Goal: Task Accomplishment & Management: Use online tool/utility

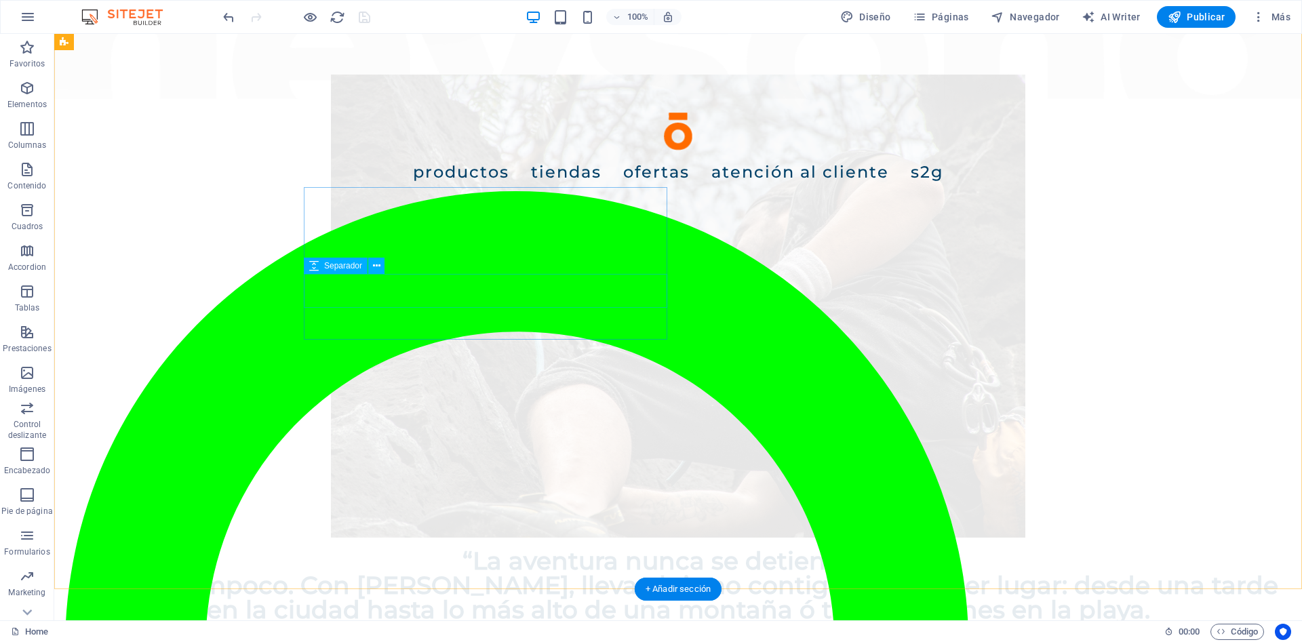
scroll to position [821, 0]
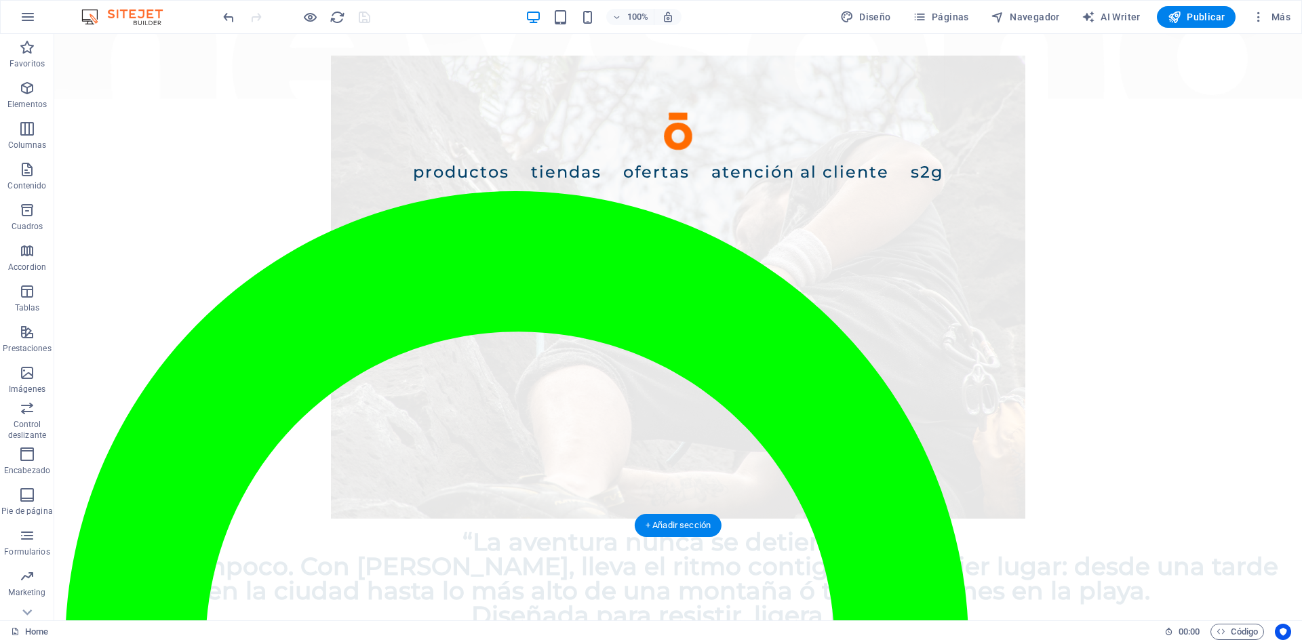
scroll to position [960, 0]
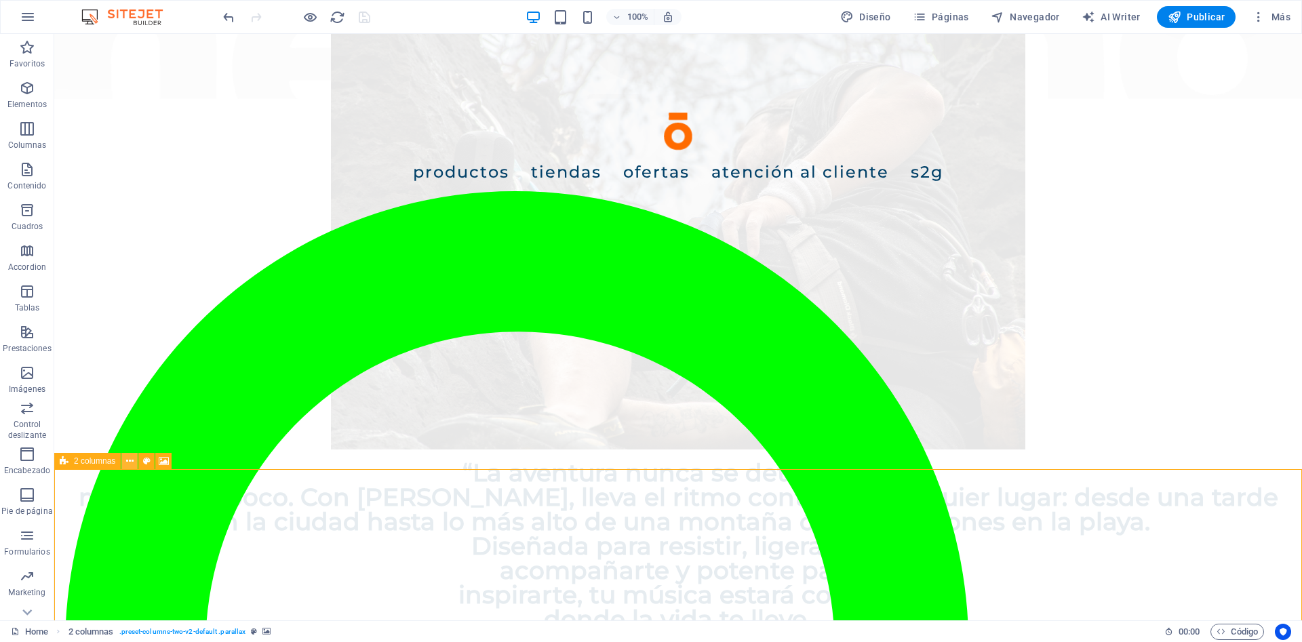
click at [131, 463] on icon at bounding box center [129, 461] width 7 height 14
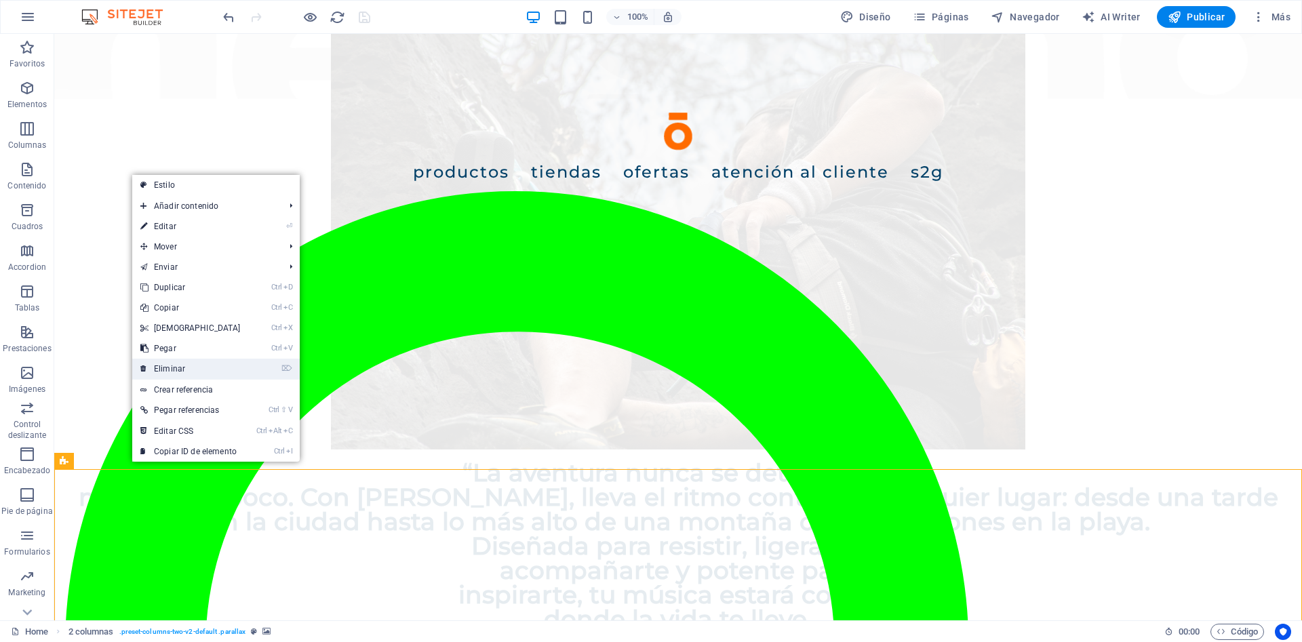
click at [181, 370] on link "⌦ Eliminar" at bounding box center [190, 369] width 117 height 20
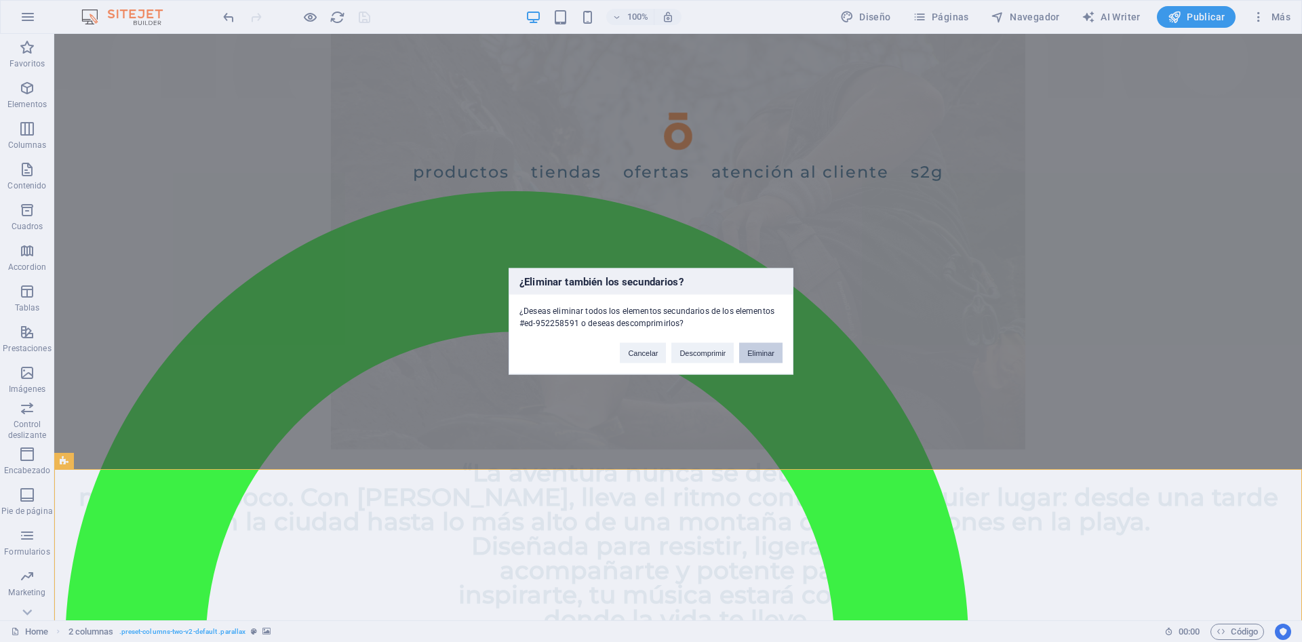
click at [763, 357] on button "Eliminar" at bounding box center [760, 353] width 43 height 20
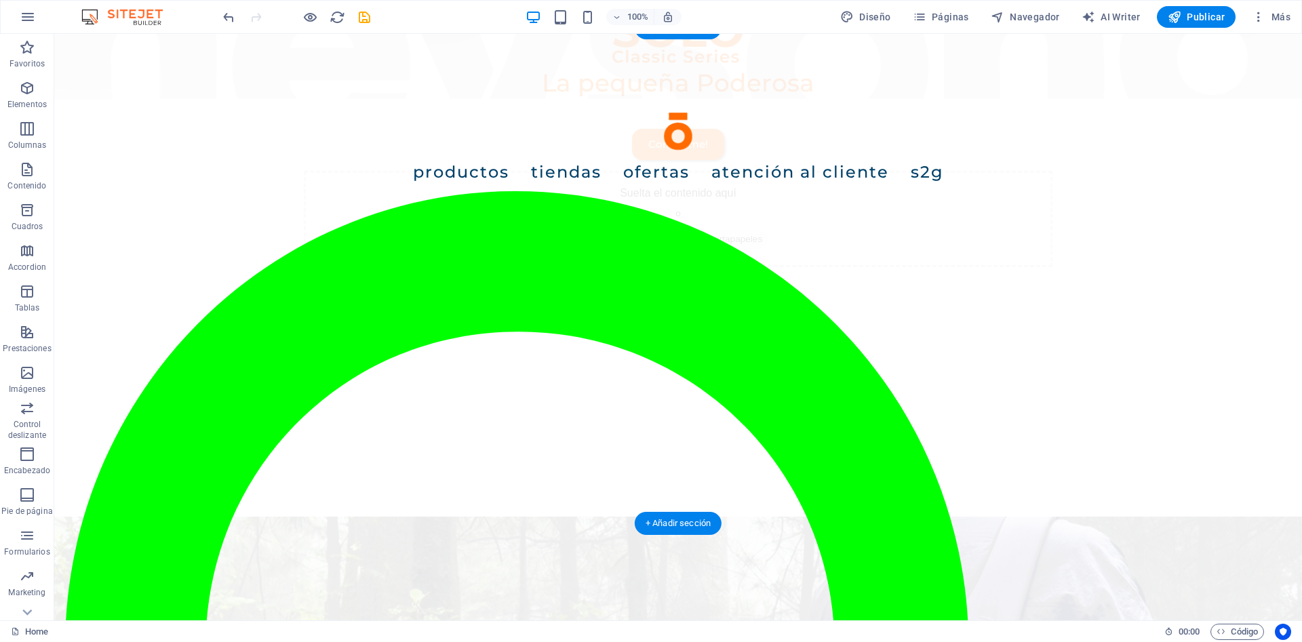
scroll to position [2482, 0]
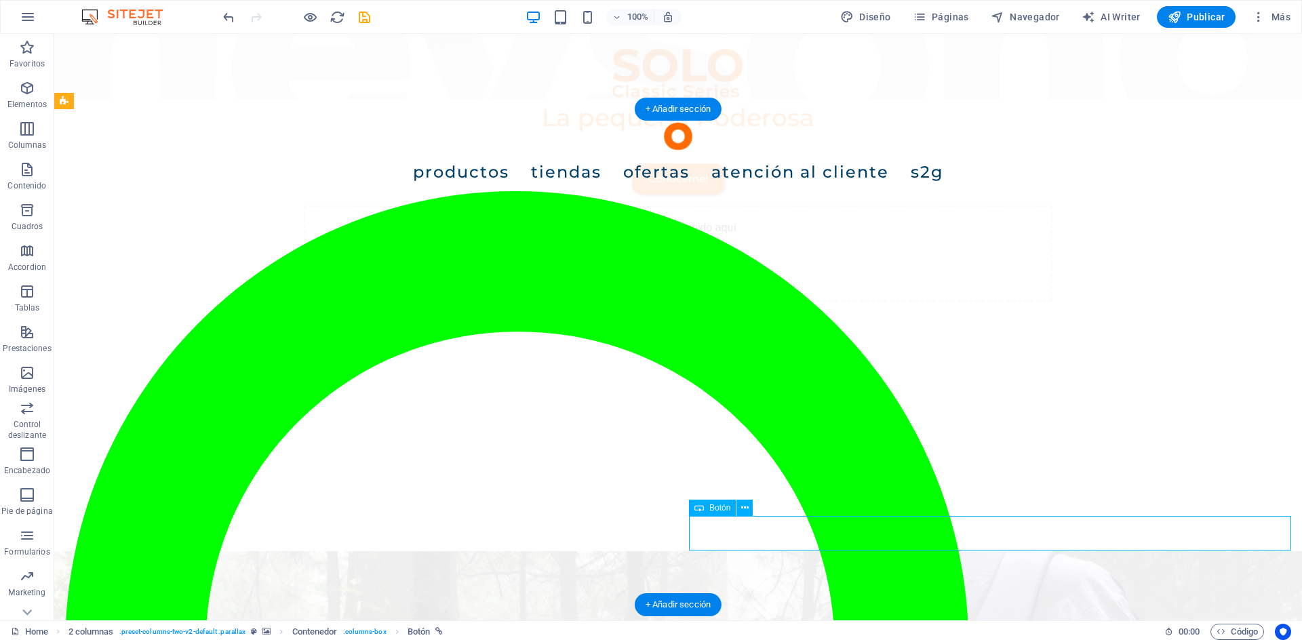
scroll to position [2335, 0]
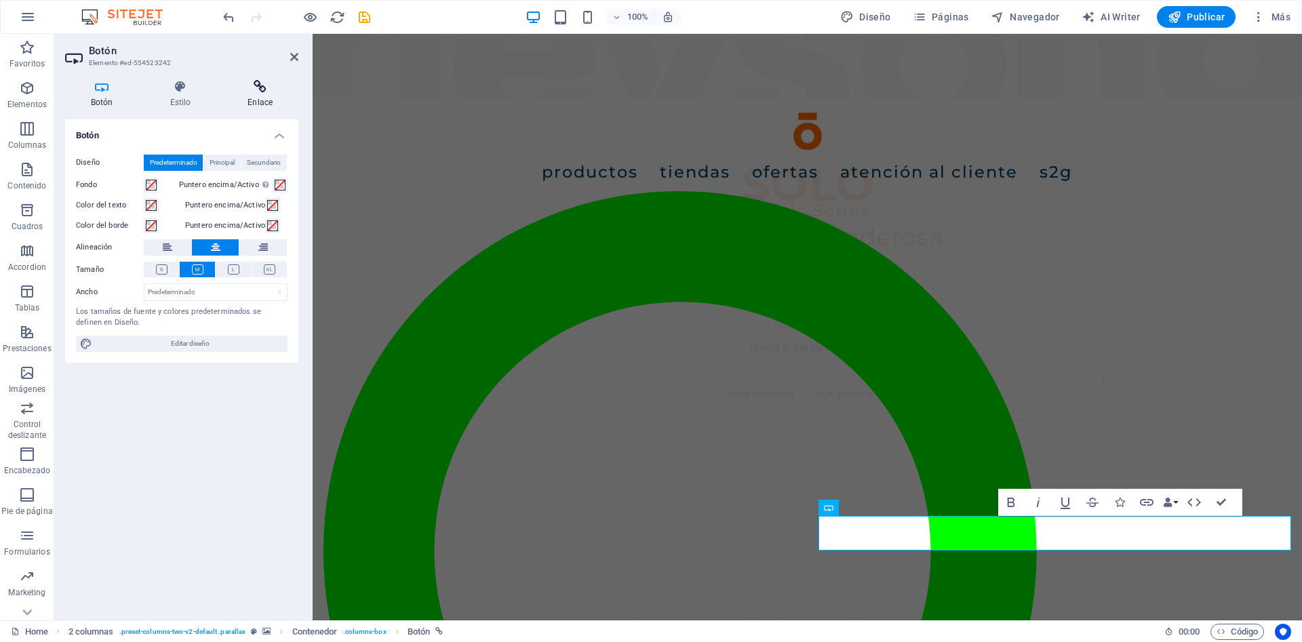
click at [271, 102] on h4 "Enlace" at bounding box center [260, 94] width 77 height 28
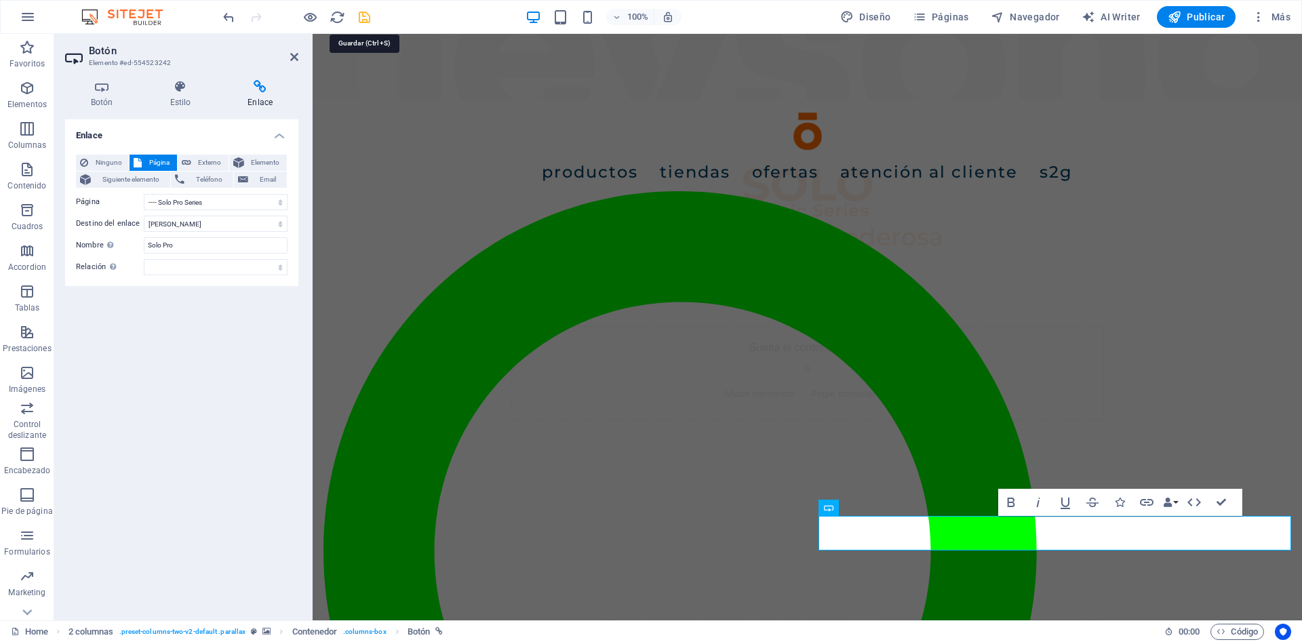
click at [361, 21] on icon "save" at bounding box center [365, 17] width 16 height 16
checkbox input "false"
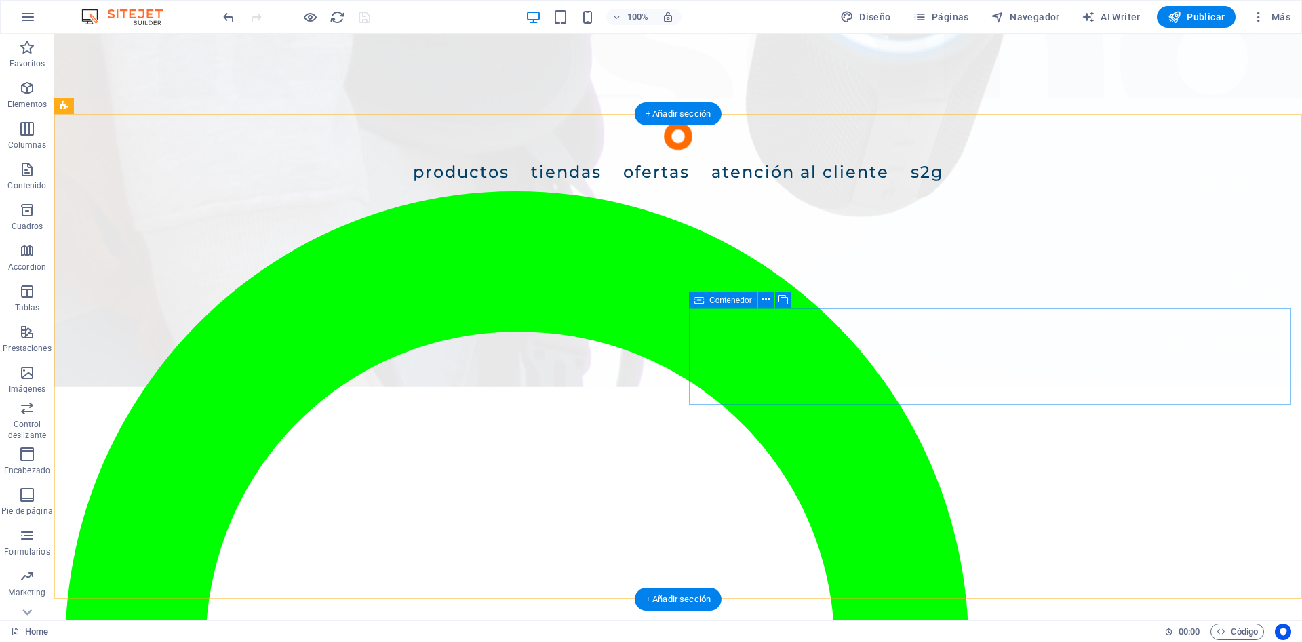
scroll to position [1997, 0]
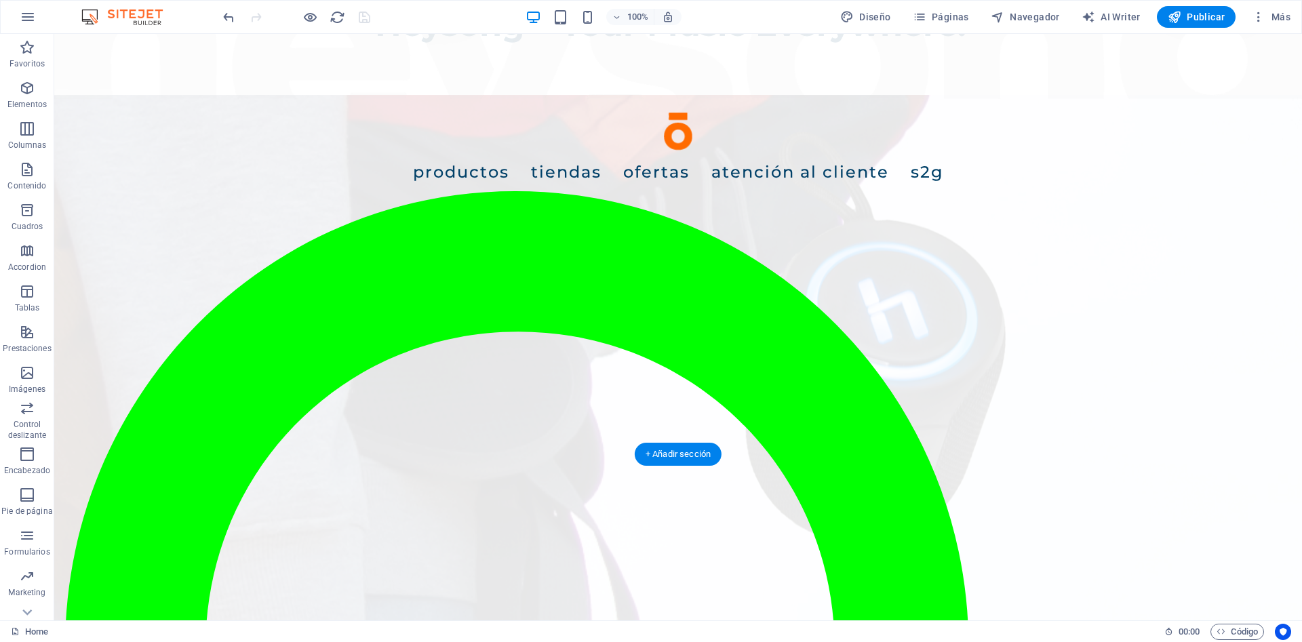
scroll to position [1652, 0]
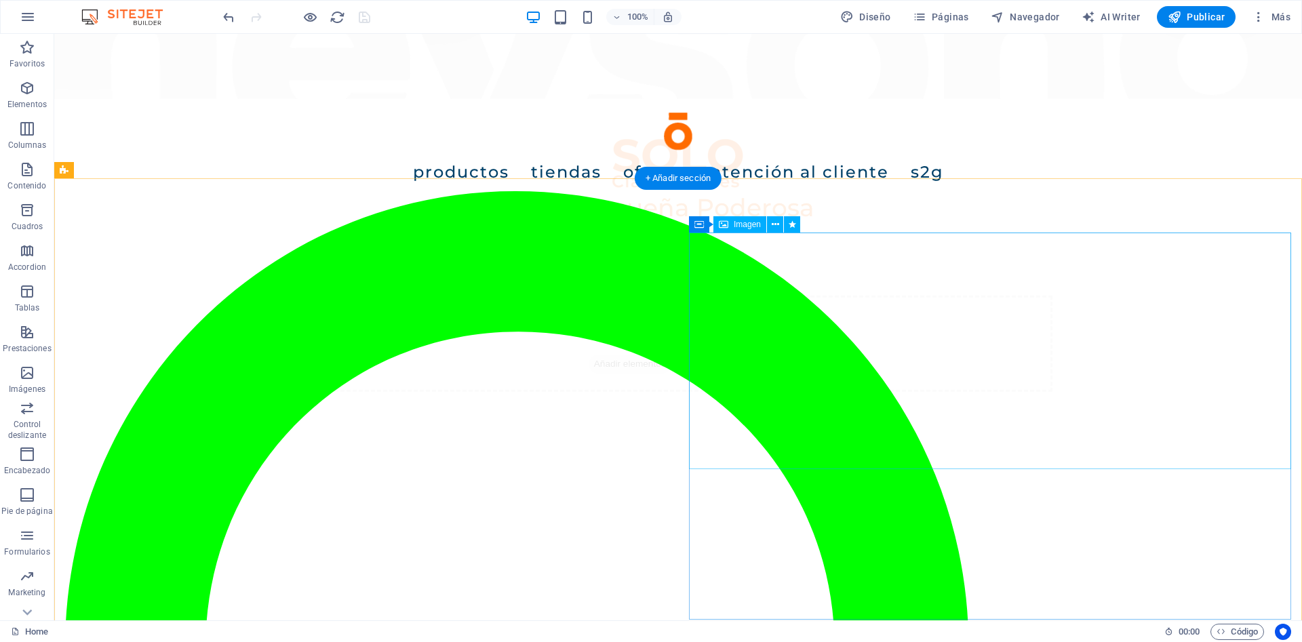
scroll to position [2551, 0]
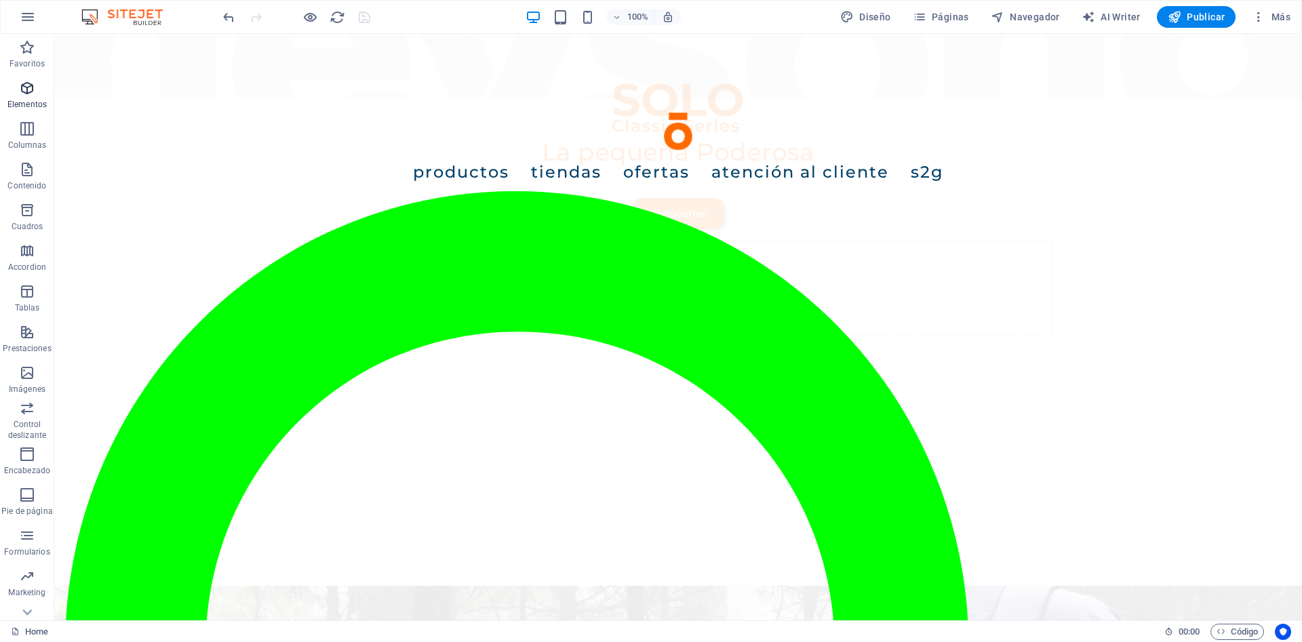
click at [18, 88] on span "Elementos" at bounding box center [27, 96] width 54 height 33
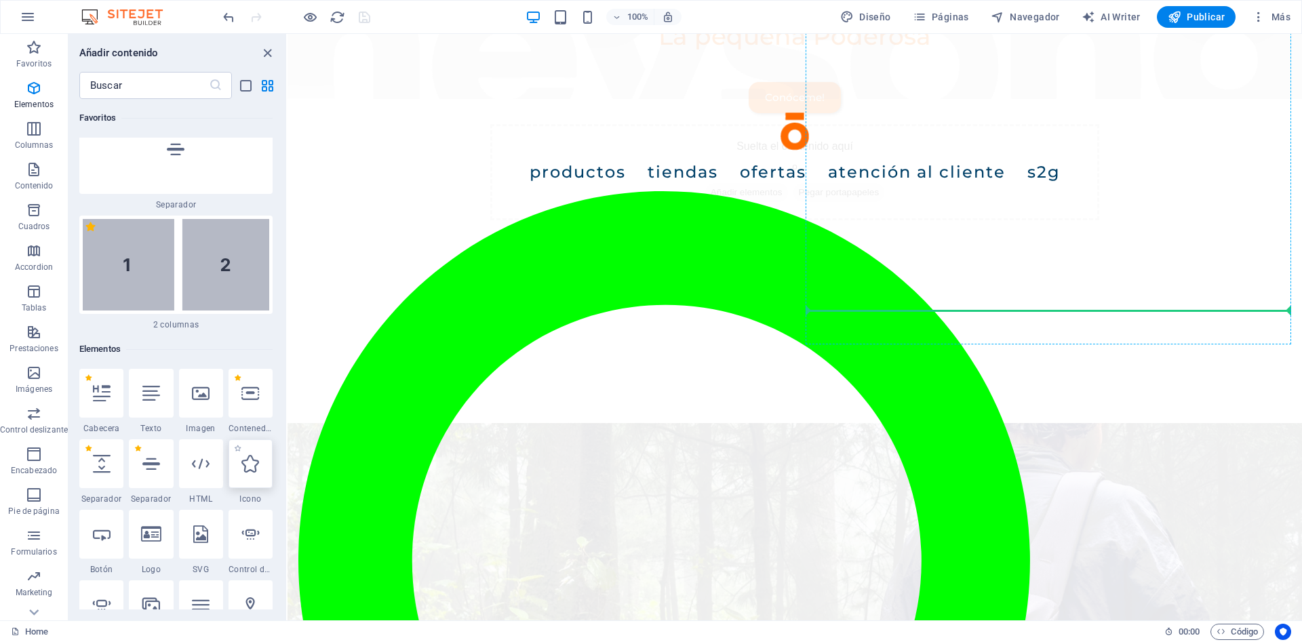
scroll to position [2541, 0]
select select "px"
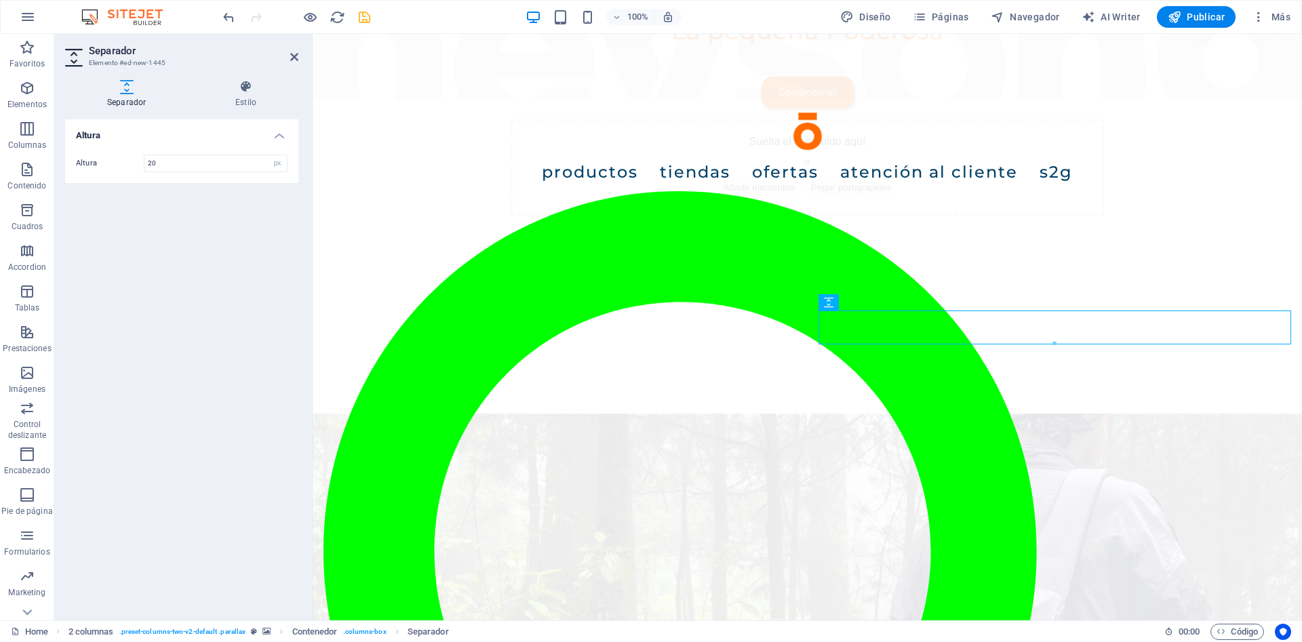
type input "20"
click at [360, 14] on icon "save" at bounding box center [365, 17] width 16 height 16
checkbox input "false"
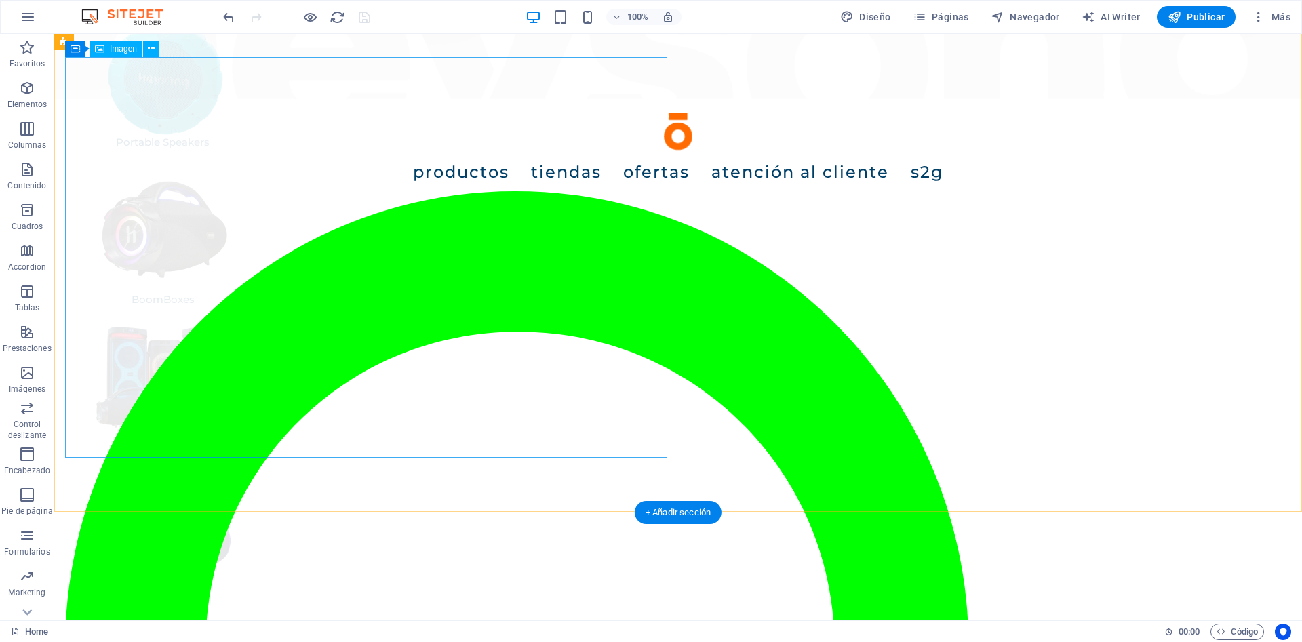
scroll to position [0, 0]
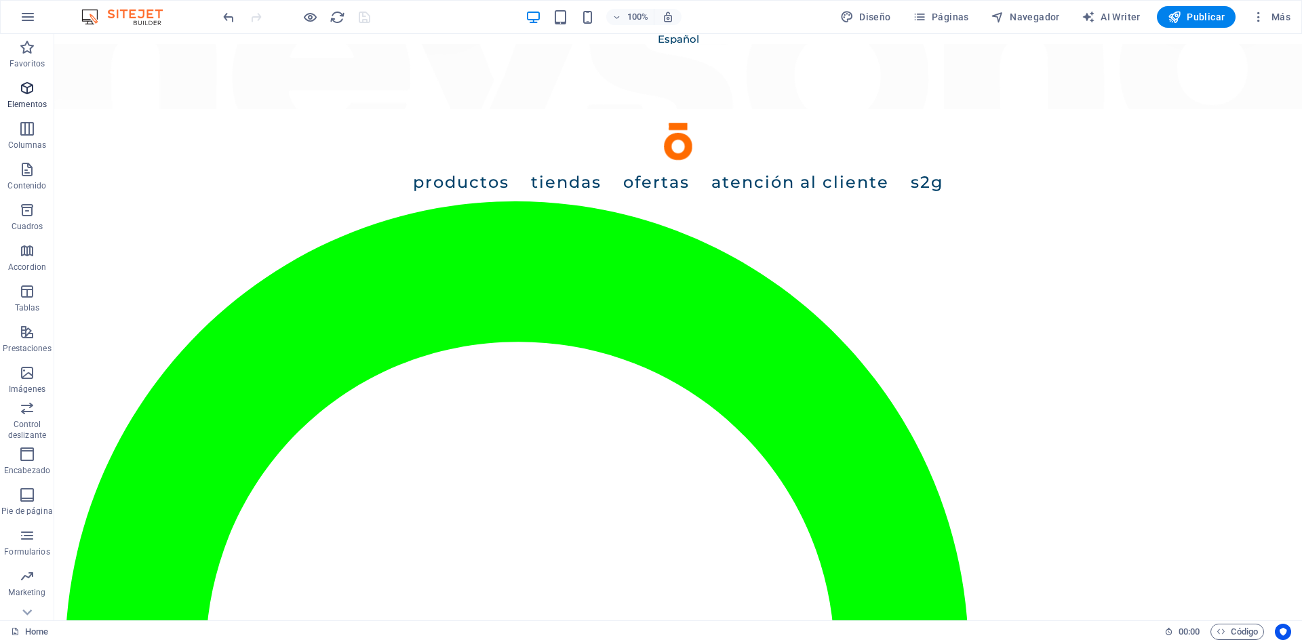
click at [26, 96] on span "Elementos" at bounding box center [27, 96] width 54 height 33
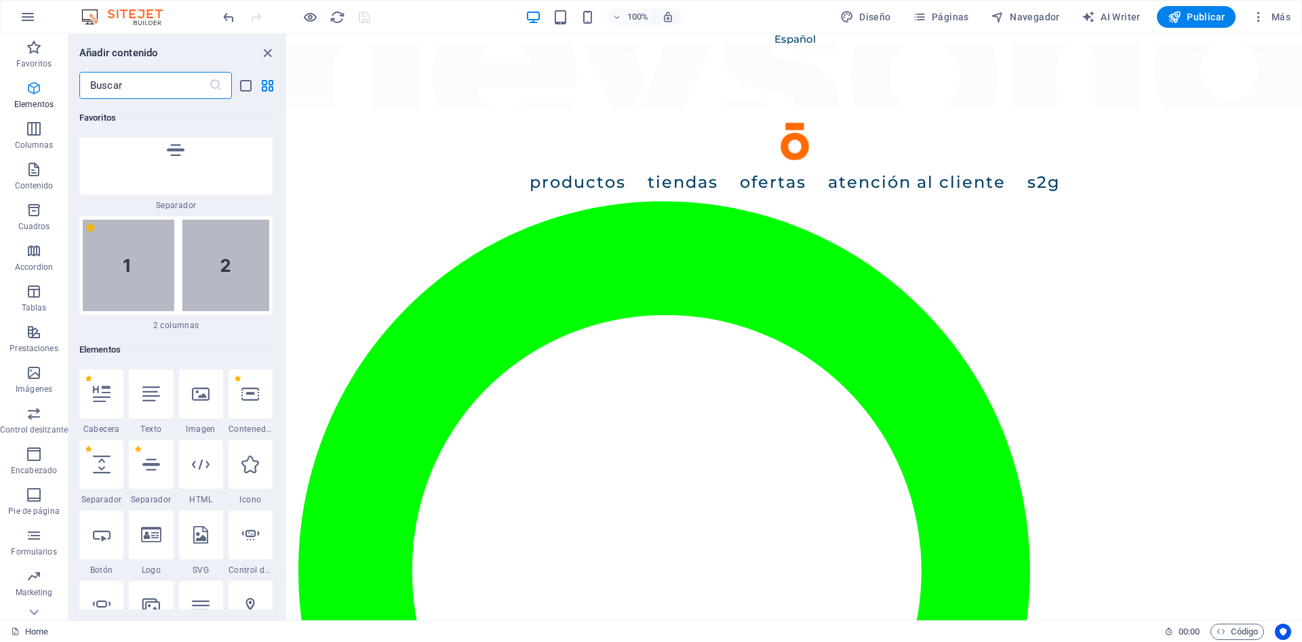
scroll to position [367, 0]
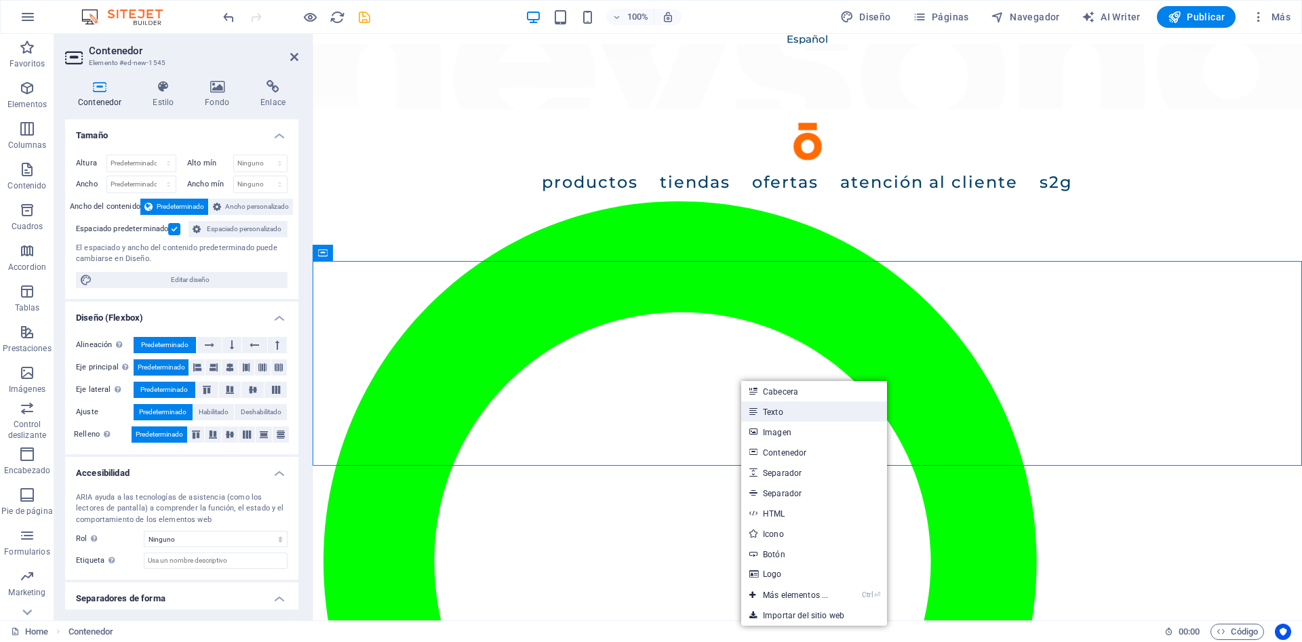
click at [768, 405] on link "Texto" at bounding box center [814, 412] width 146 height 20
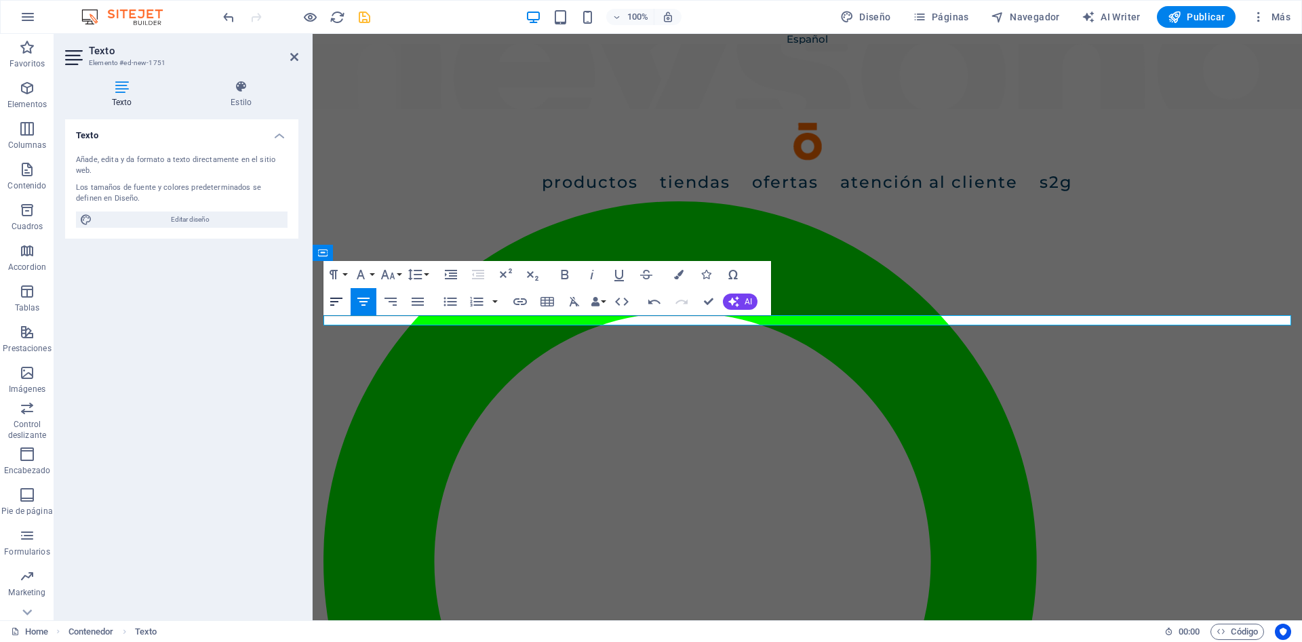
click at [343, 303] on icon "button" at bounding box center [336, 302] width 16 height 16
click at [362, 279] on icon "button" at bounding box center [361, 275] width 16 height 16
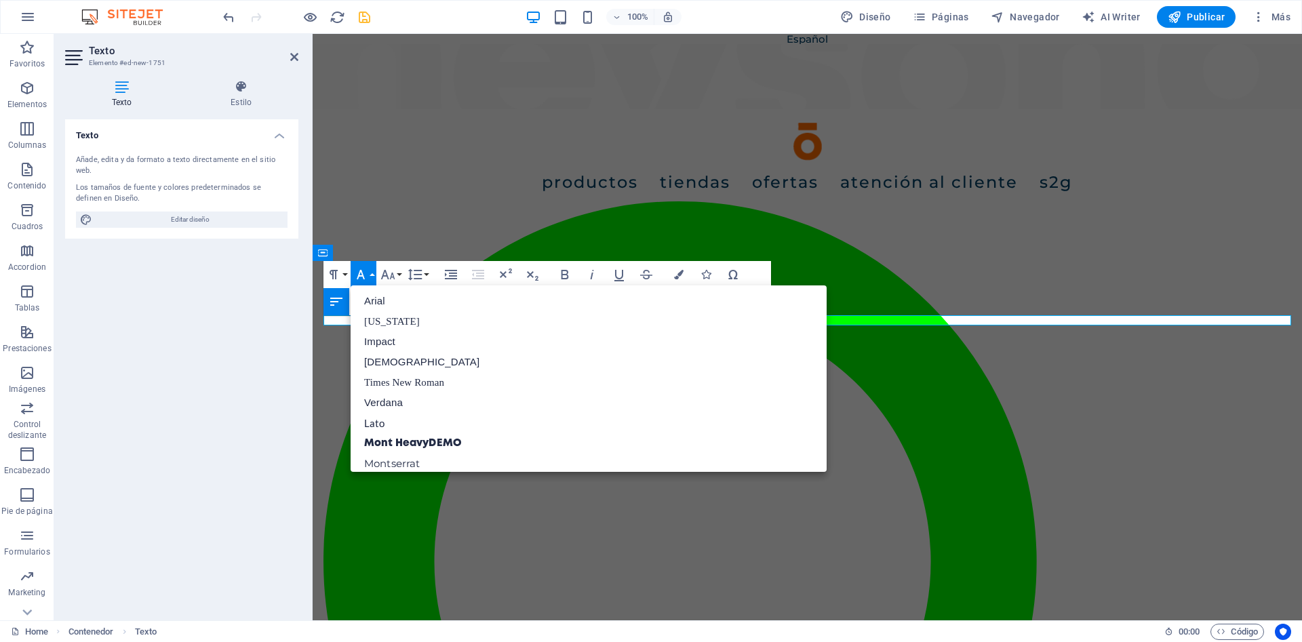
scroll to position [423, 0]
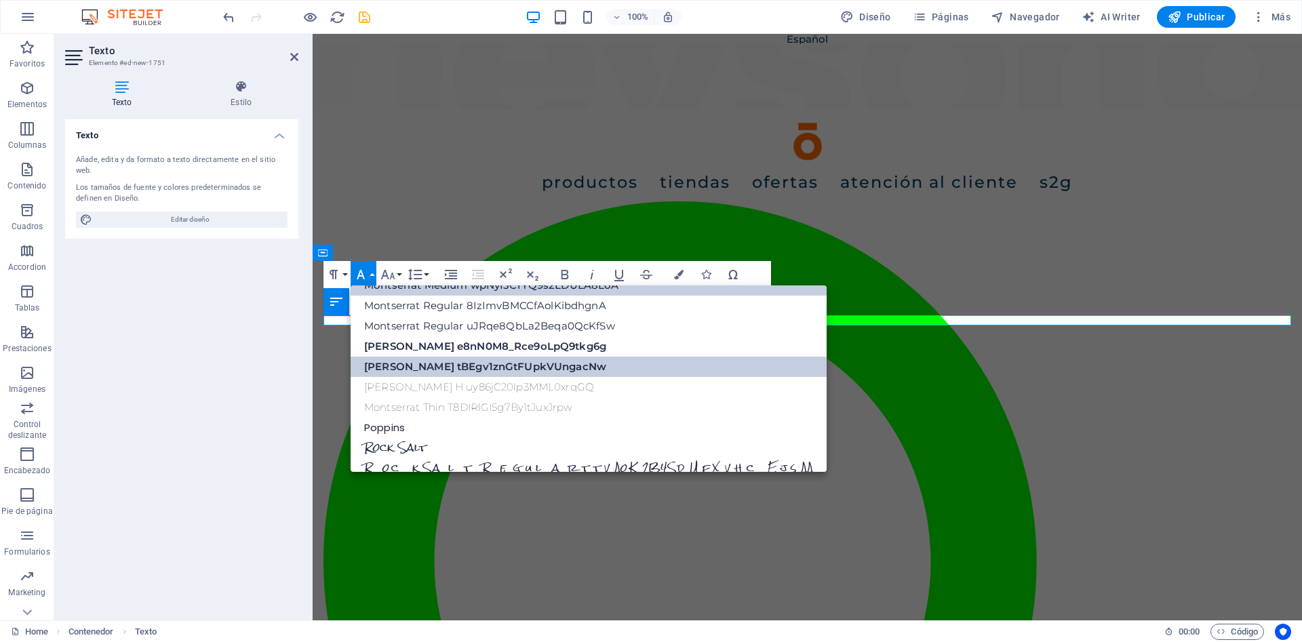
click at [499, 363] on link "[PERSON_NAME] tBEgv1znGtFUpkVUngacNw" at bounding box center [589, 367] width 476 height 20
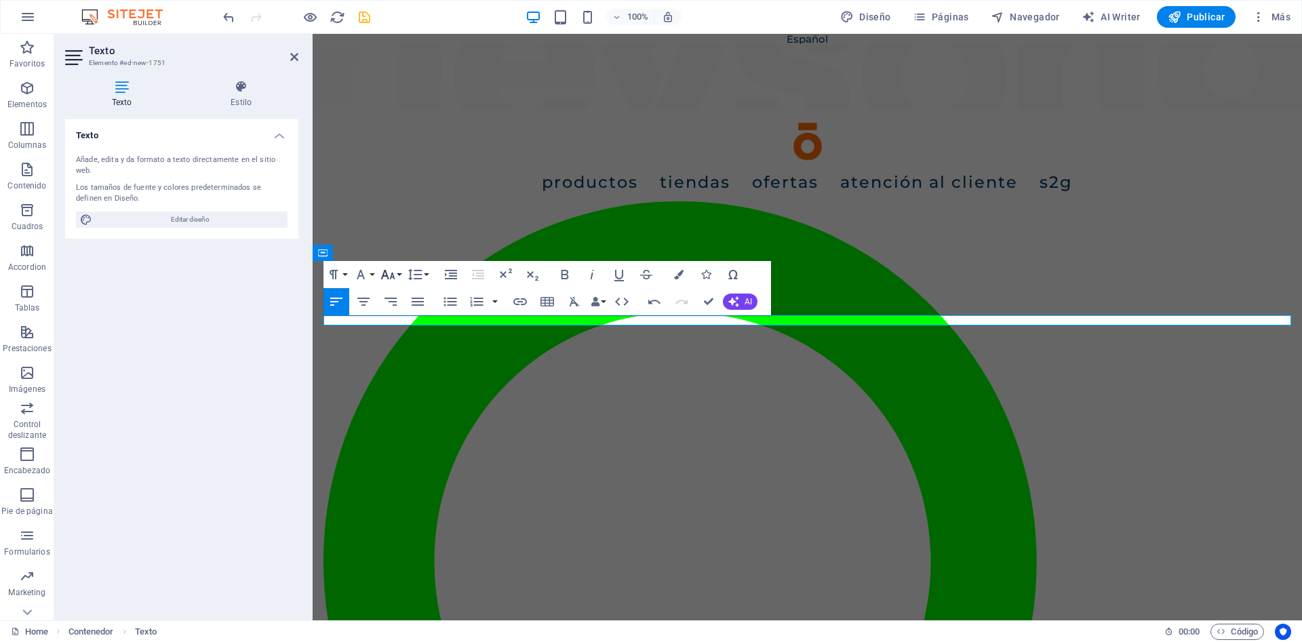
click at [400, 277] on button "Font Size" at bounding box center [391, 274] width 26 height 27
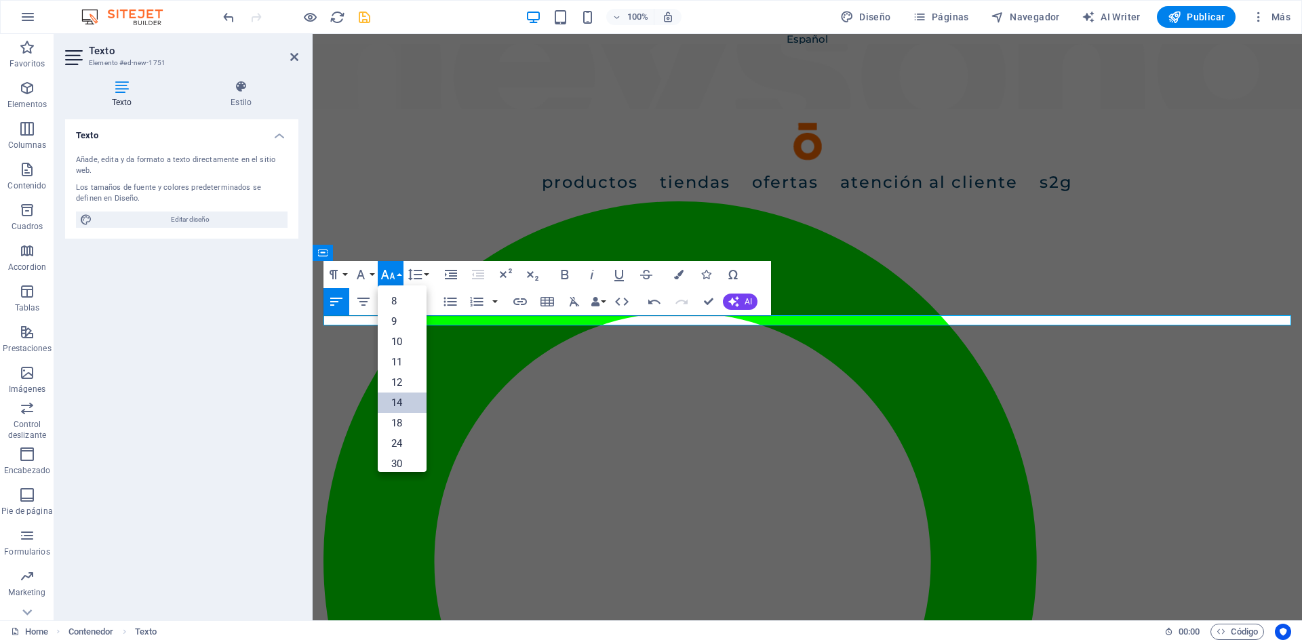
click at [405, 406] on link "14" at bounding box center [402, 403] width 49 height 20
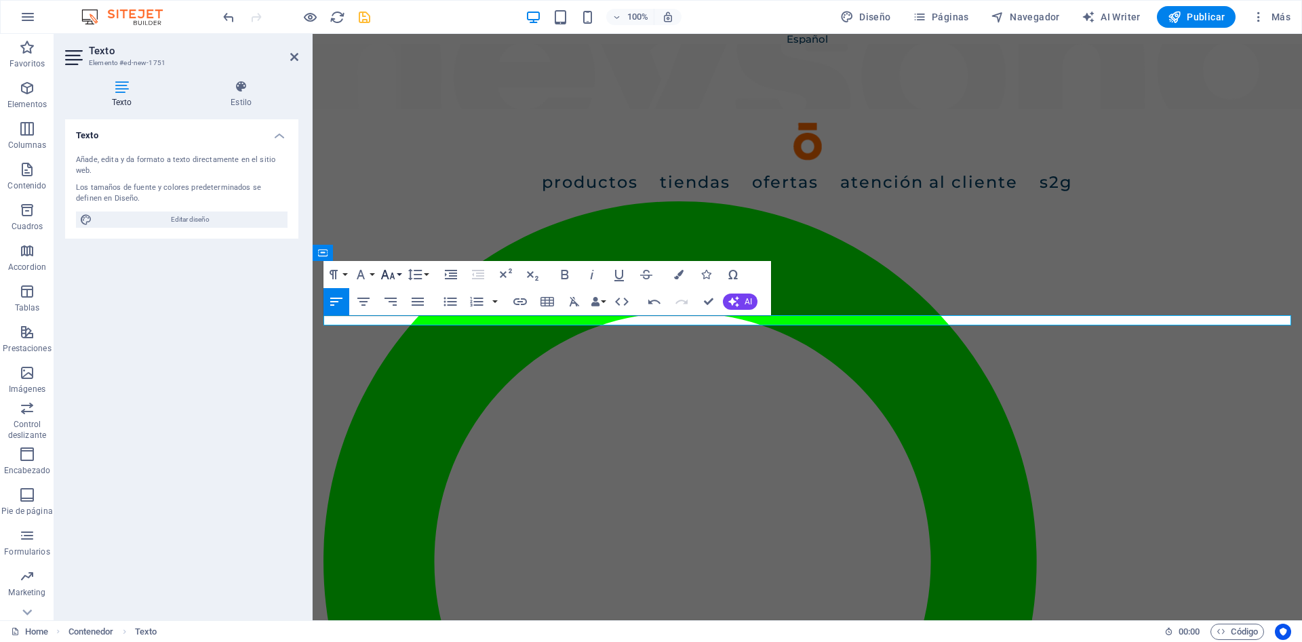
click at [389, 277] on icon "button" at bounding box center [388, 275] width 16 height 16
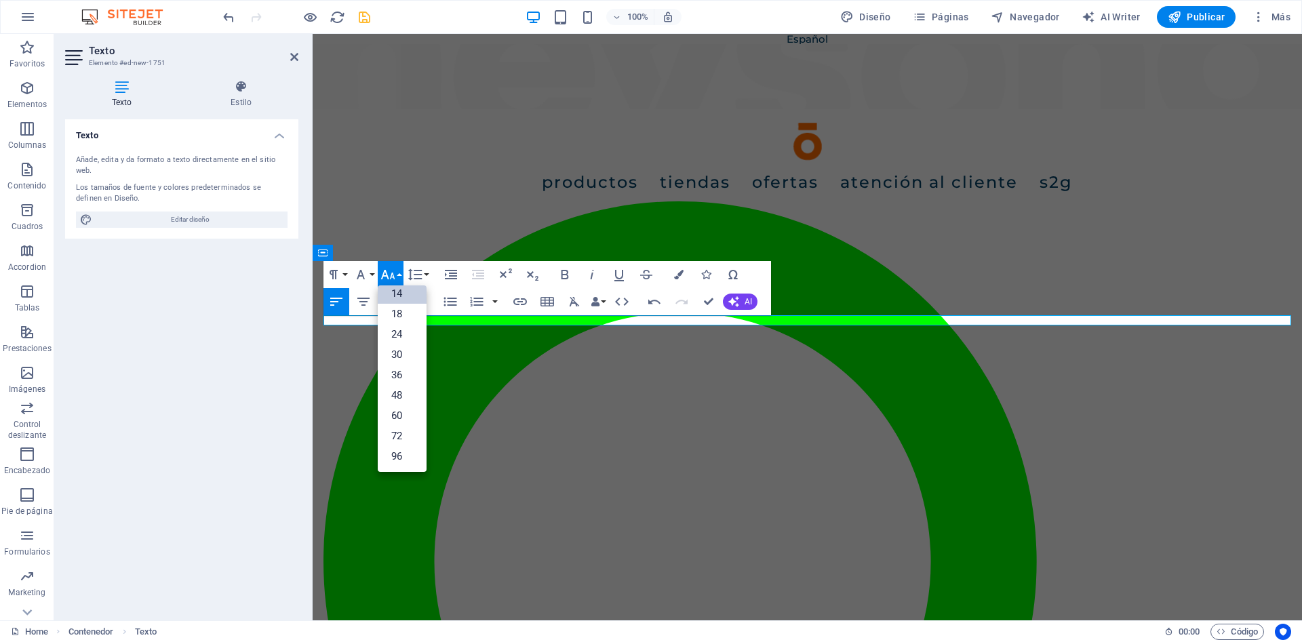
scroll to position [109, 0]
click at [401, 411] on link "60" at bounding box center [402, 416] width 49 height 20
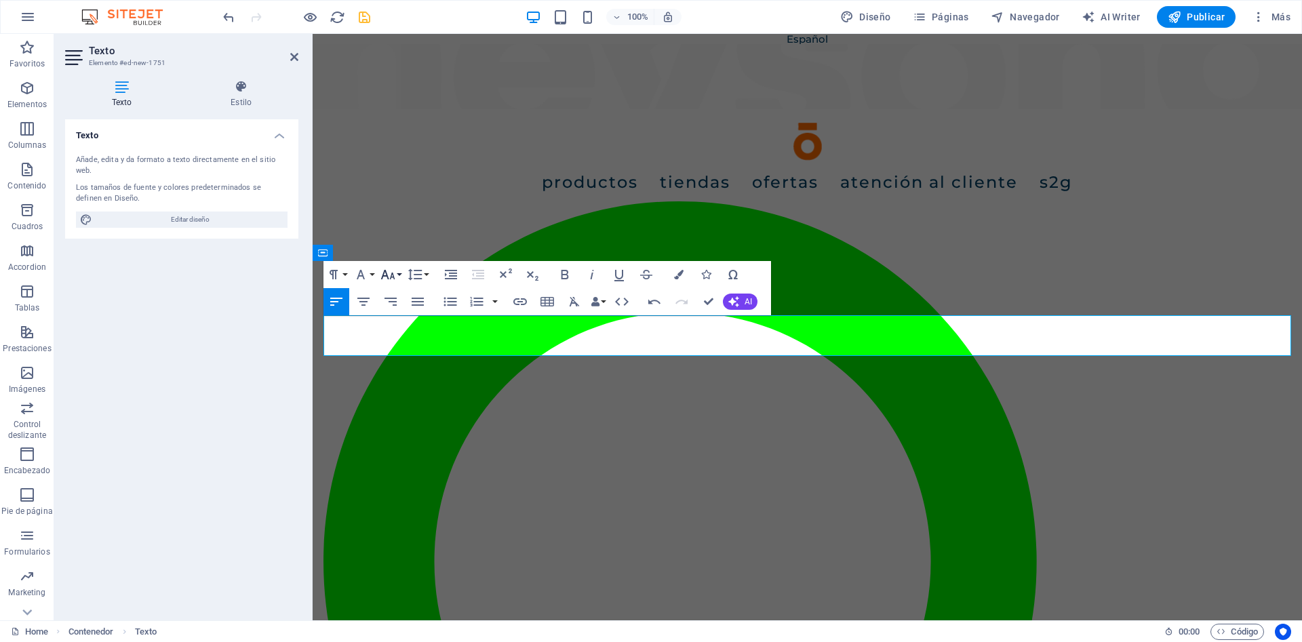
click at [392, 275] on icon "button" at bounding box center [388, 274] width 14 height 9
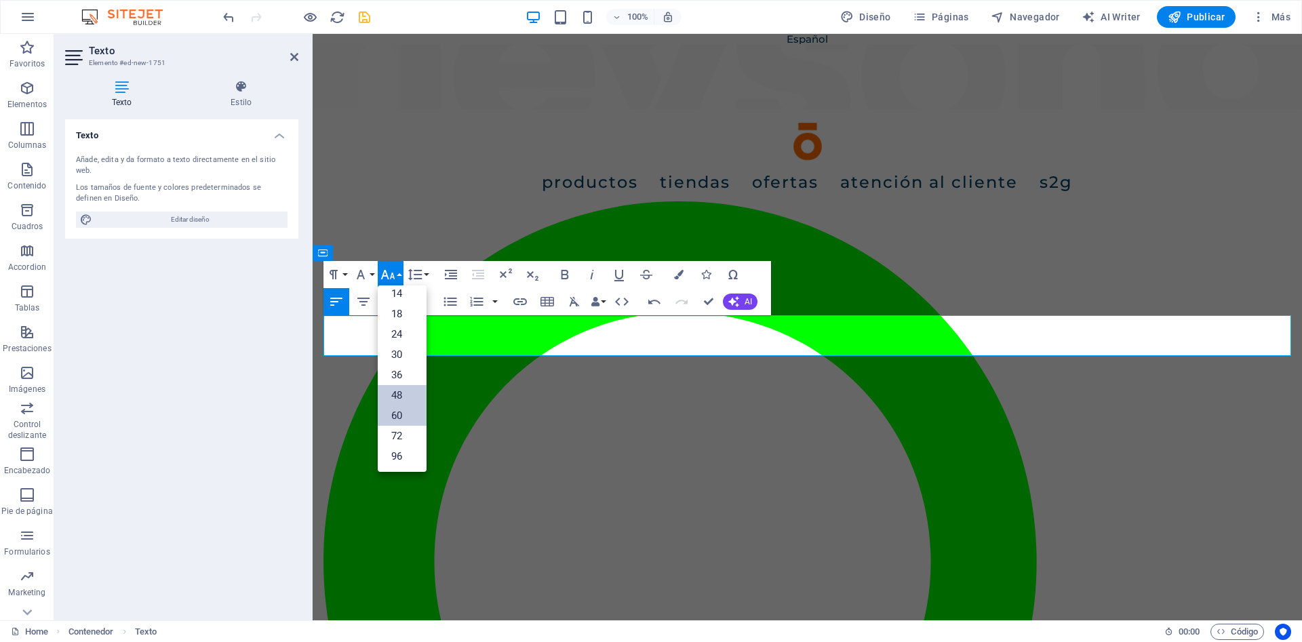
click at [397, 395] on link "48" at bounding box center [402, 395] width 49 height 20
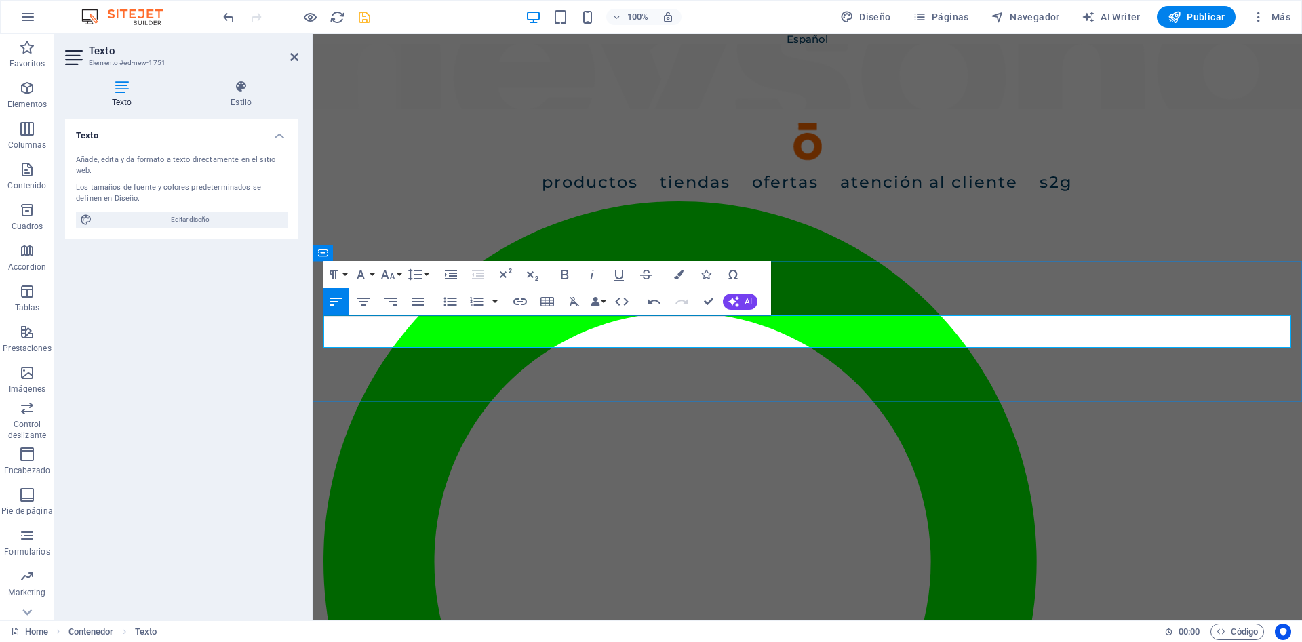
drag, startPoint x: 572, startPoint y: 333, endPoint x: 764, endPoint y: 339, distance: 192.0
click at [674, 271] on icon "button" at bounding box center [678, 274] width 9 height 9
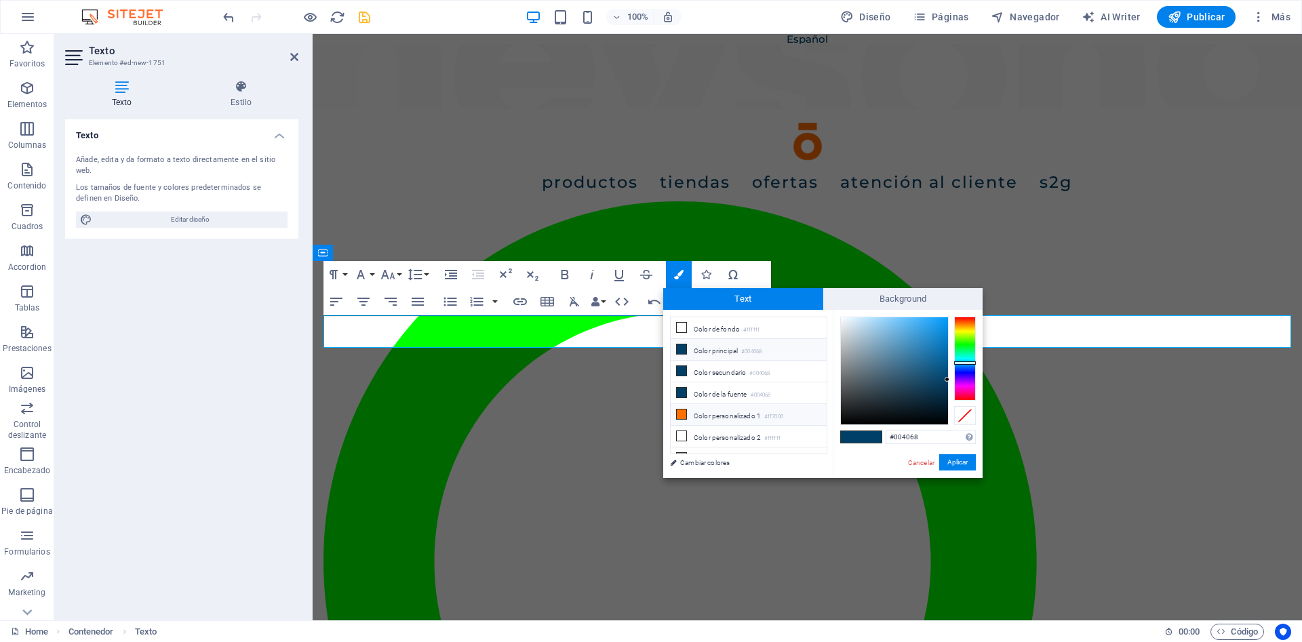
click at [681, 414] on icon at bounding box center [681, 414] width 9 height 9
type input "#ff7000"
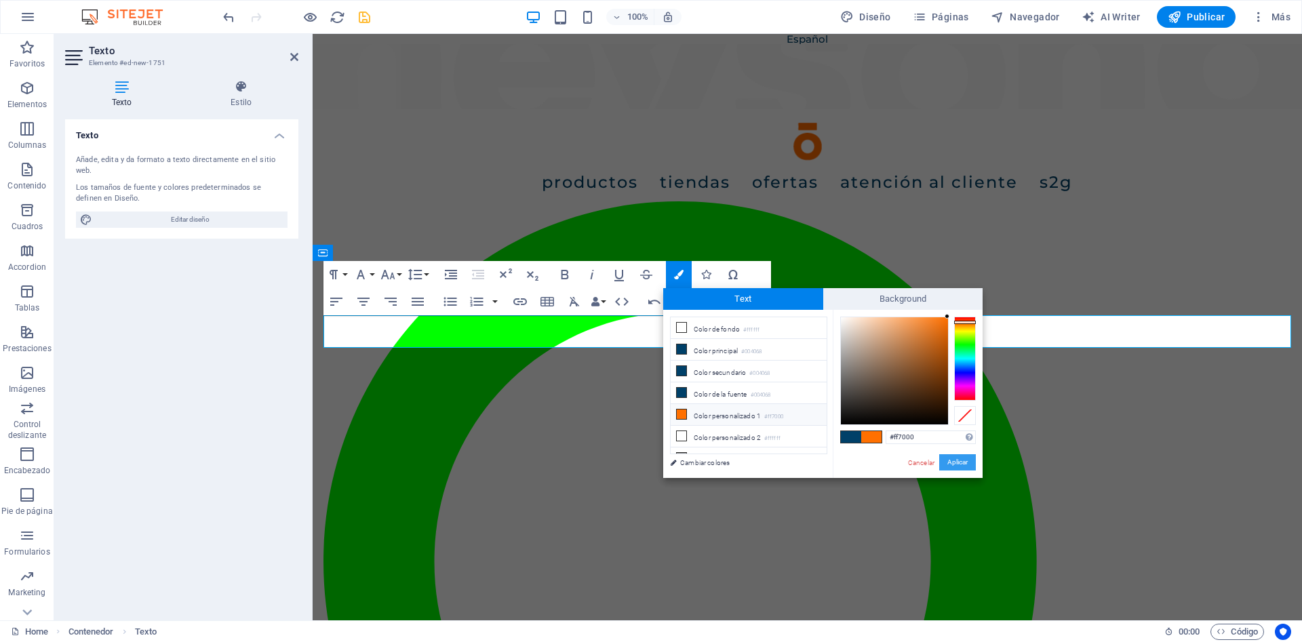
click at [975, 468] on button "Aplicar" at bounding box center [957, 462] width 37 height 16
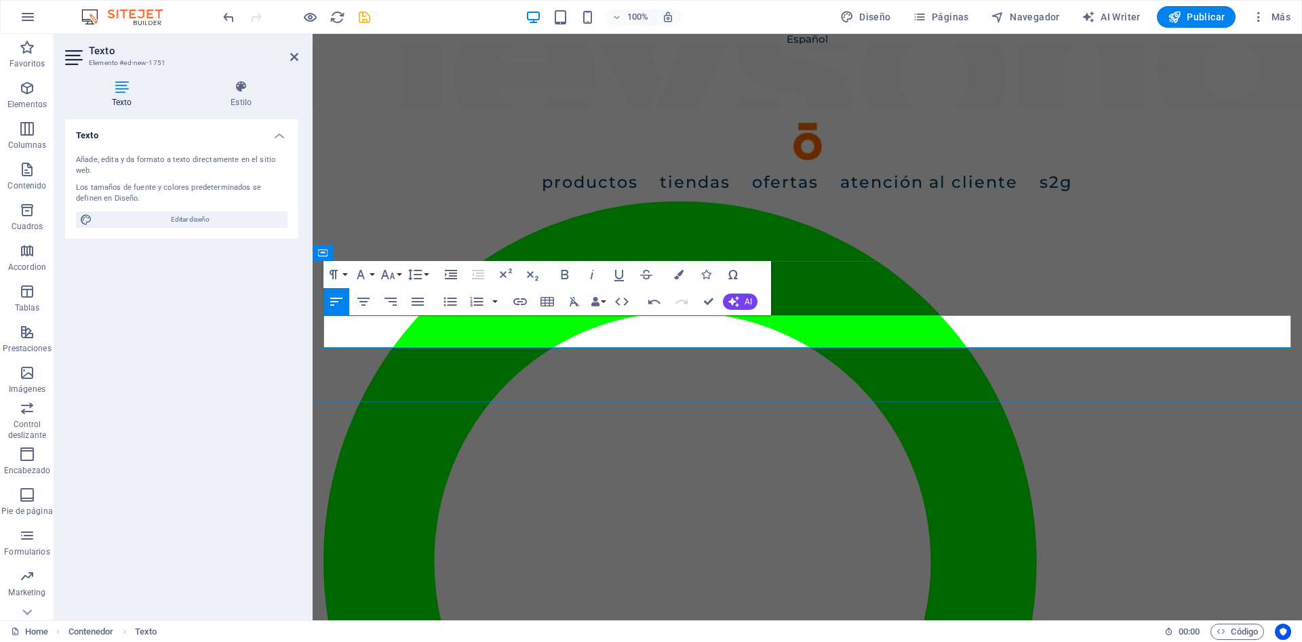
drag, startPoint x: 671, startPoint y: 334, endPoint x: 648, endPoint y: 336, distance: 23.2
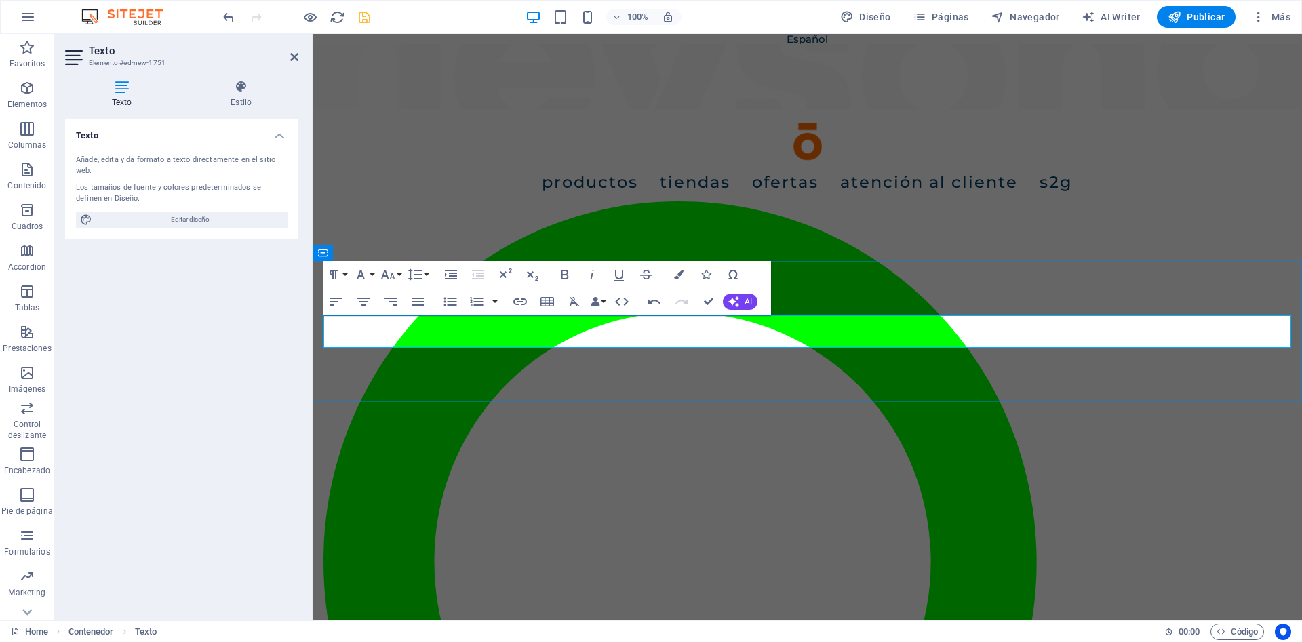
drag, startPoint x: 654, startPoint y: 328, endPoint x: 671, endPoint y: 326, distance: 17.8
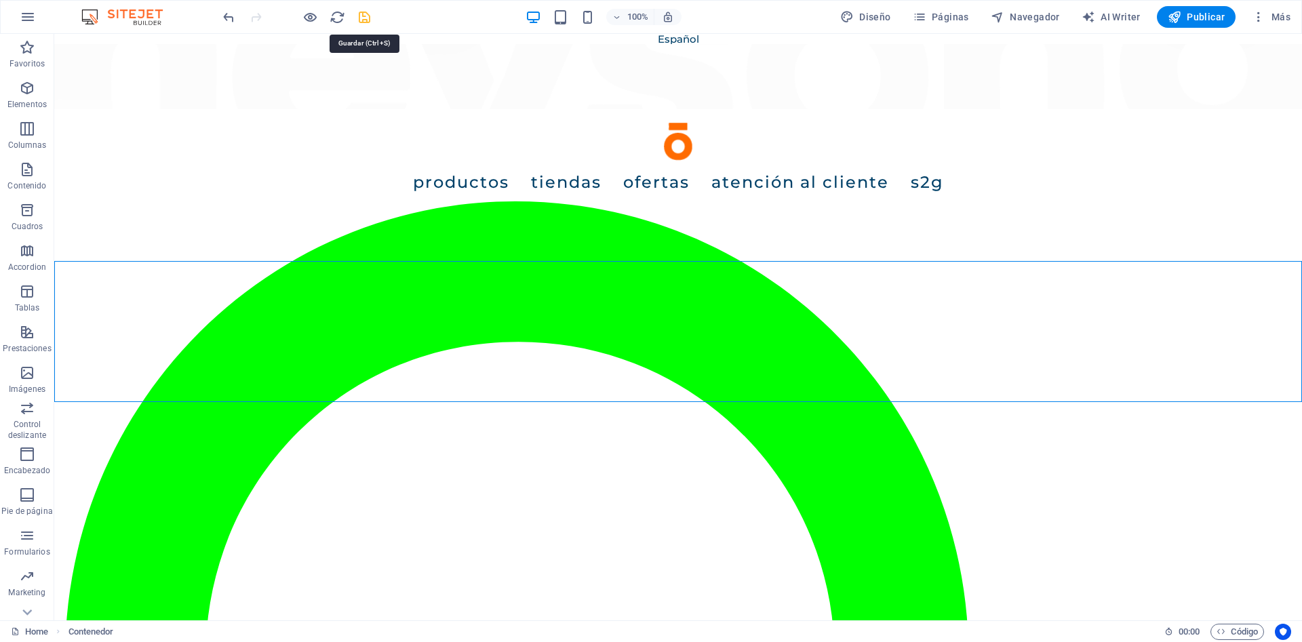
click at [368, 23] on icon "save" at bounding box center [365, 17] width 16 height 16
checkbox input "false"
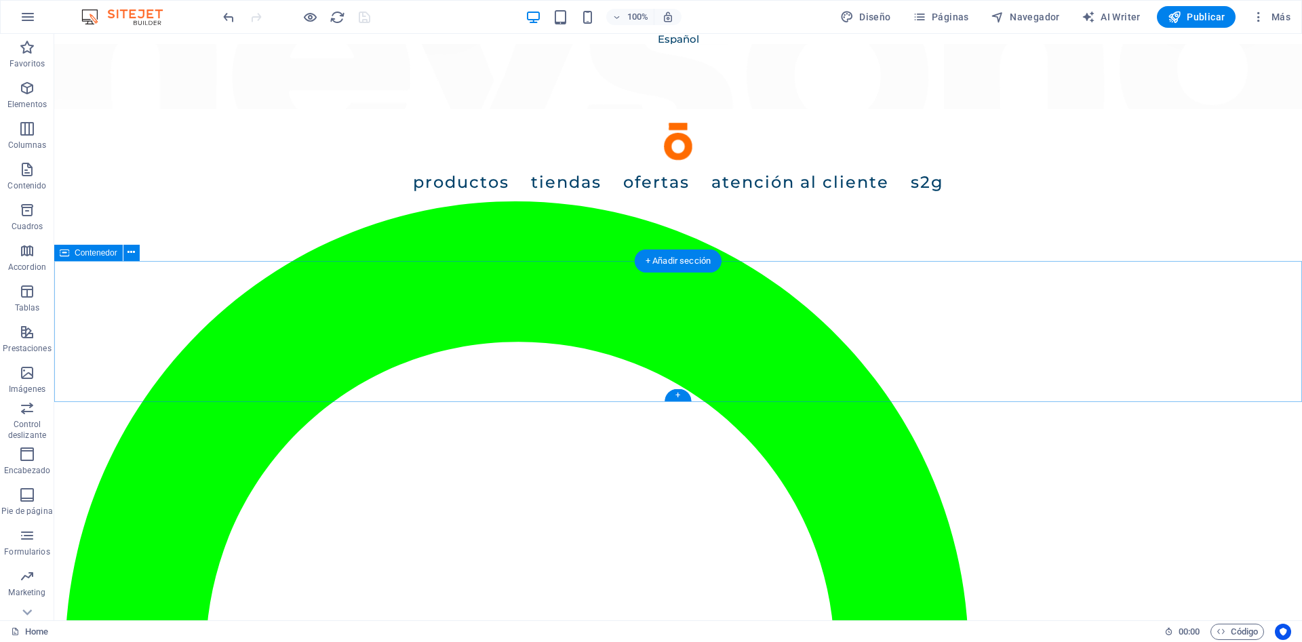
click at [81, 254] on span "Contenedor" at bounding box center [96, 253] width 43 height 8
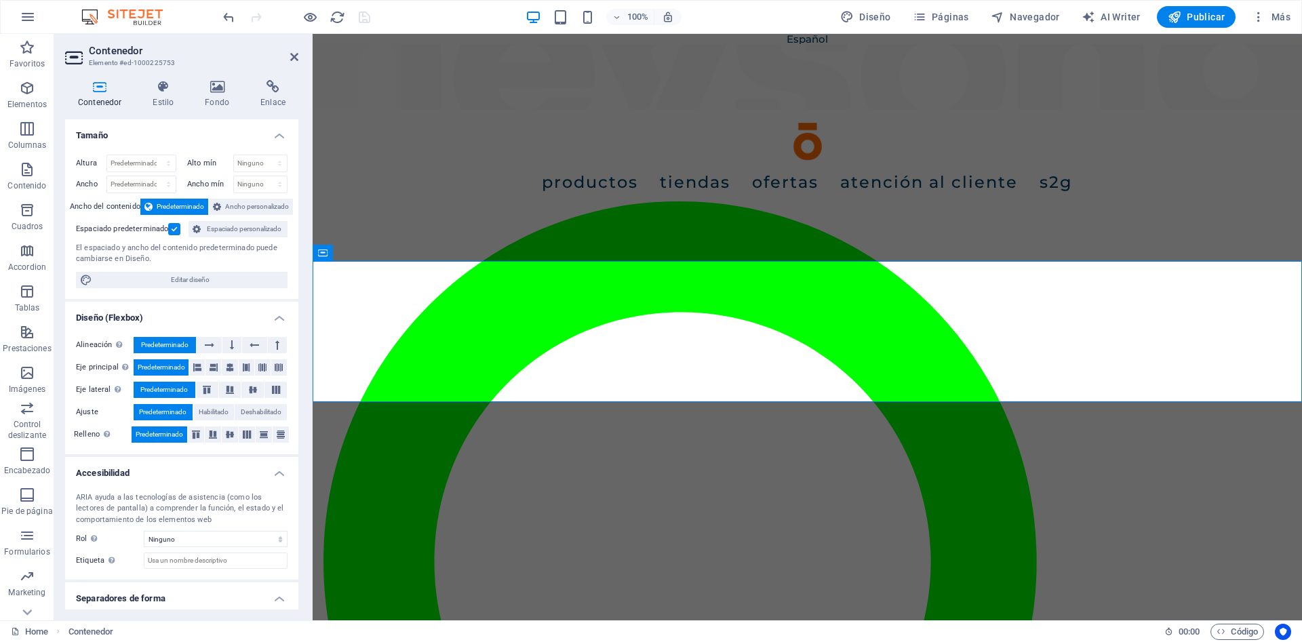
click at [174, 228] on label at bounding box center [174, 229] width 12 height 12
click at [0, 0] on input "Espaciado predeterminado" at bounding box center [0, 0] width 0 height 0
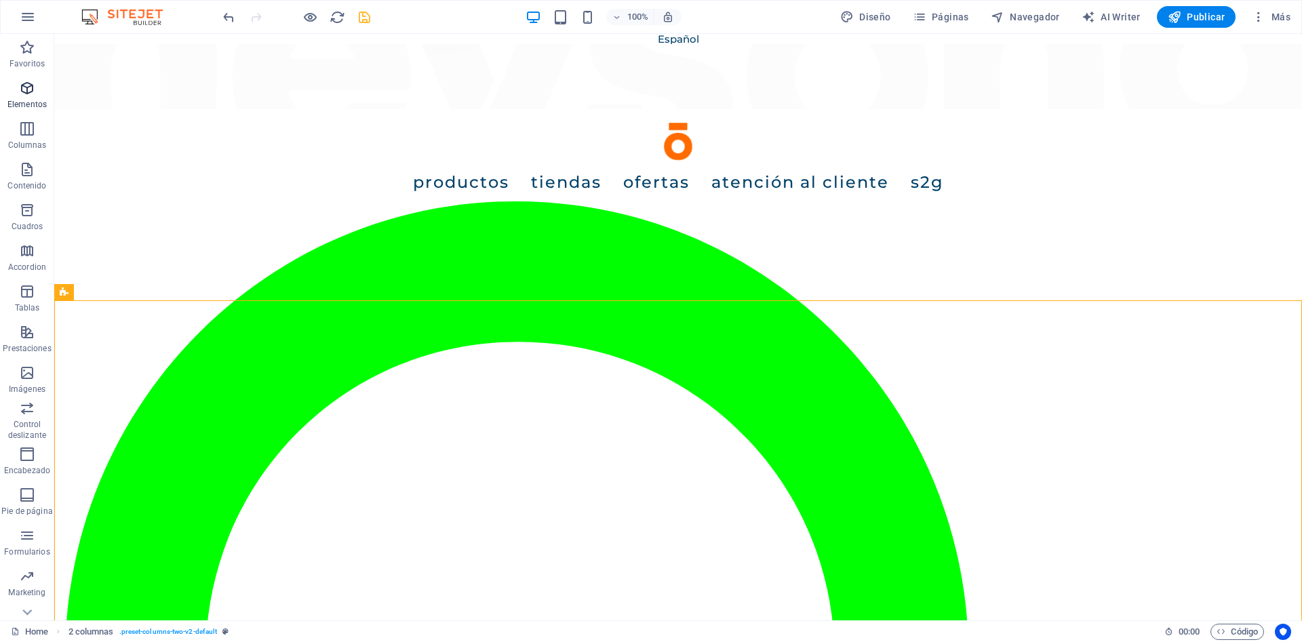
click at [32, 87] on icon "button" at bounding box center [27, 88] width 16 height 16
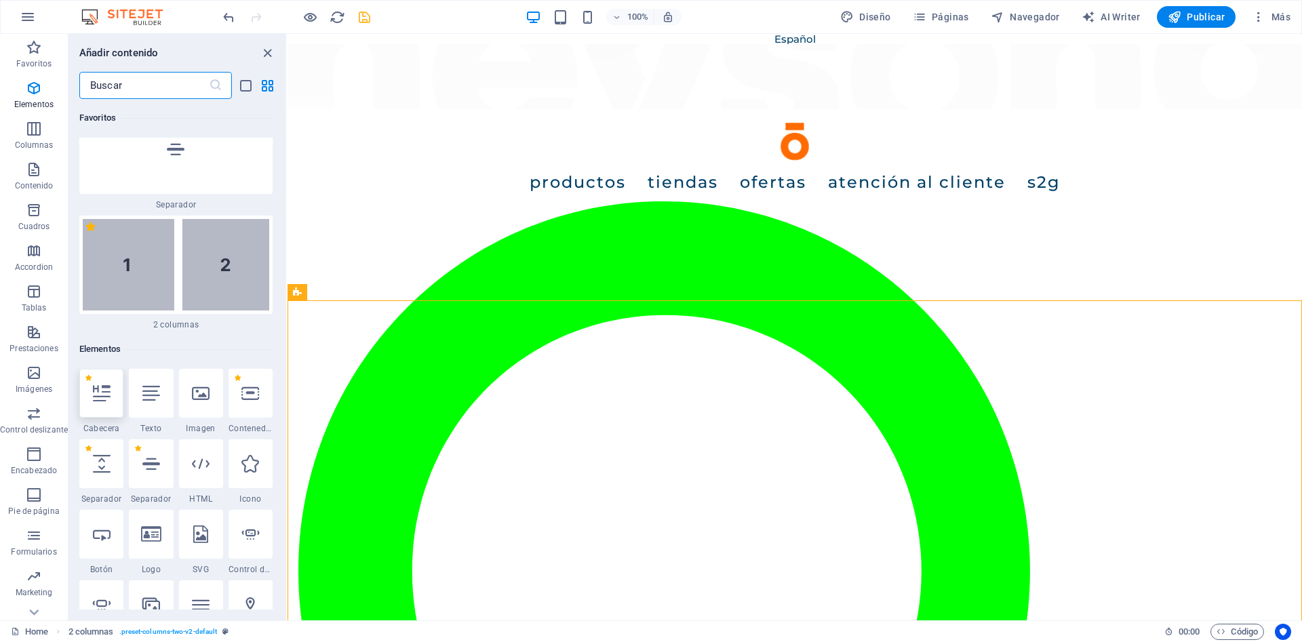
scroll to position [367, 0]
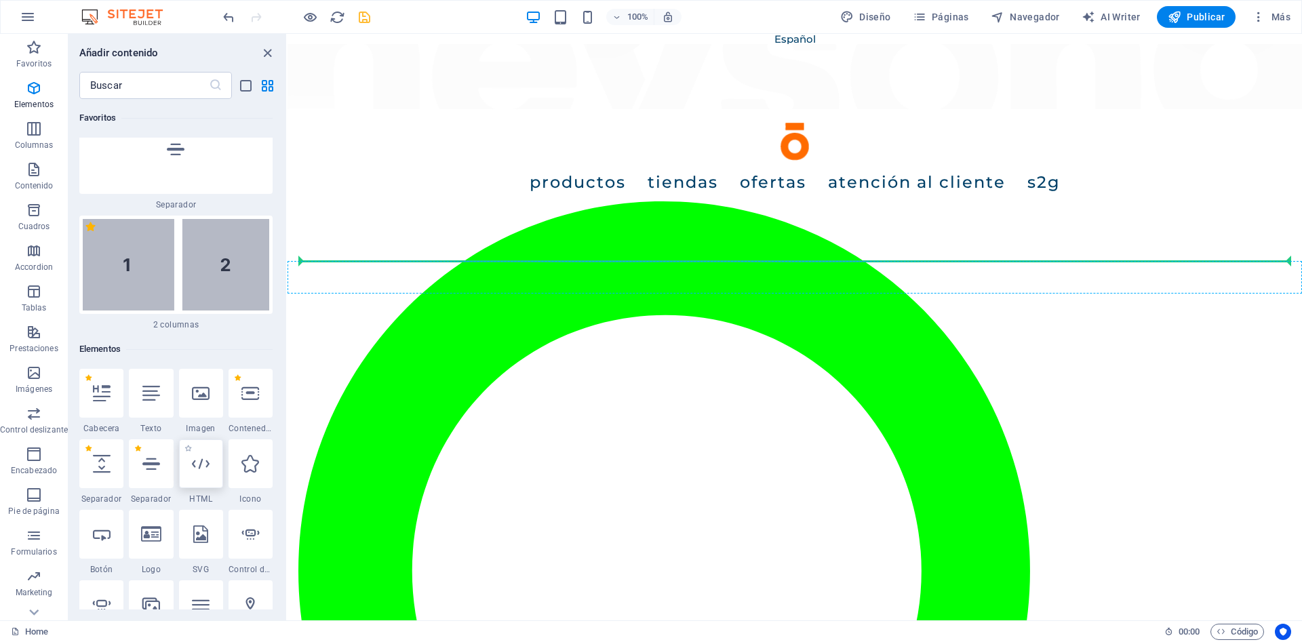
select select "px"
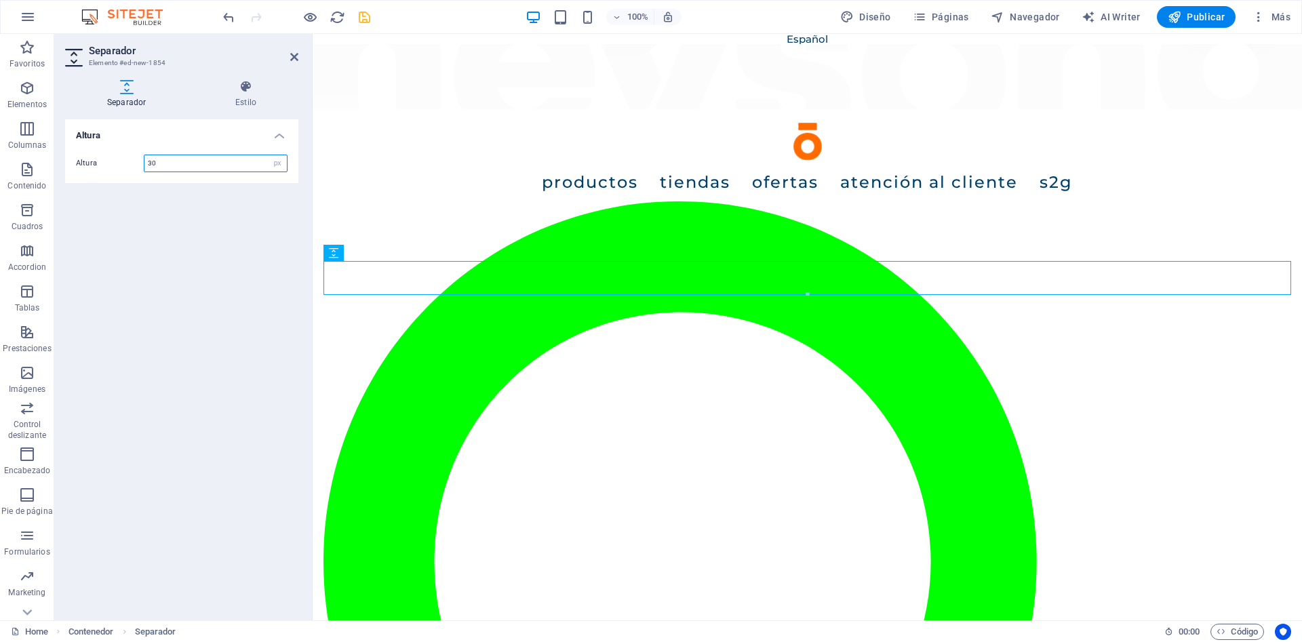
type input "30"
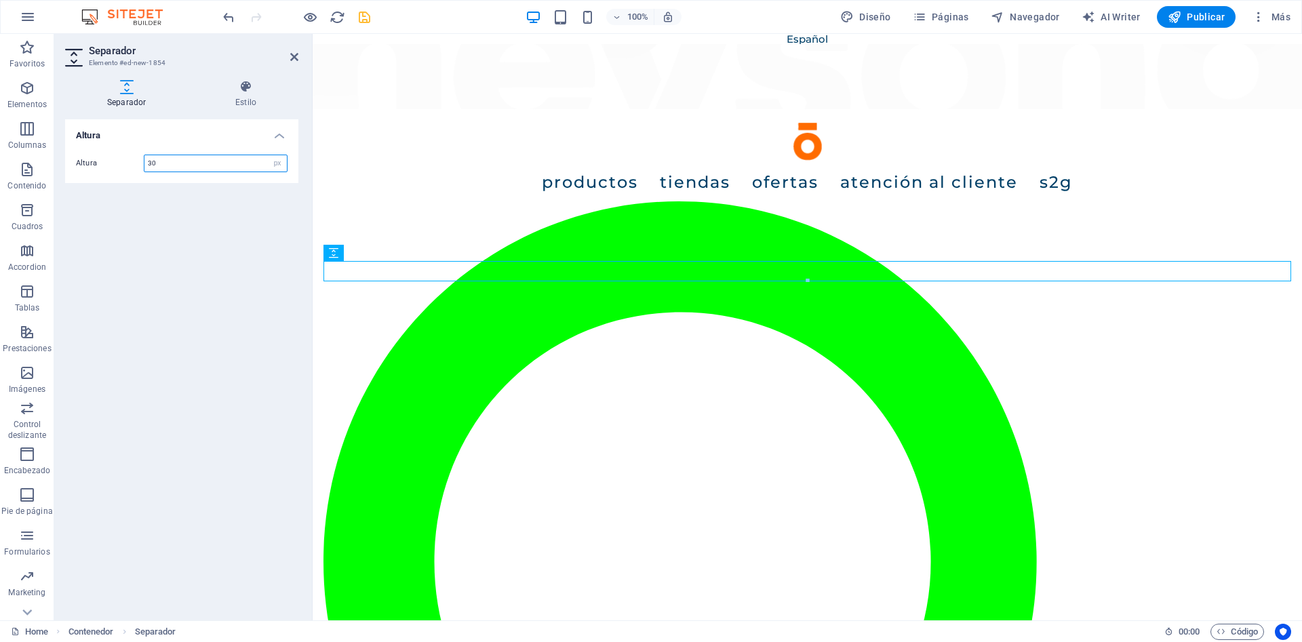
drag, startPoint x: 161, startPoint y: 155, endPoint x: 141, endPoint y: 165, distance: 22.5
click at [144, 165] on input "30" at bounding box center [215, 163] width 142 height 16
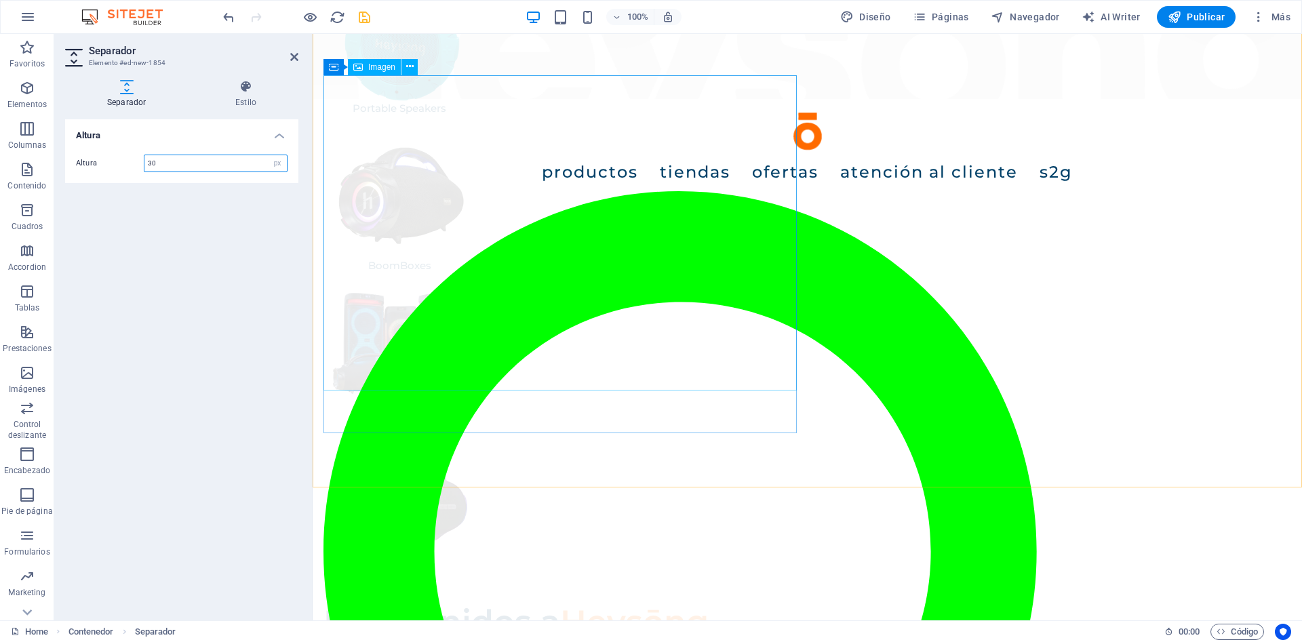
scroll to position [346, 0]
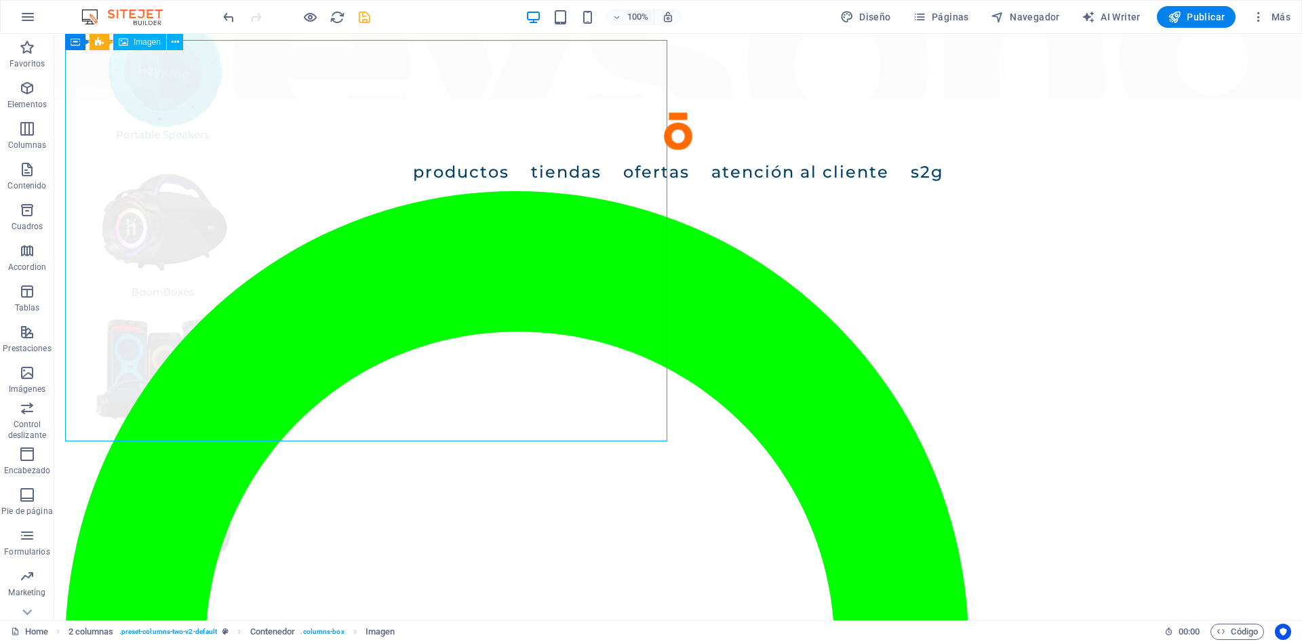
scroll to position [208, 0]
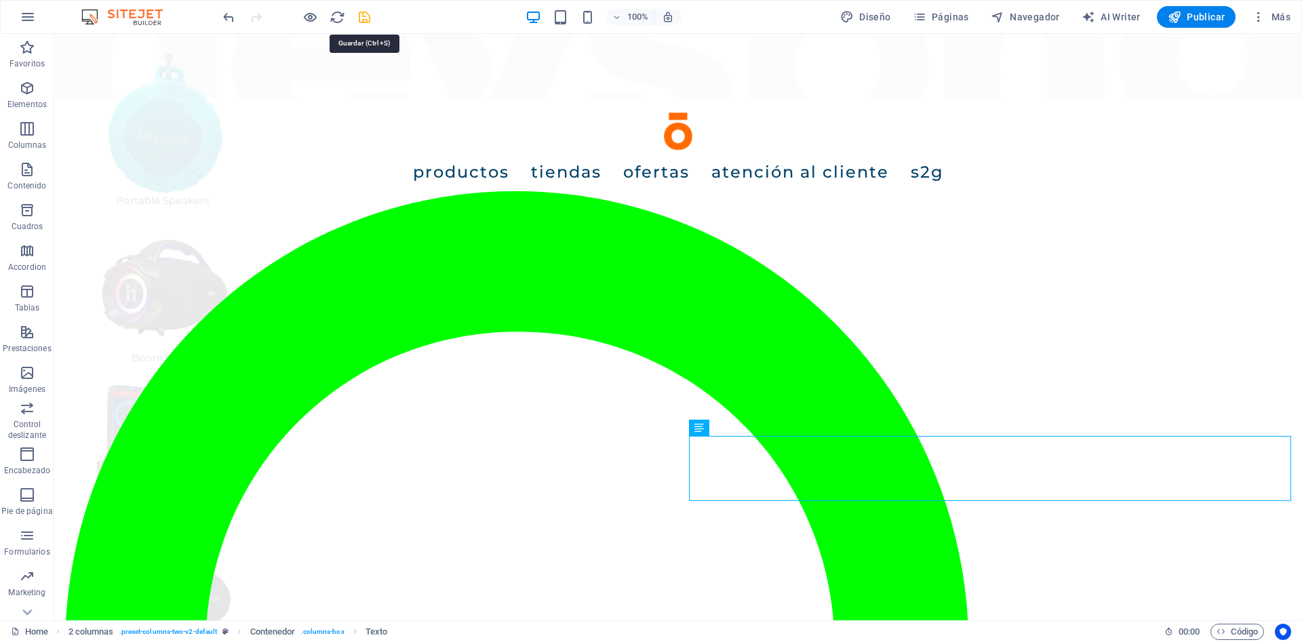
click at [369, 21] on icon "save" at bounding box center [365, 17] width 16 height 16
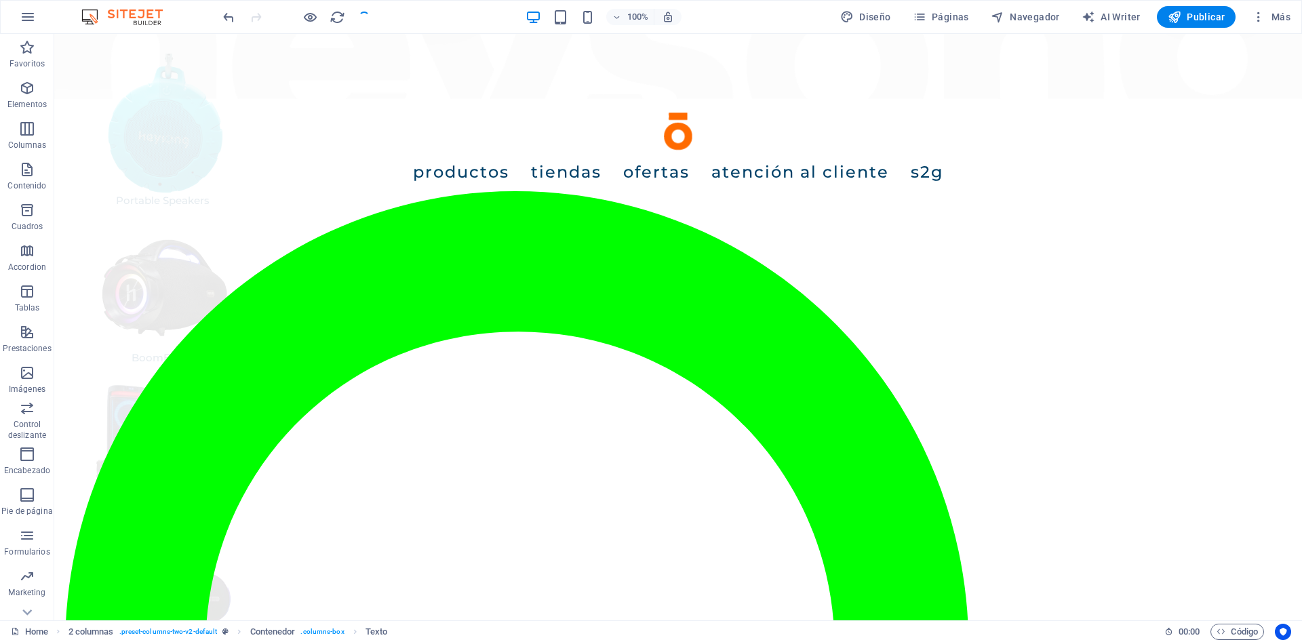
checkbox input "false"
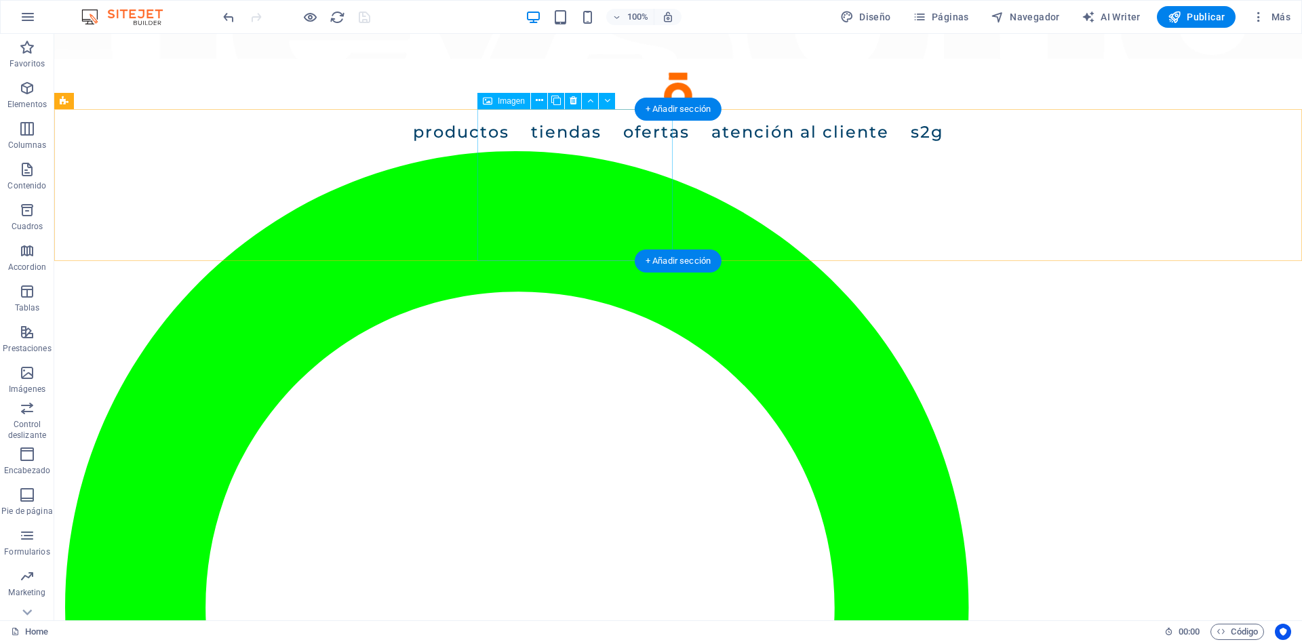
scroll to position [0, 0]
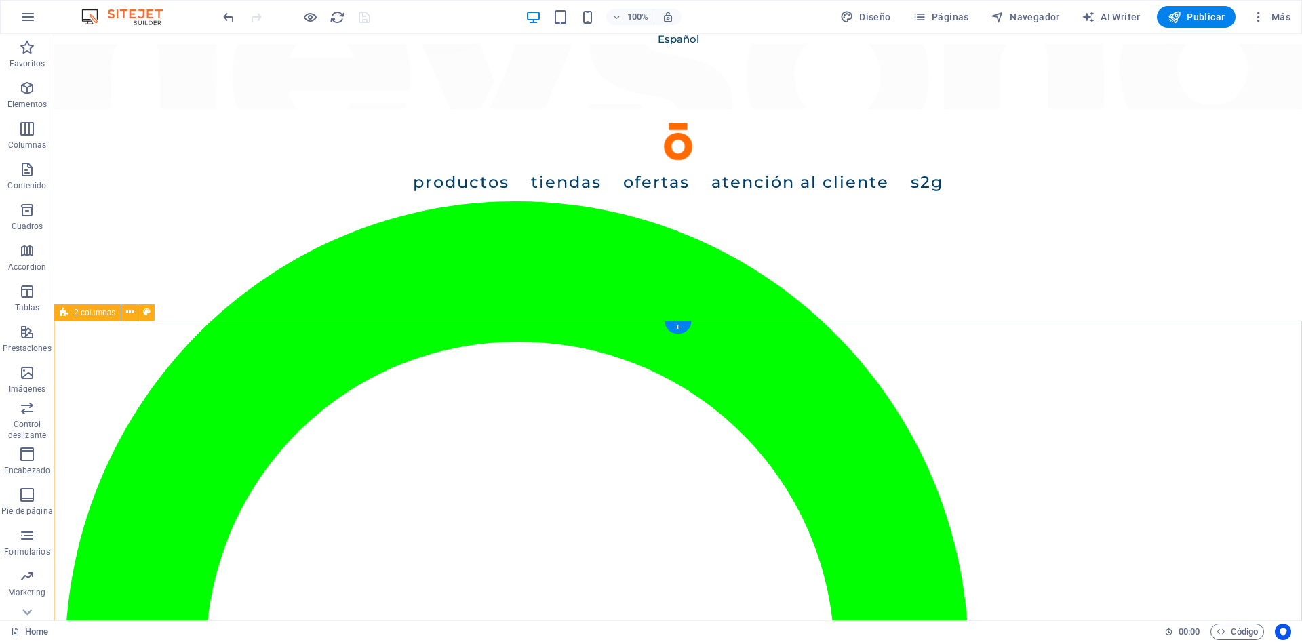
click at [66, 315] on icon at bounding box center [64, 313] width 9 height 16
click at [99, 311] on span "2 columnas" at bounding box center [94, 313] width 41 height 8
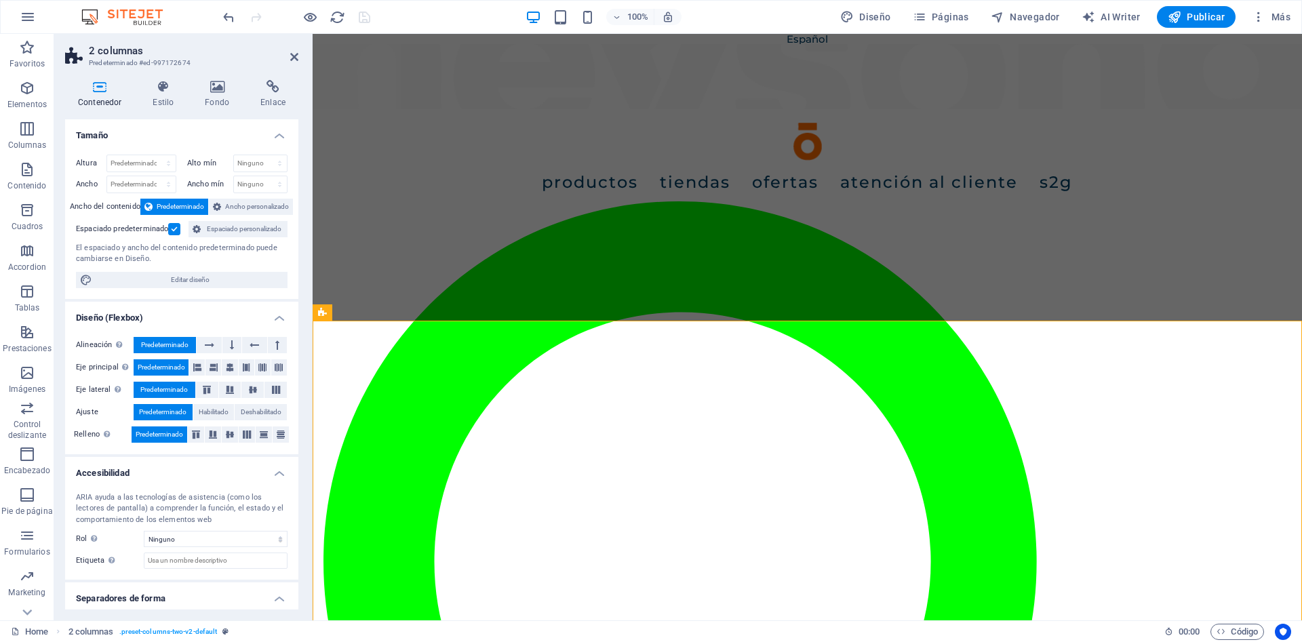
click at [169, 228] on label at bounding box center [174, 229] width 12 height 12
click at [0, 0] on input "Espaciado predeterminado" at bounding box center [0, 0] width 0 height 0
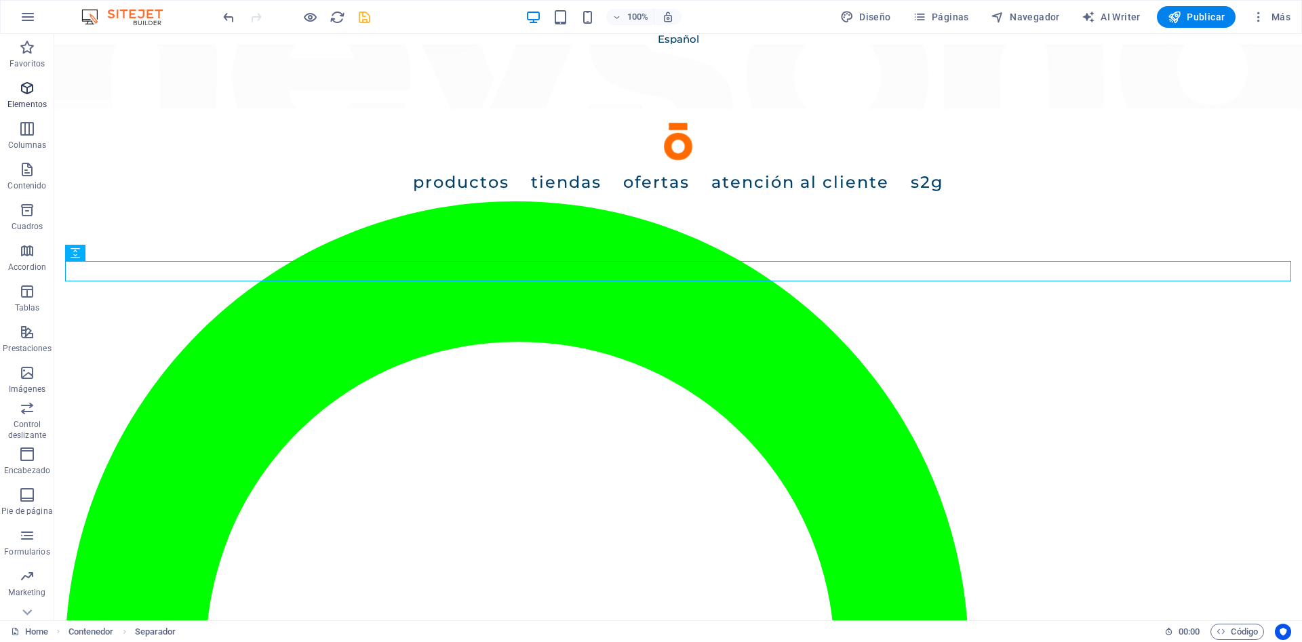
click at [31, 92] on icon "button" at bounding box center [27, 88] width 16 height 16
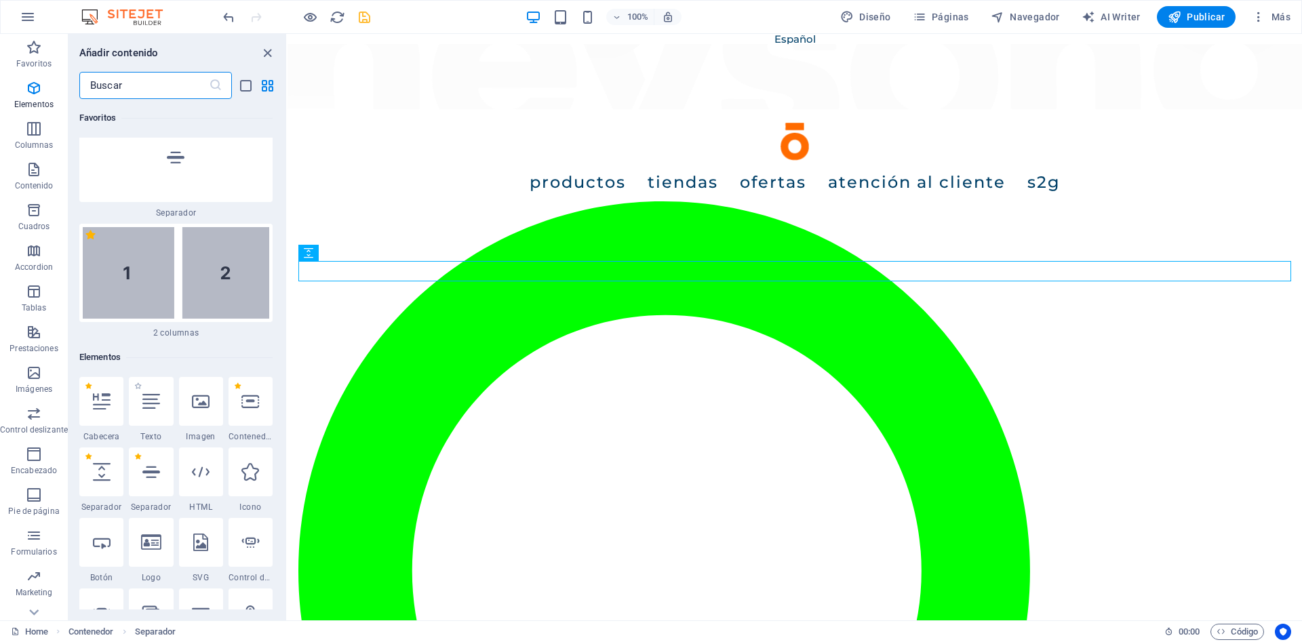
scroll to position [367, 0]
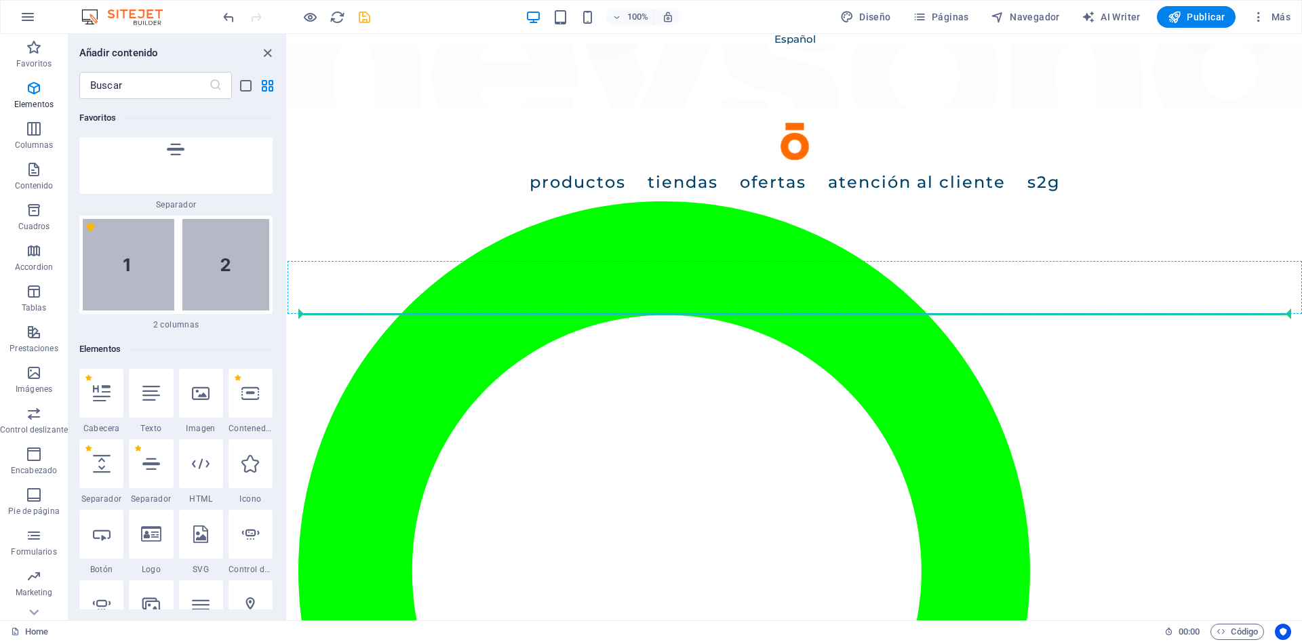
select select "px"
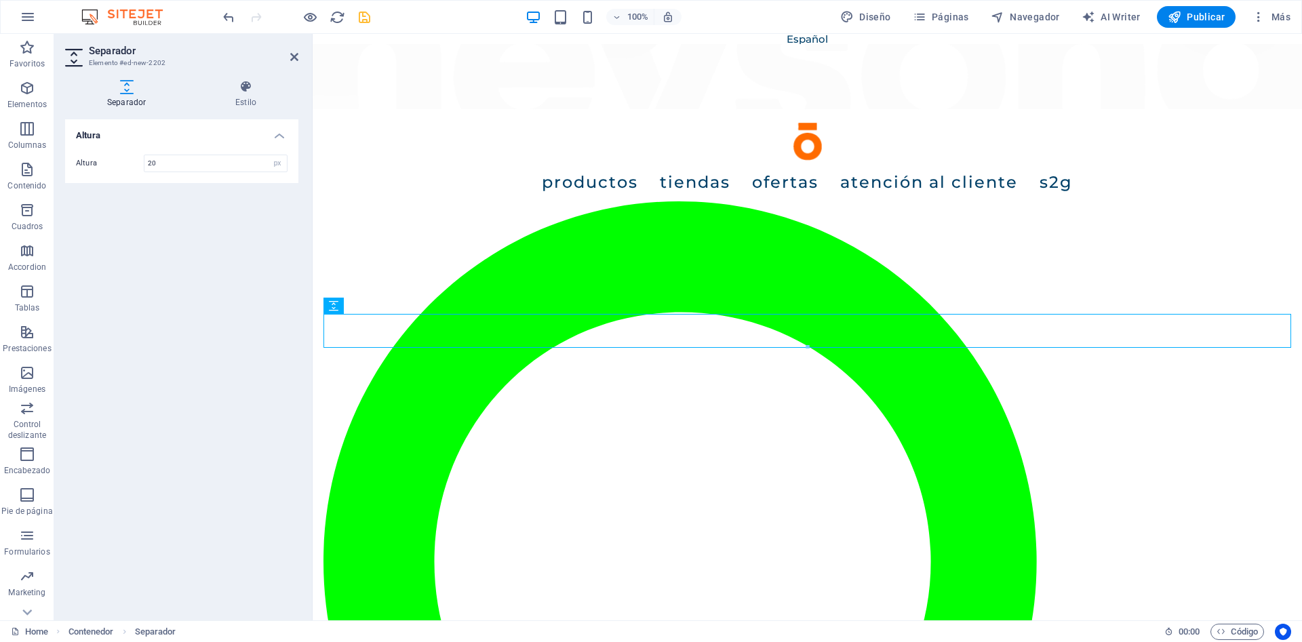
type input "20"
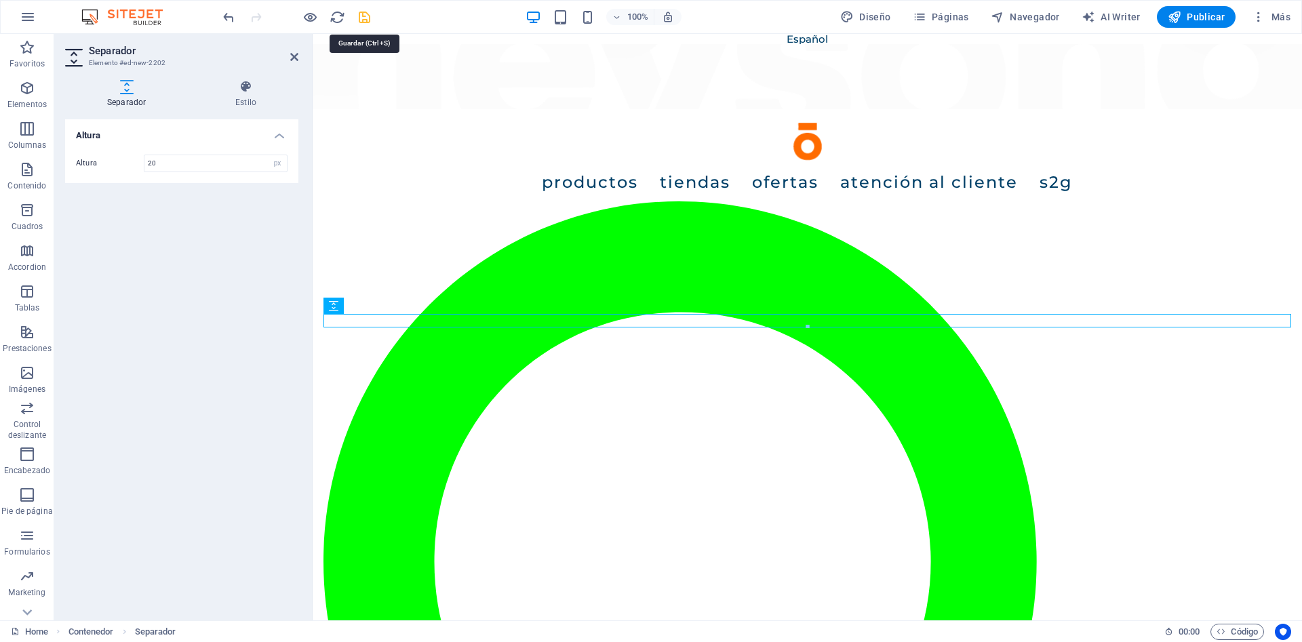
click at [364, 17] on icon "save" at bounding box center [365, 17] width 16 height 16
checkbox input "false"
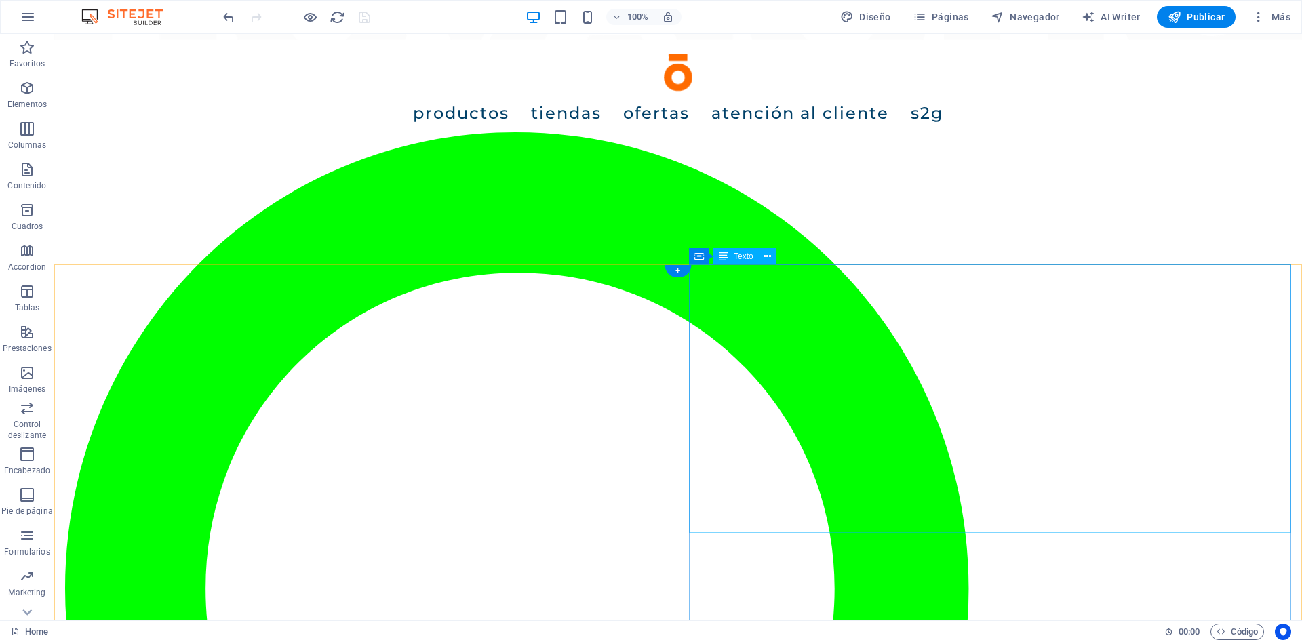
scroll to position [0, 0]
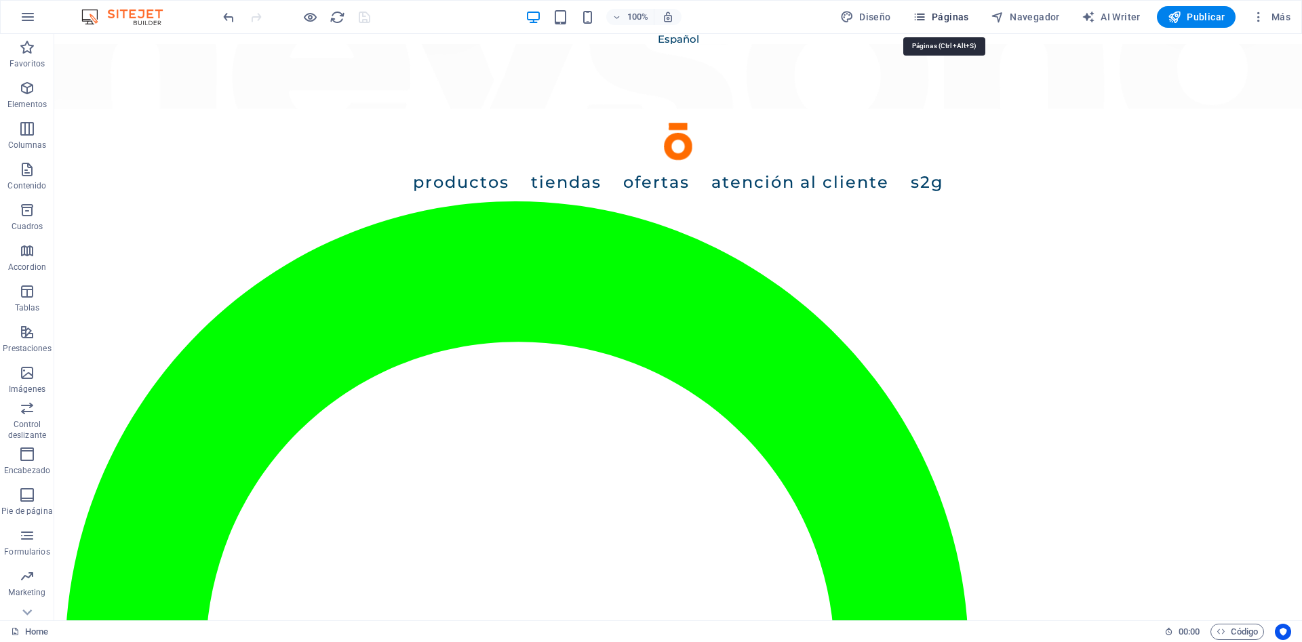
click at [931, 19] on span "Páginas" at bounding box center [941, 17] width 56 height 14
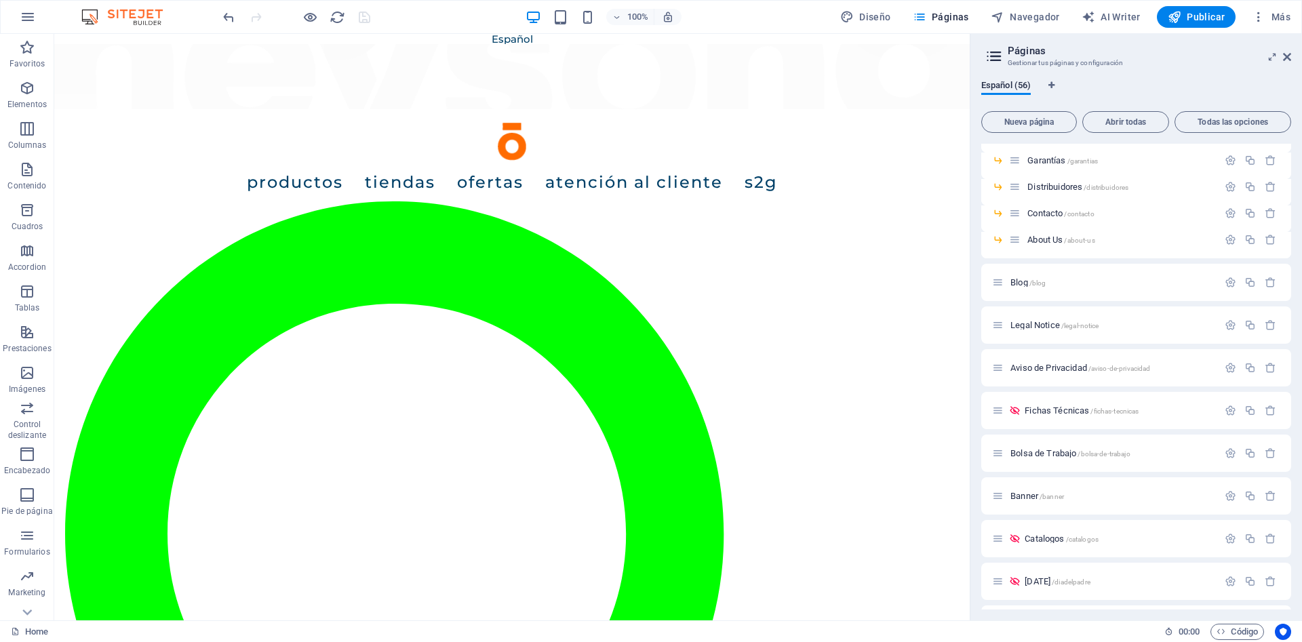
scroll to position [1308, 0]
click at [1016, 542] on span "S2G /s2g" at bounding box center [1027, 543] width 33 height 10
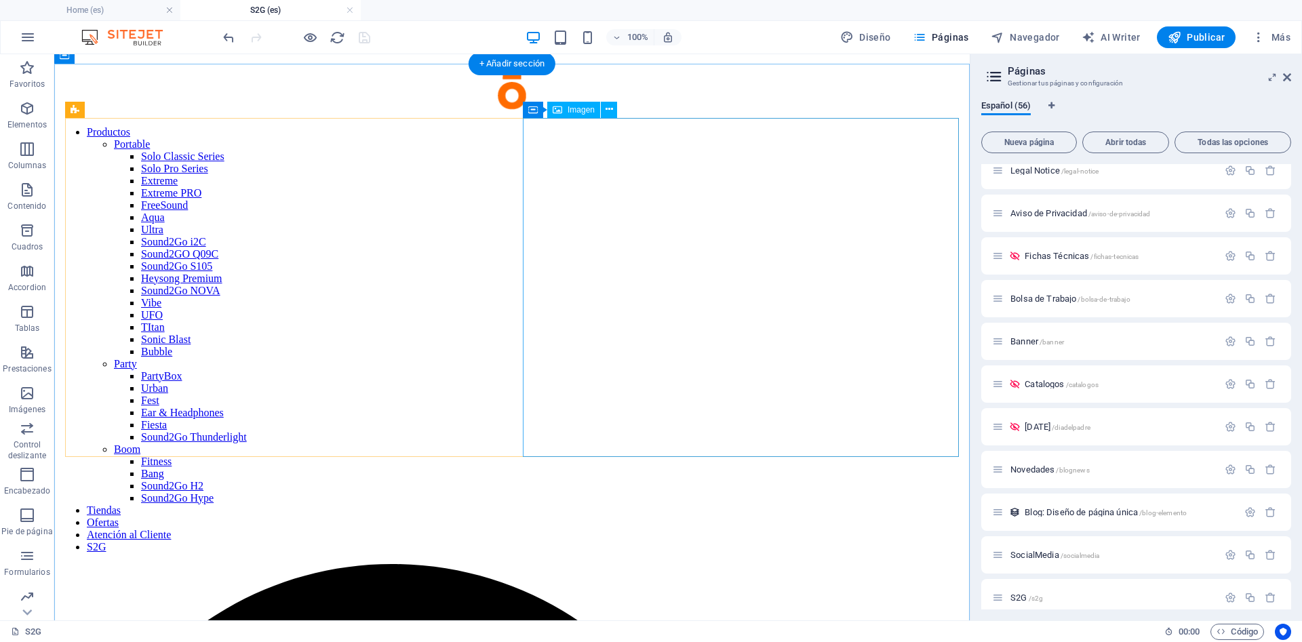
scroll to position [0, 0]
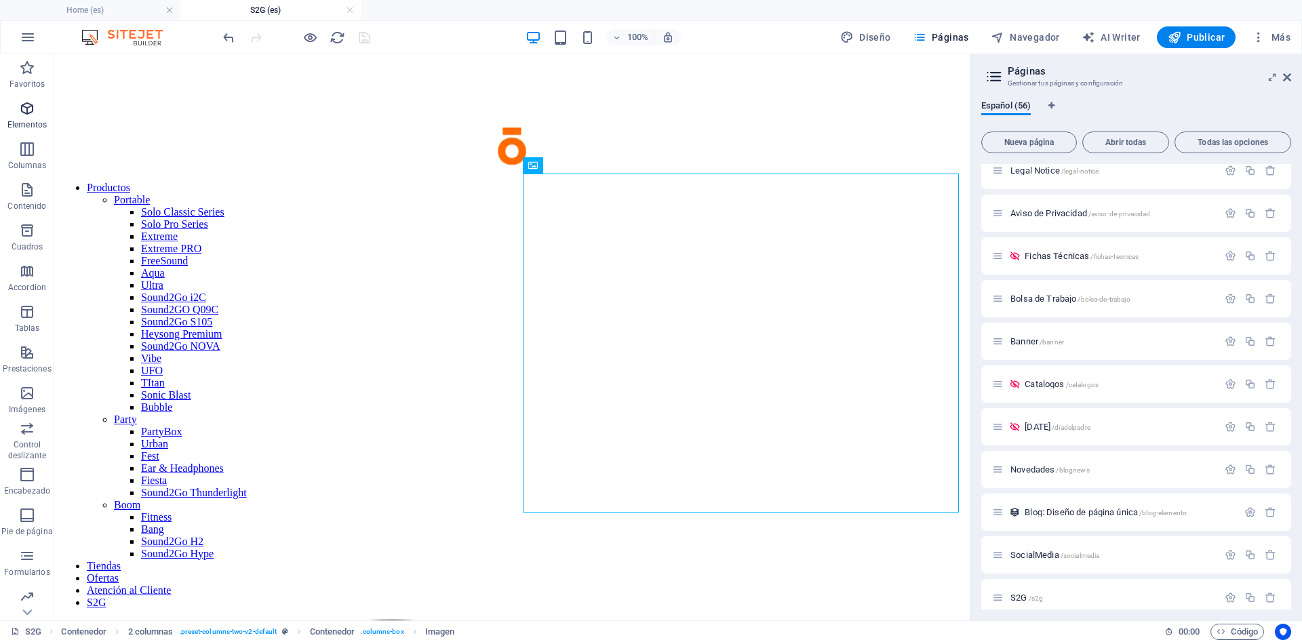
click at [28, 117] on span "Elementos" at bounding box center [27, 116] width 54 height 33
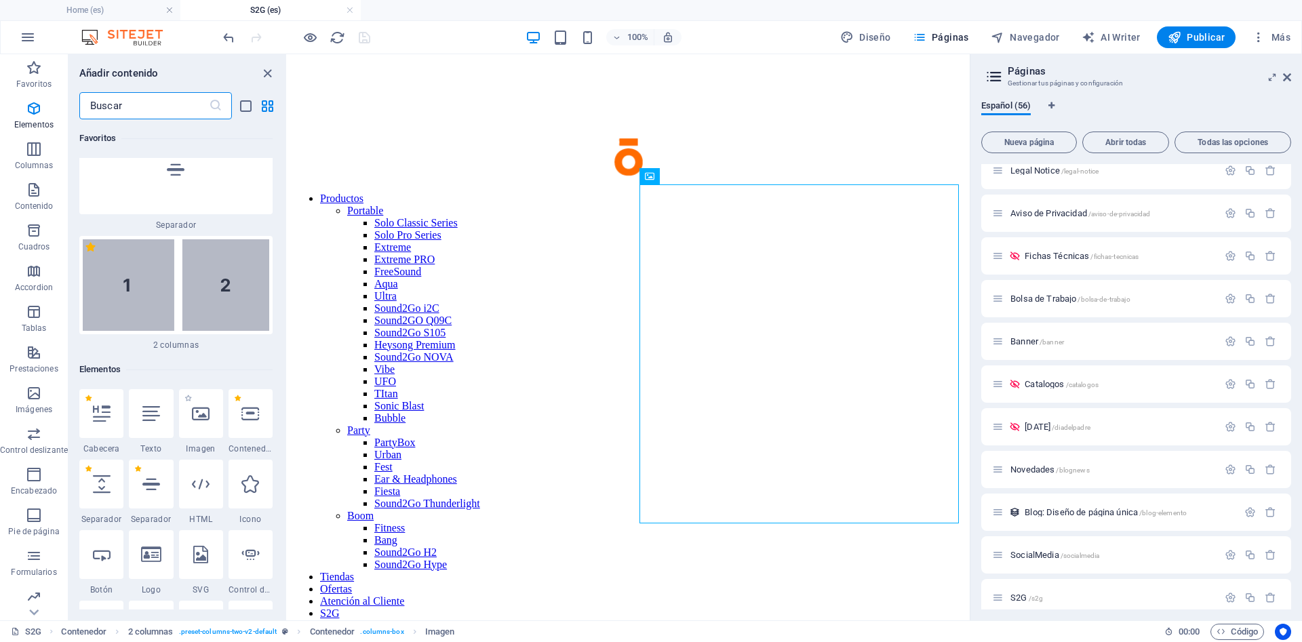
scroll to position [367, 0]
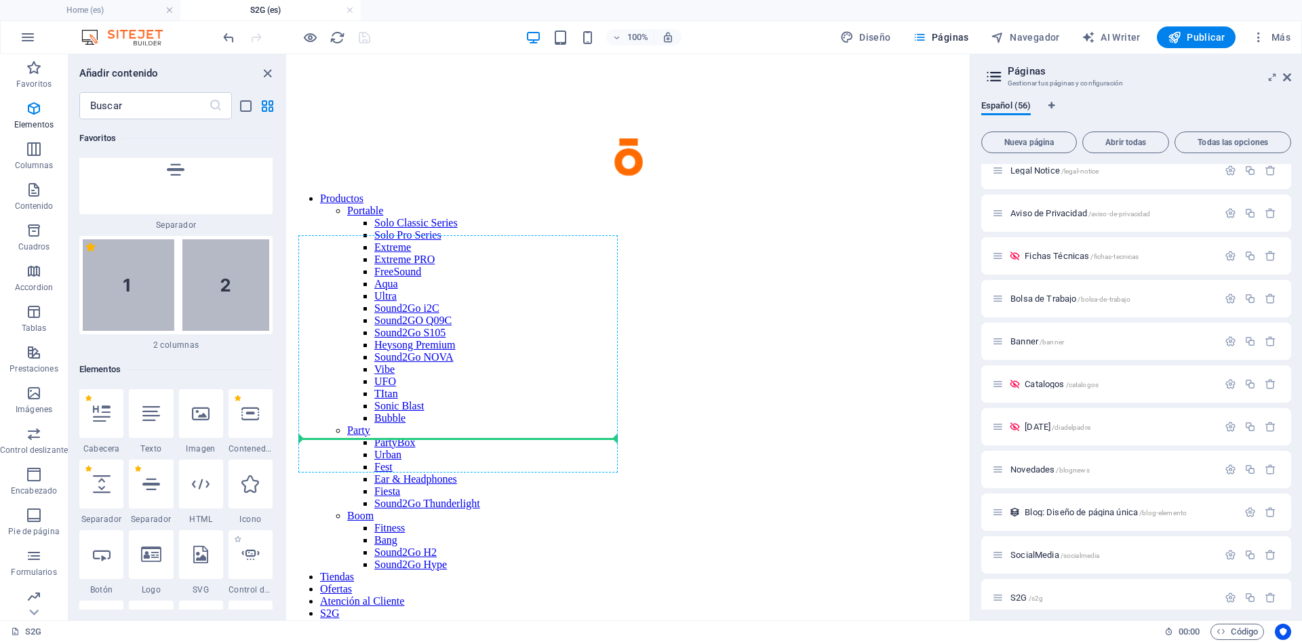
select select "px"
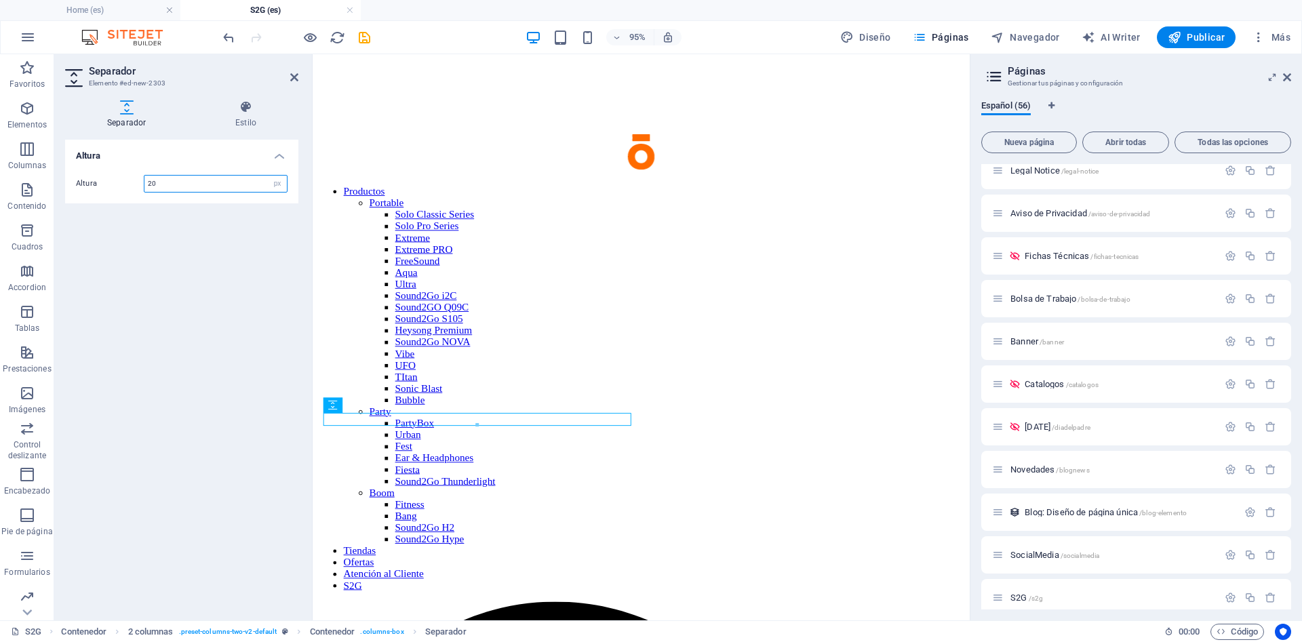
type input "20"
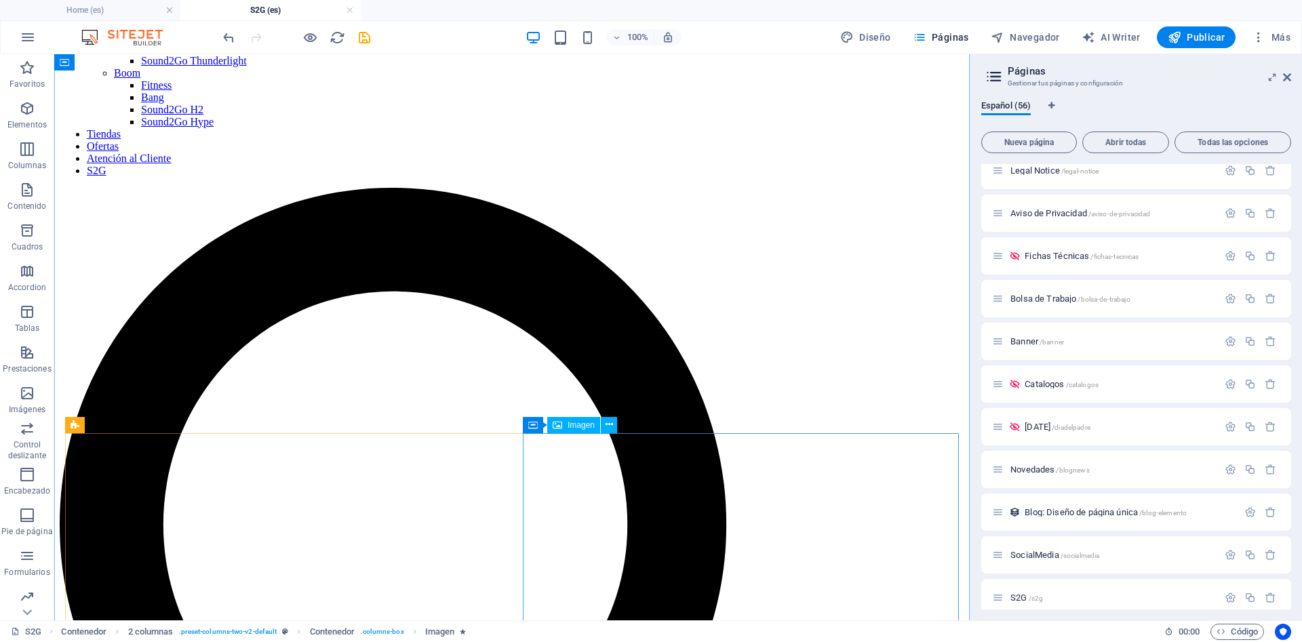
scroll to position [484, 0]
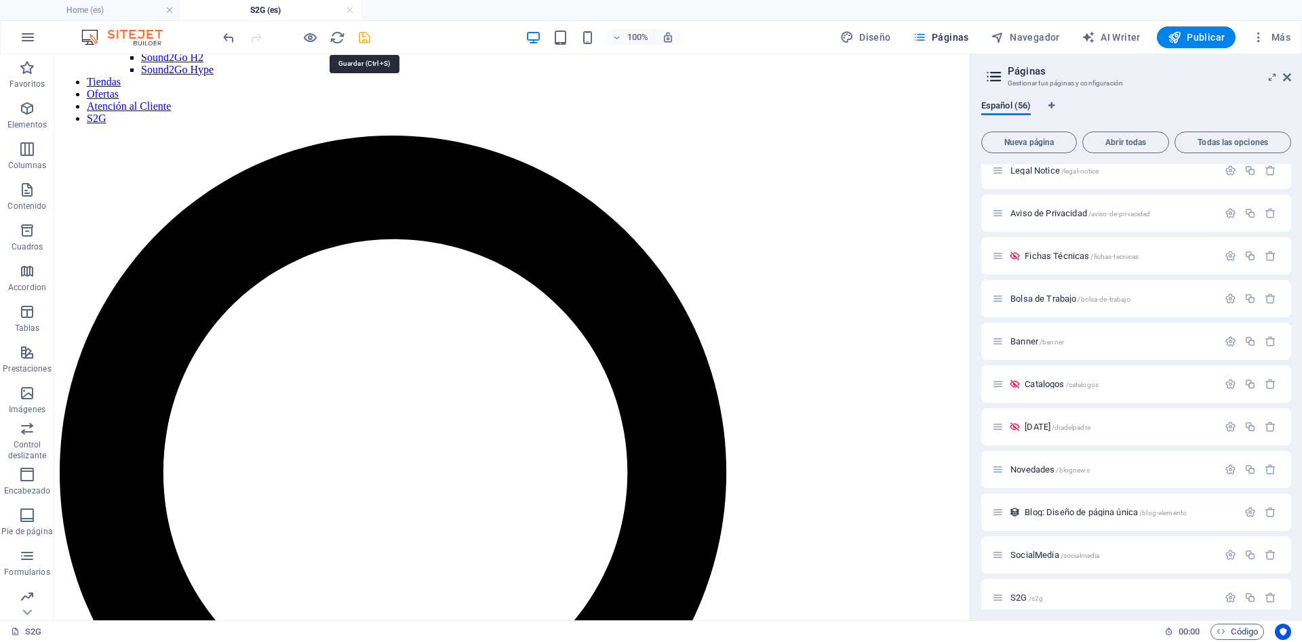
click at [364, 38] on icon "save" at bounding box center [365, 38] width 16 height 16
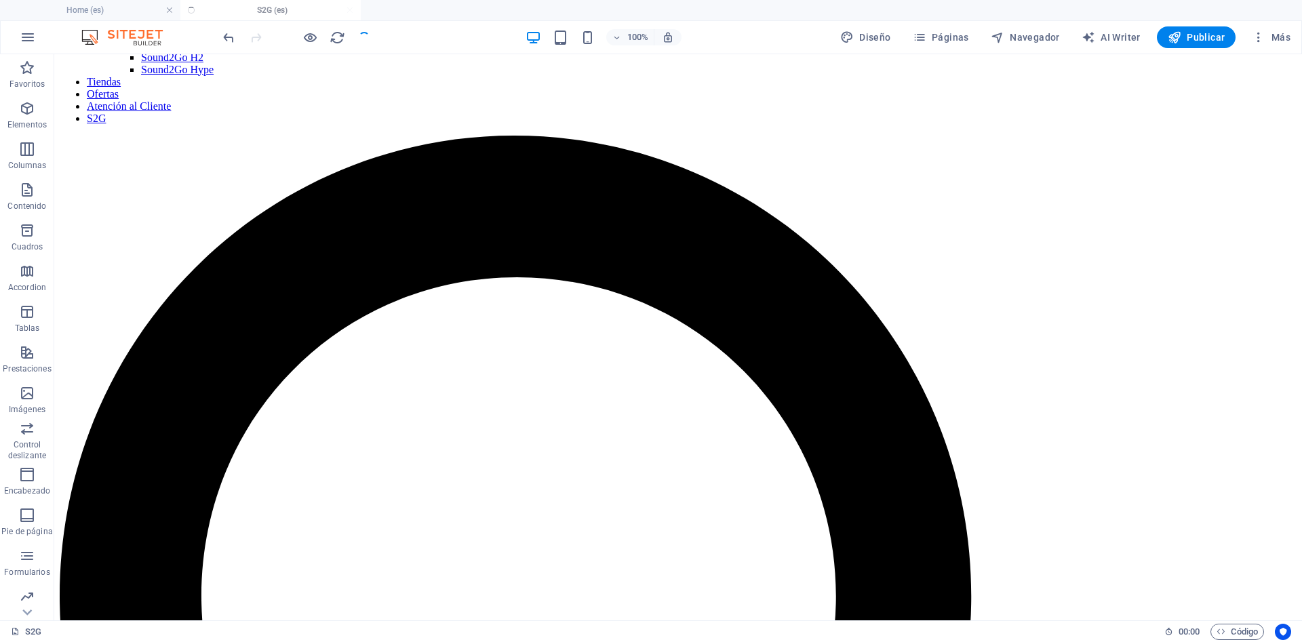
click at [428, 35] on div "100% Diseño Páginas Navegador AI Writer Publicar Más" at bounding box center [758, 37] width 1076 height 22
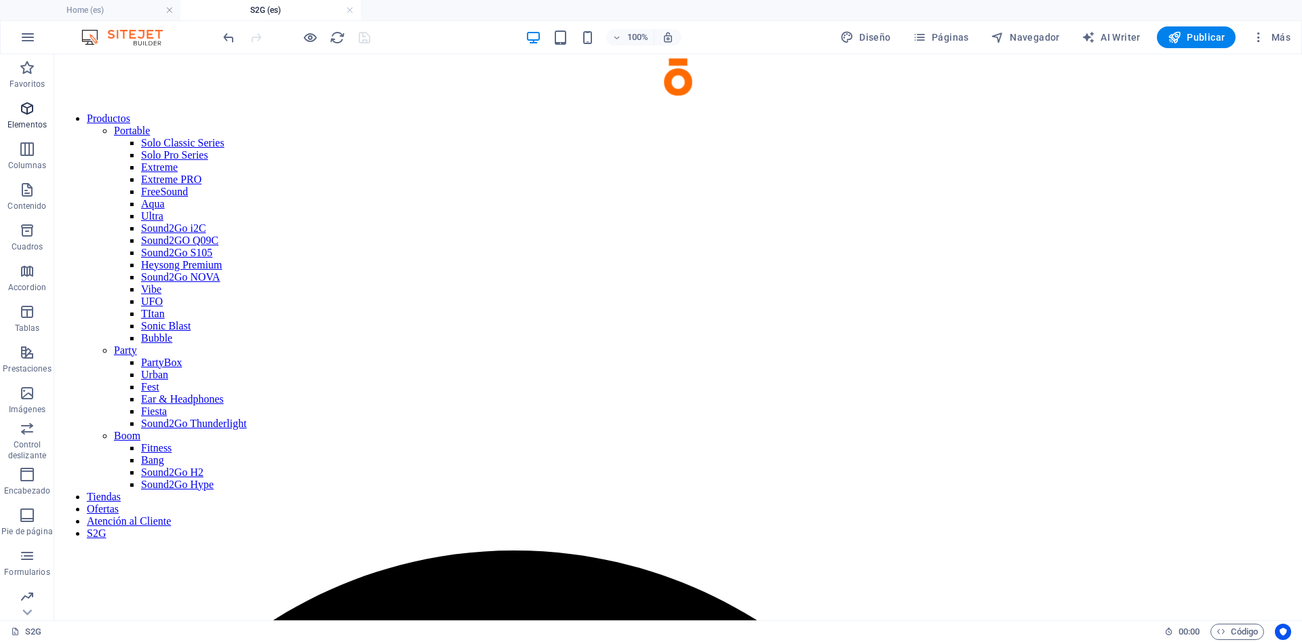
click at [32, 112] on icon "button" at bounding box center [27, 108] width 16 height 16
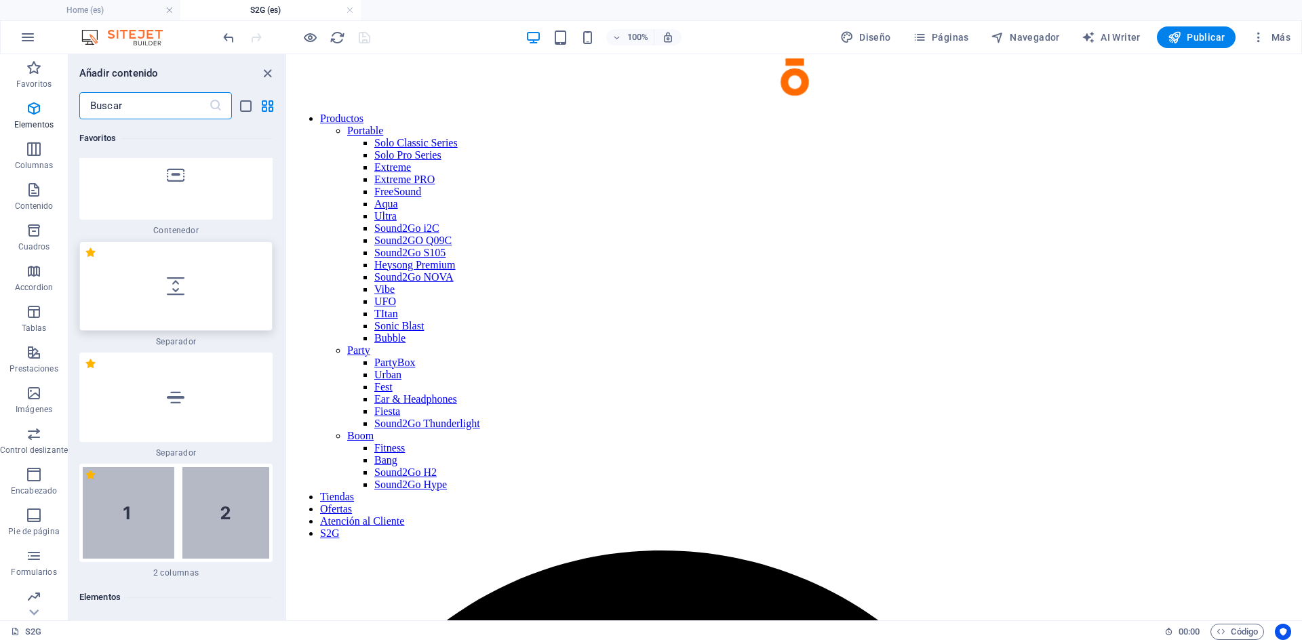
scroll to position [367, 0]
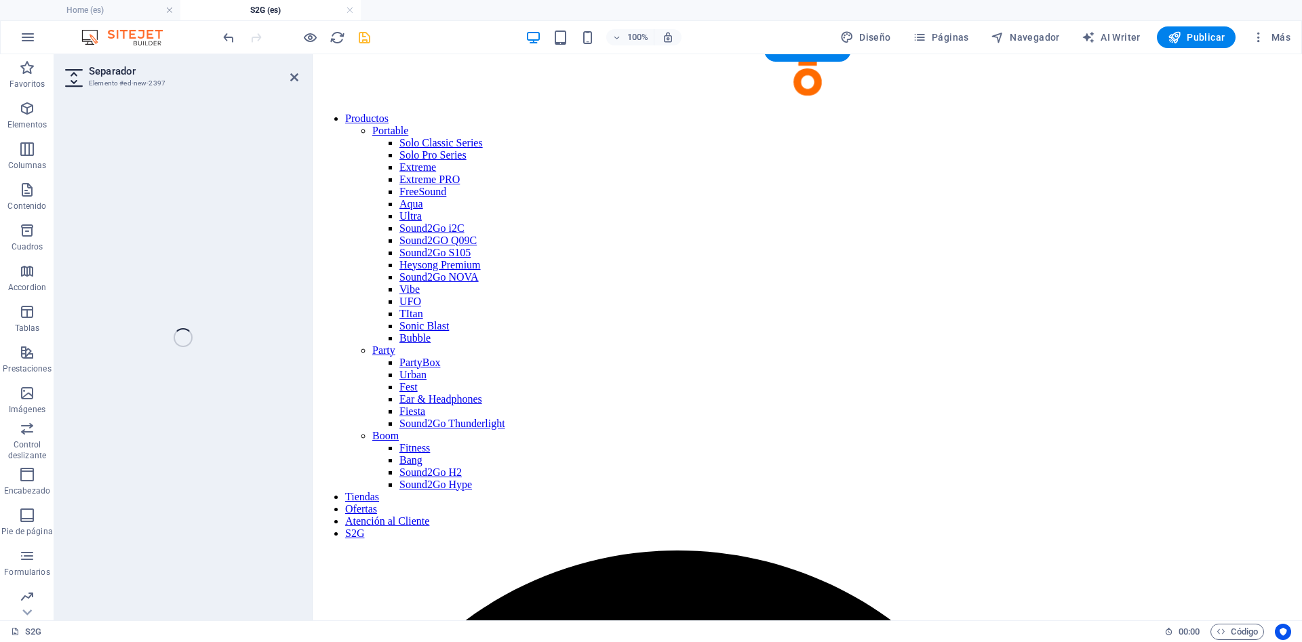
select select "px"
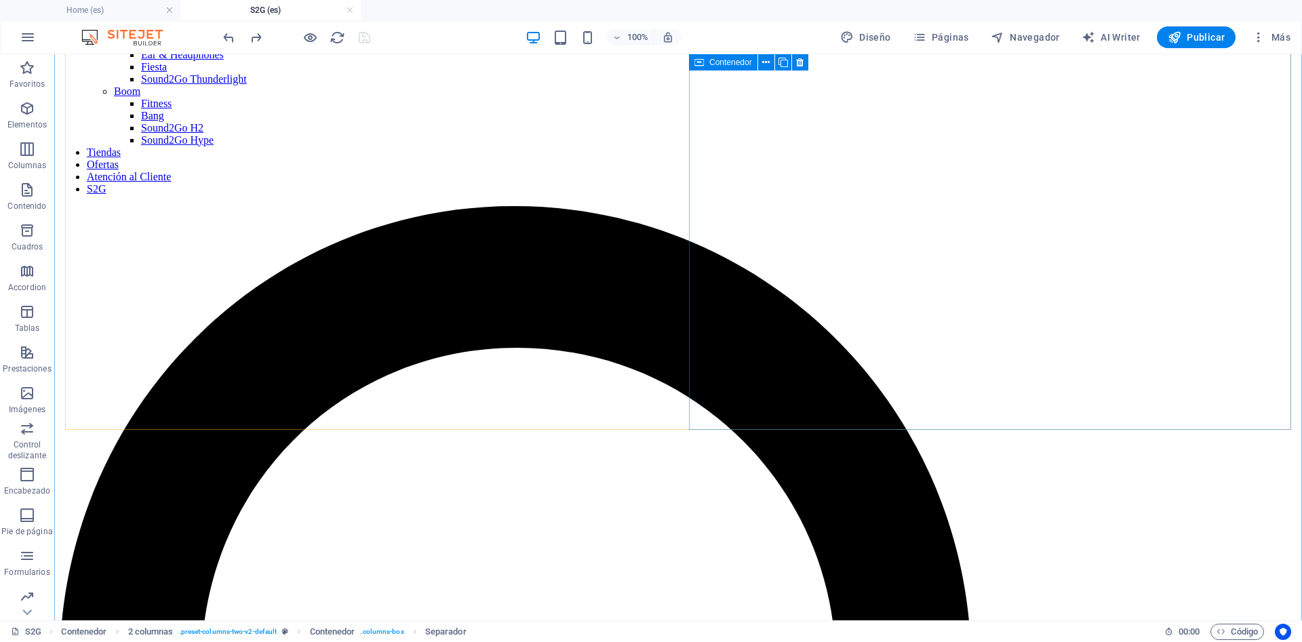
scroll to position [484, 0]
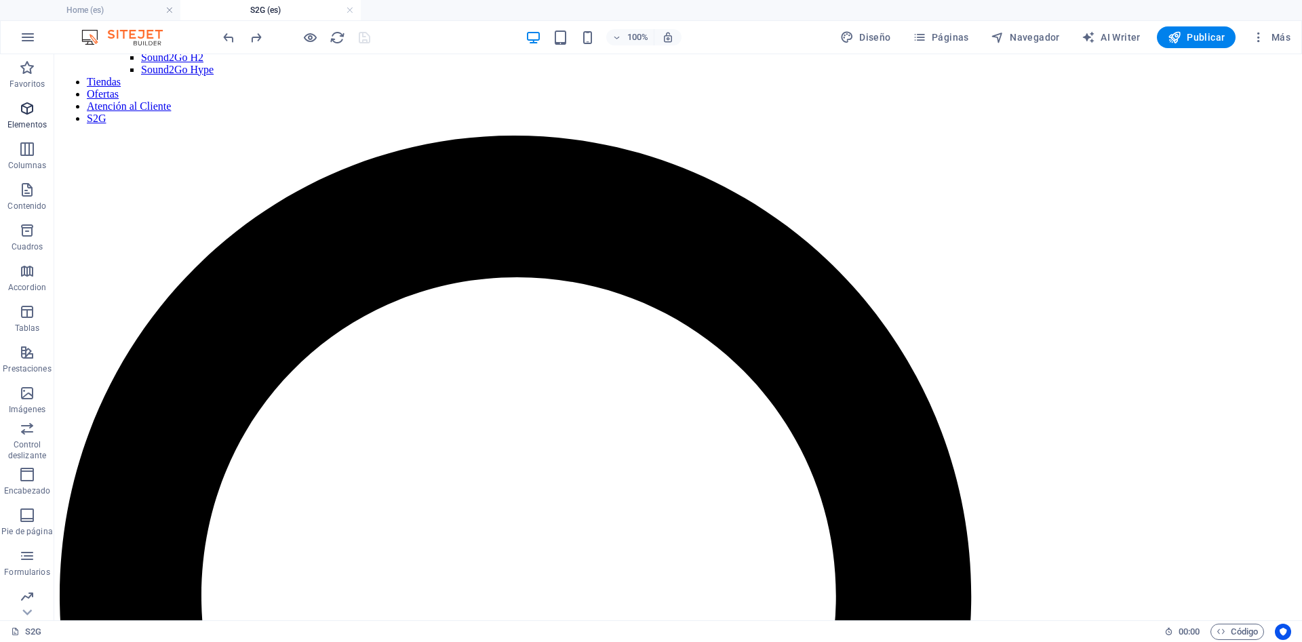
click at [35, 106] on icon "button" at bounding box center [27, 108] width 16 height 16
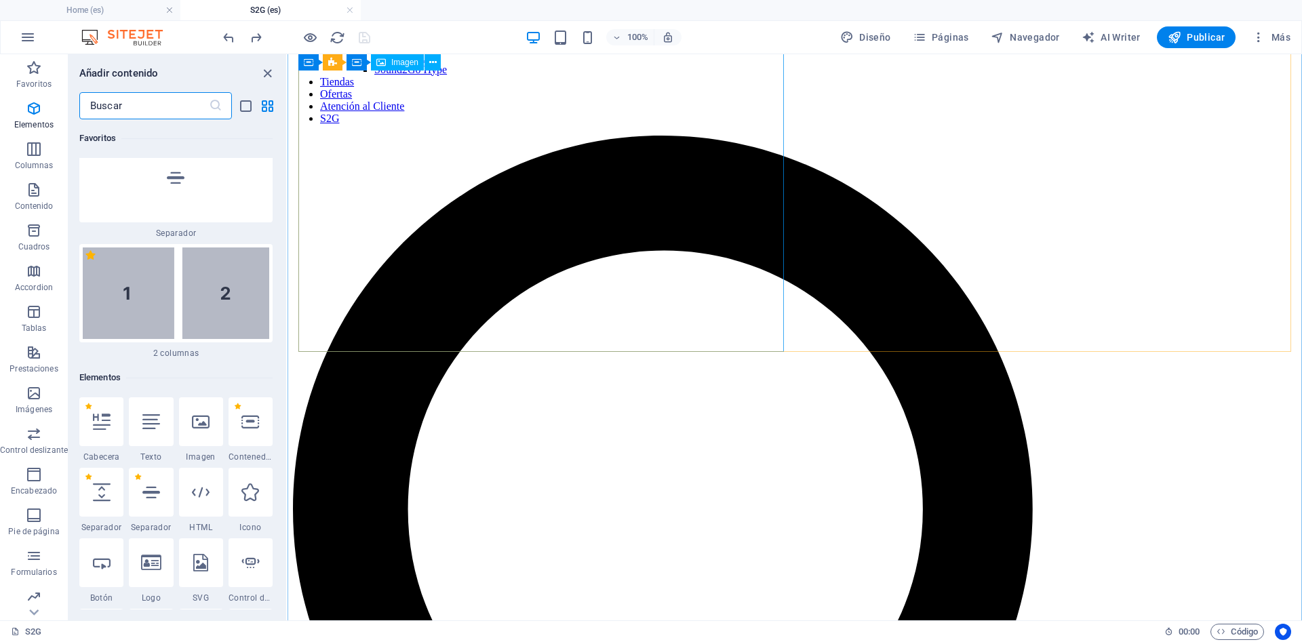
scroll to position [367, 0]
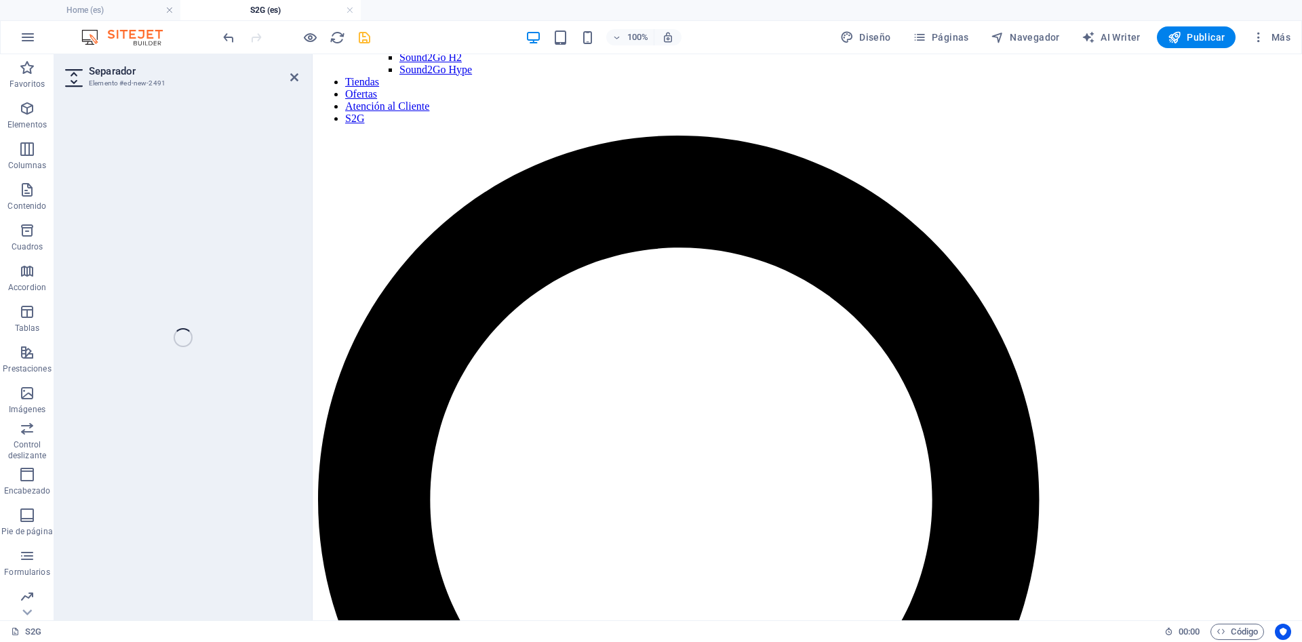
select select "px"
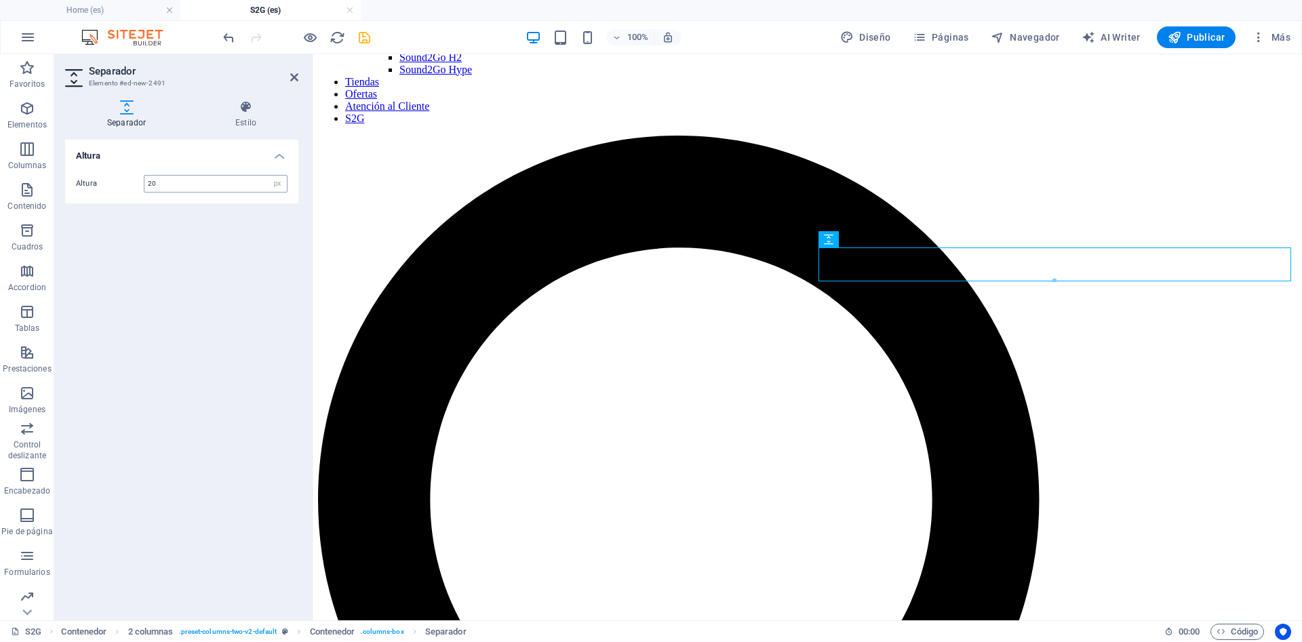
type input "20"
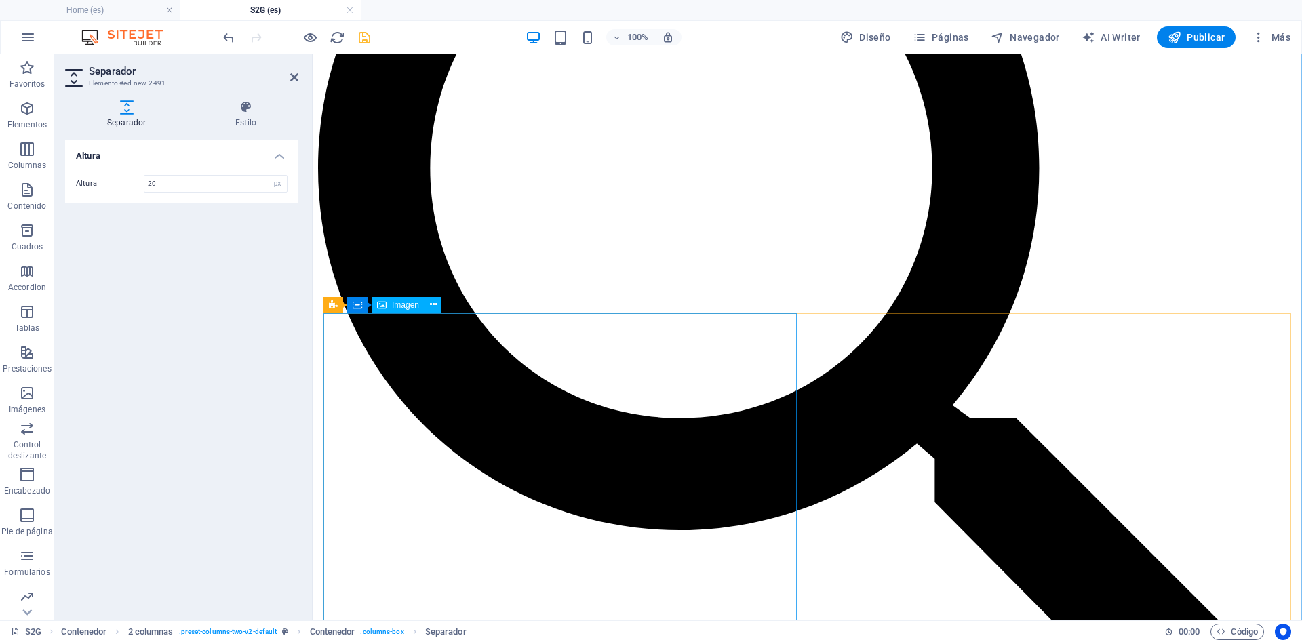
scroll to position [830, 0]
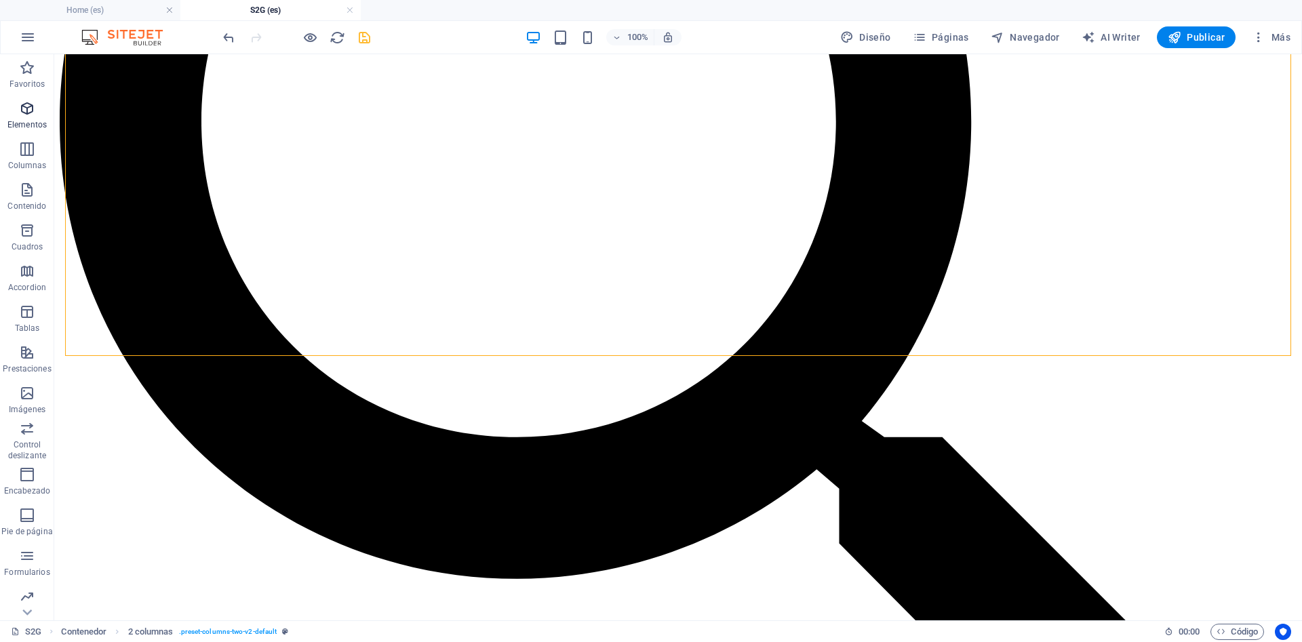
click at [20, 120] on p "Elementos" at bounding box center [26, 124] width 39 height 11
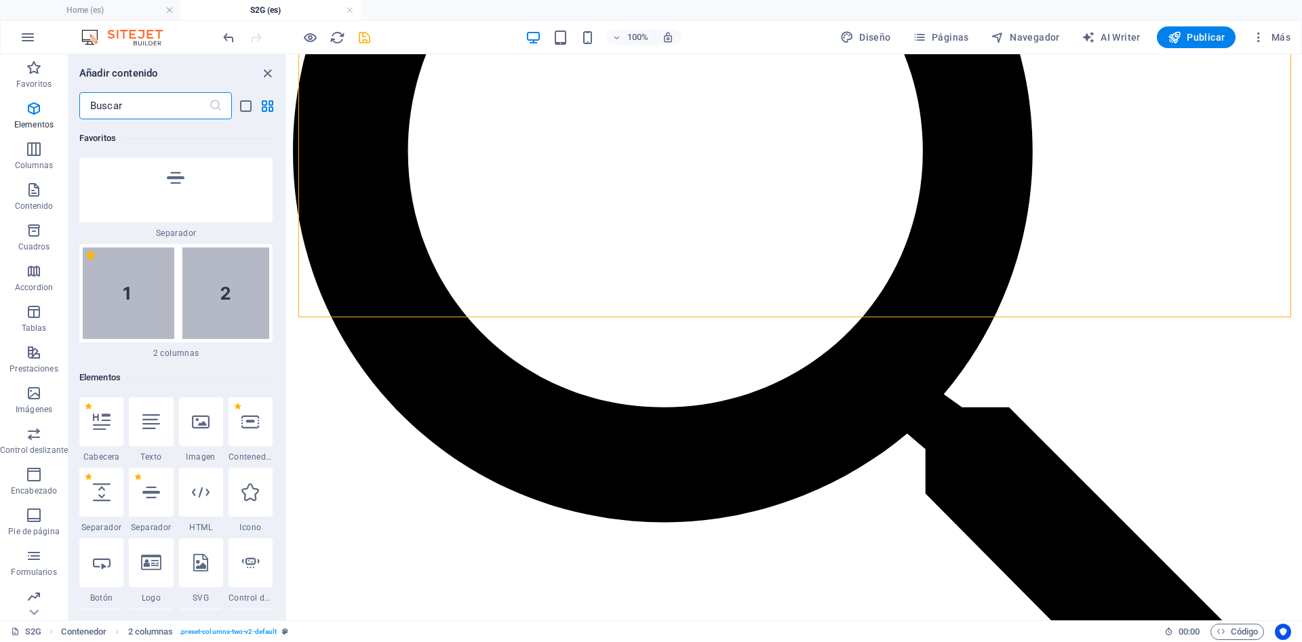
scroll to position [367, 0]
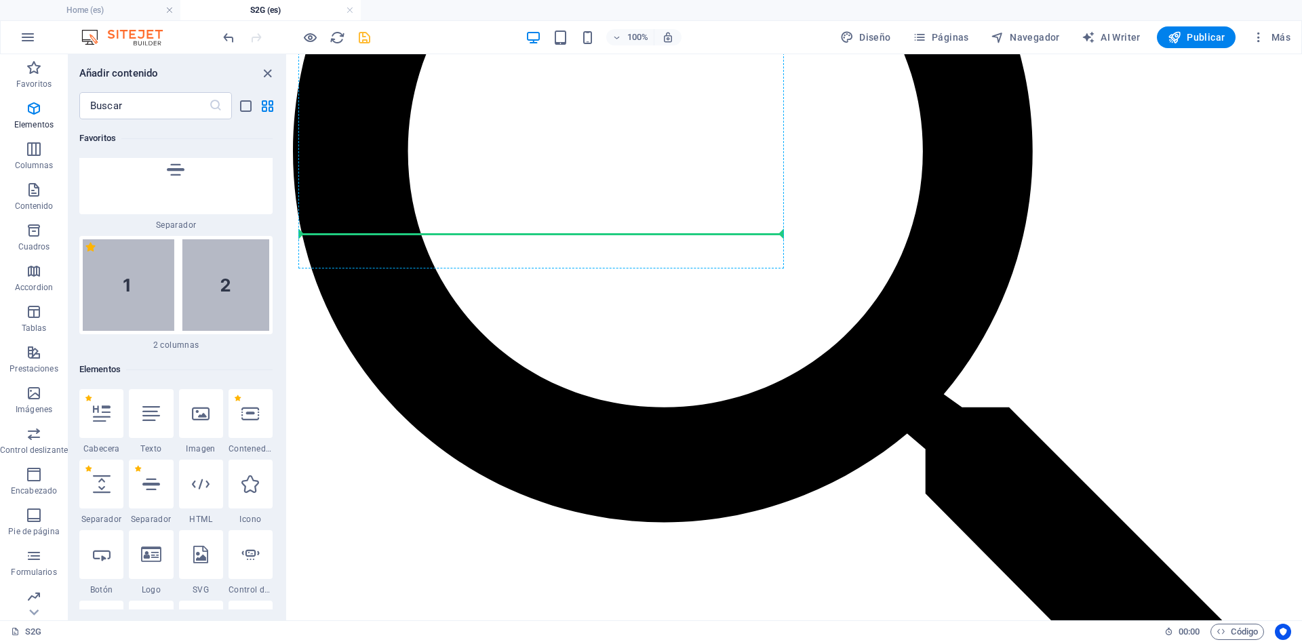
select select "px"
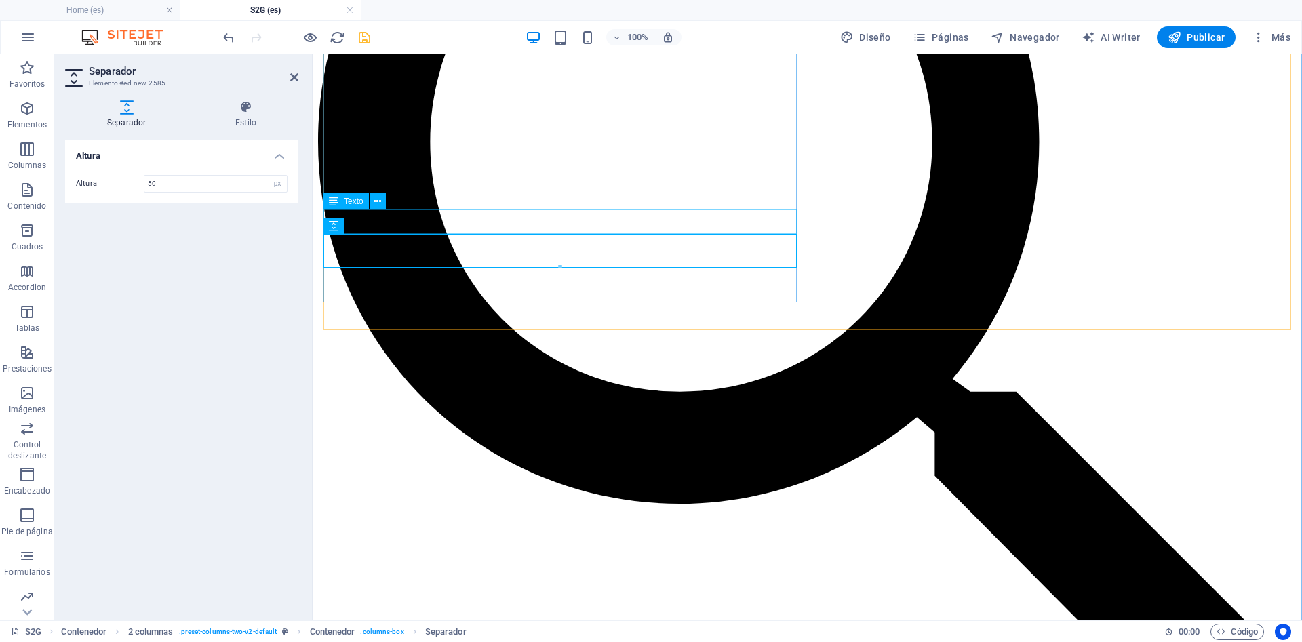
scroll to position [813, 0]
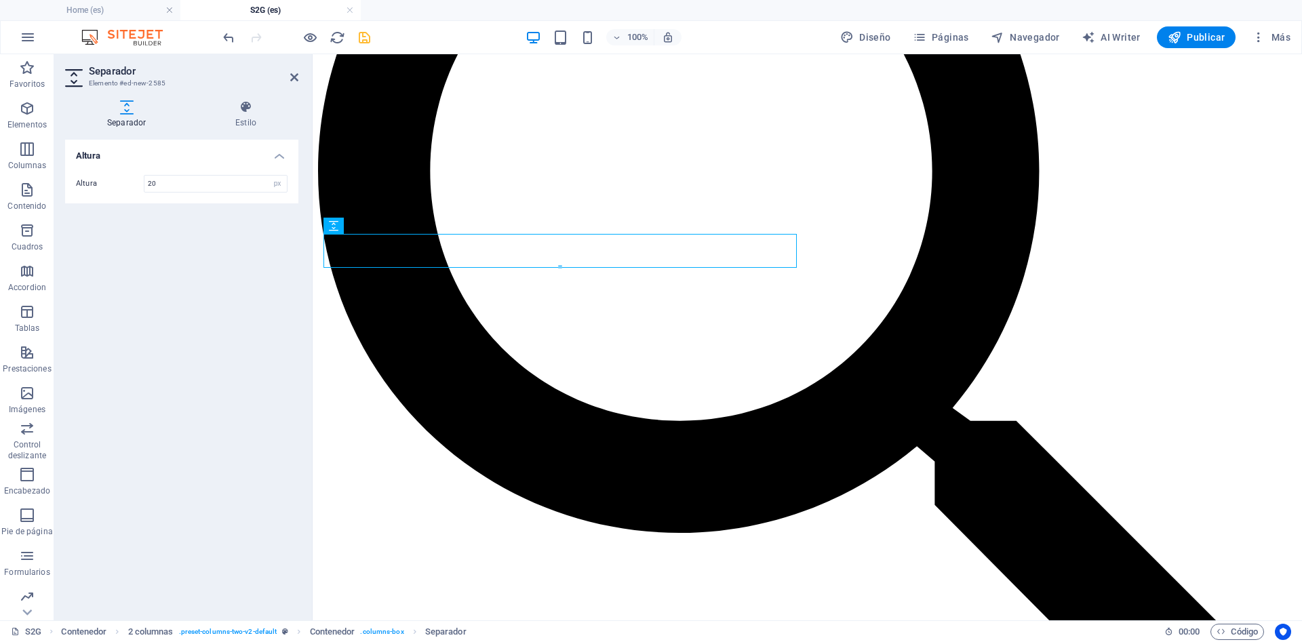
type input "20"
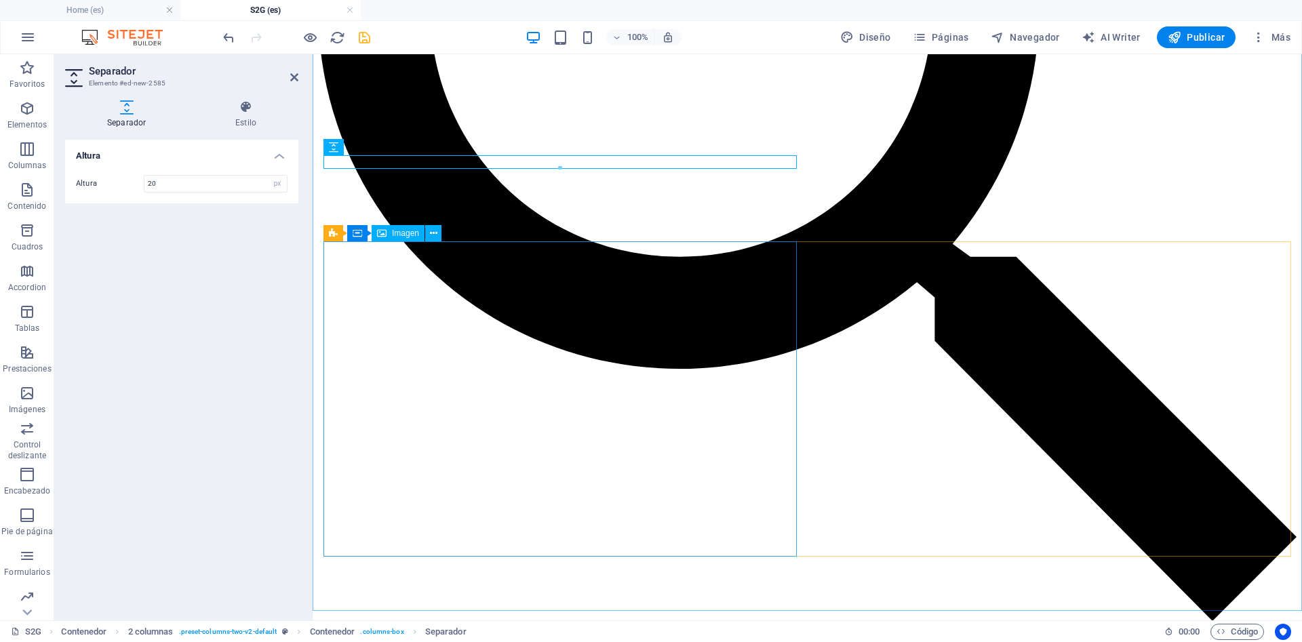
scroll to position [1031, 0]
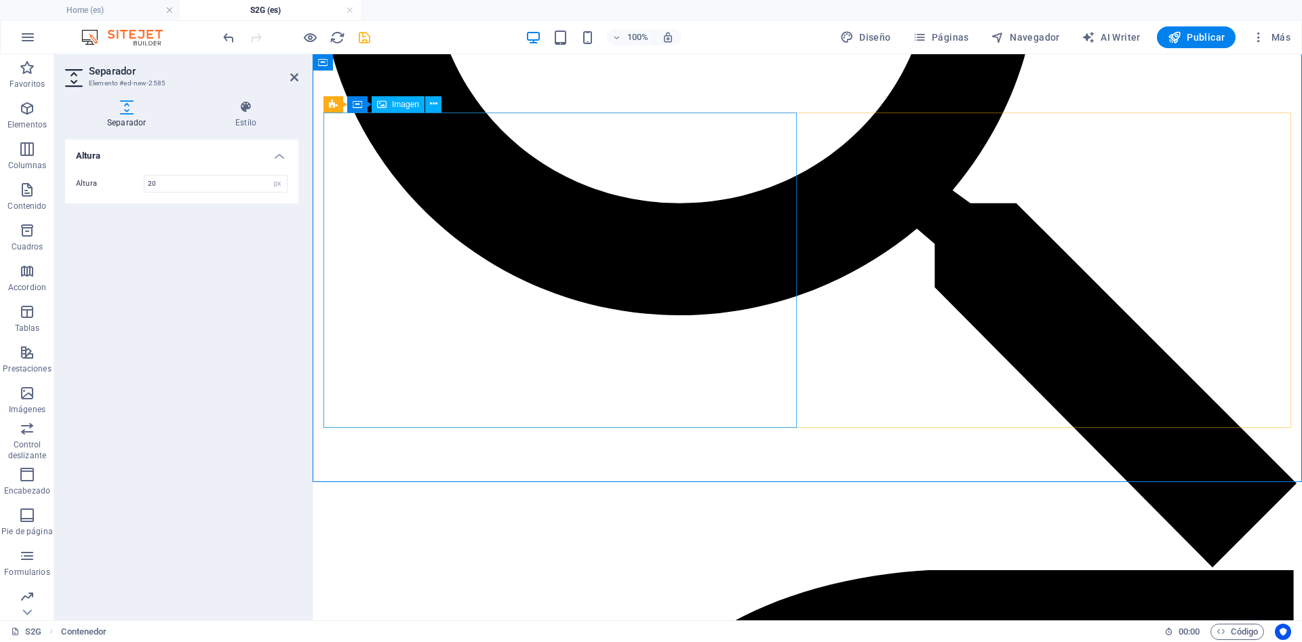
scroll to position [1160, 0]
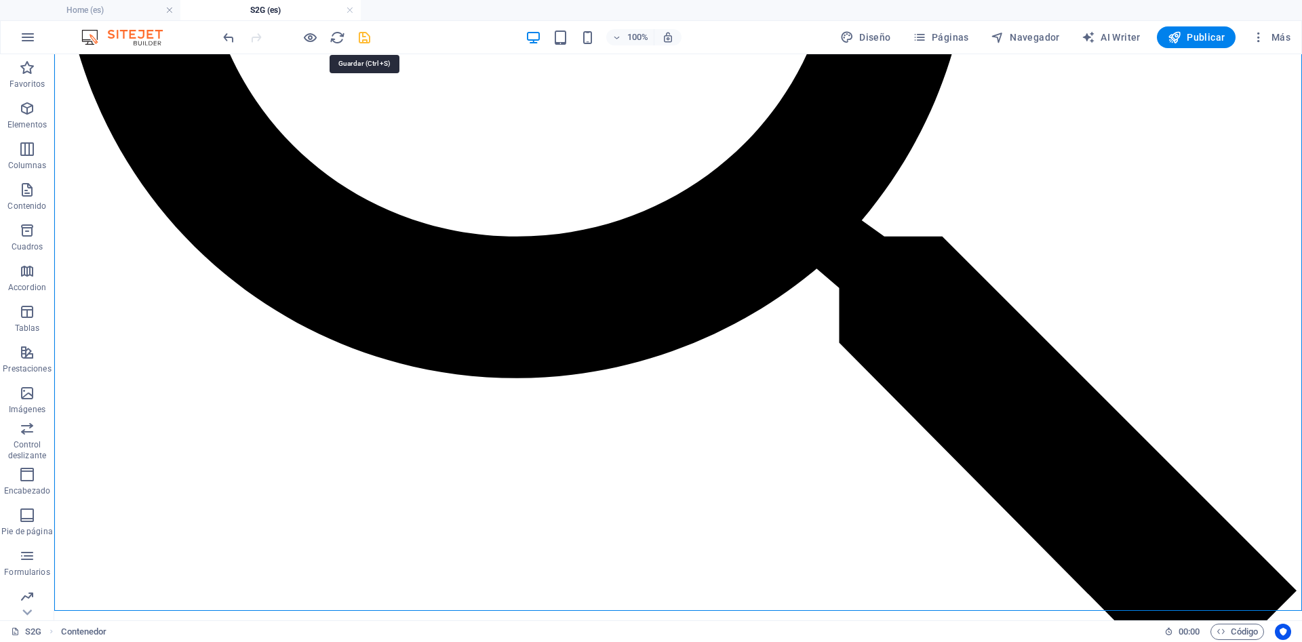
click at [362, 33] on icon "save" at bounding box center [365, 38] width 16 height 16
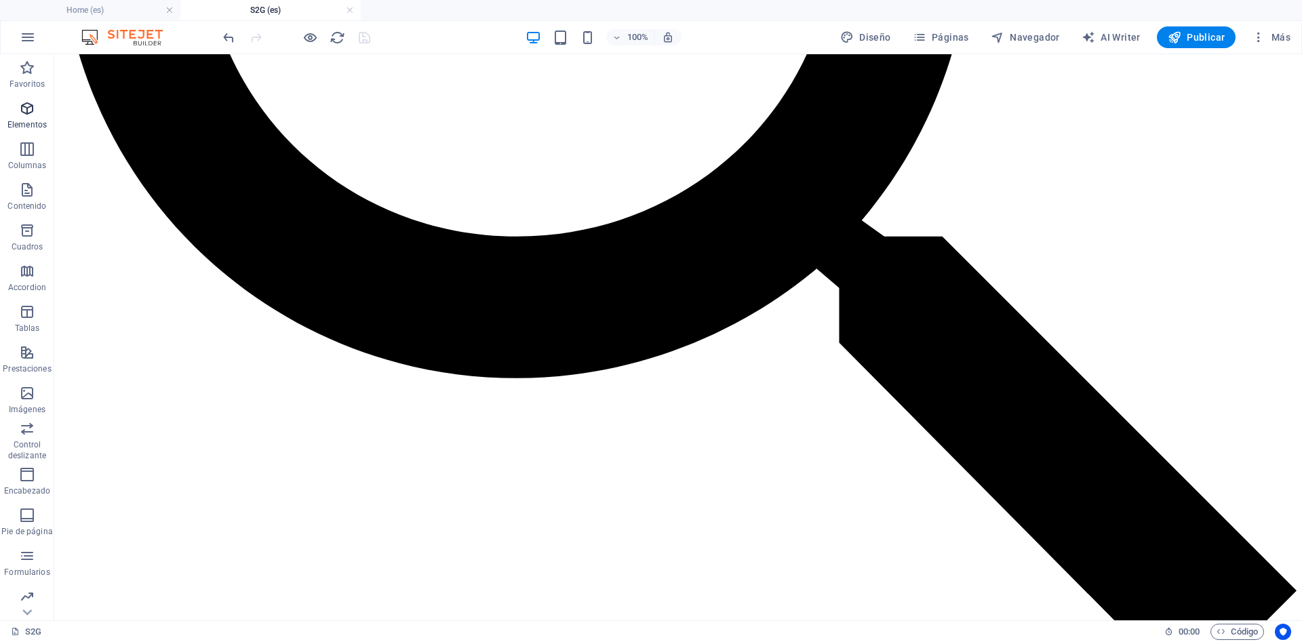
click at [13, 115] on span "Elementos" at bounding box center [27, 116] width 54 height 33
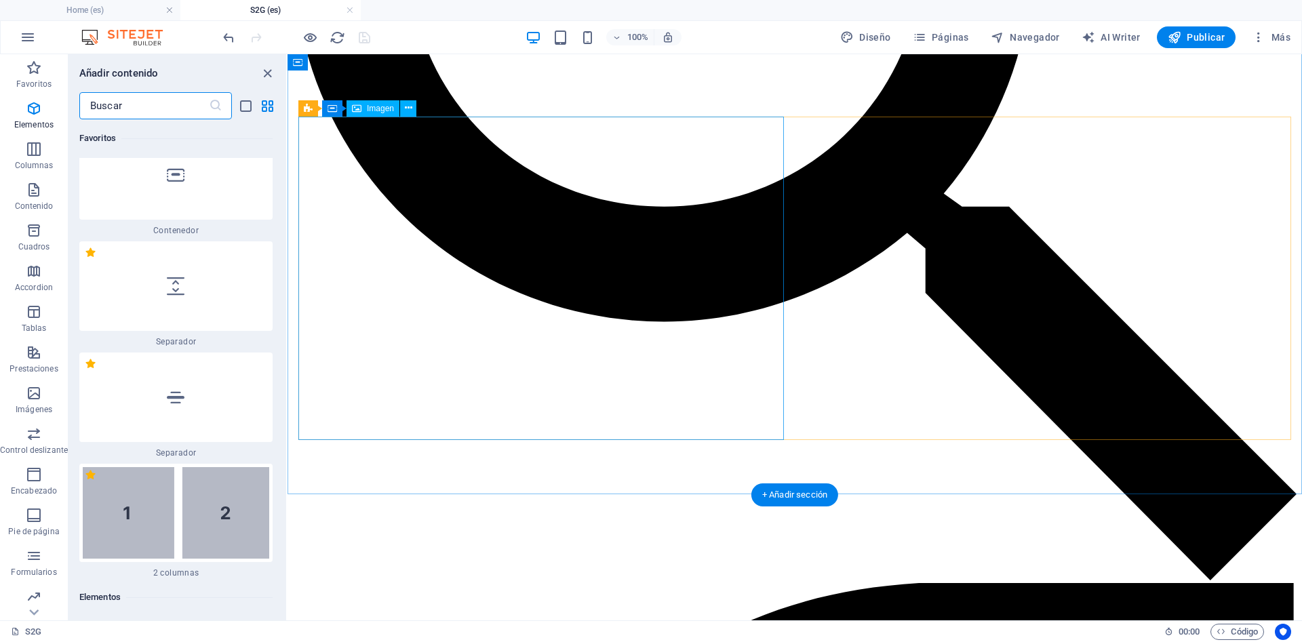
scroll to position [367, 0]
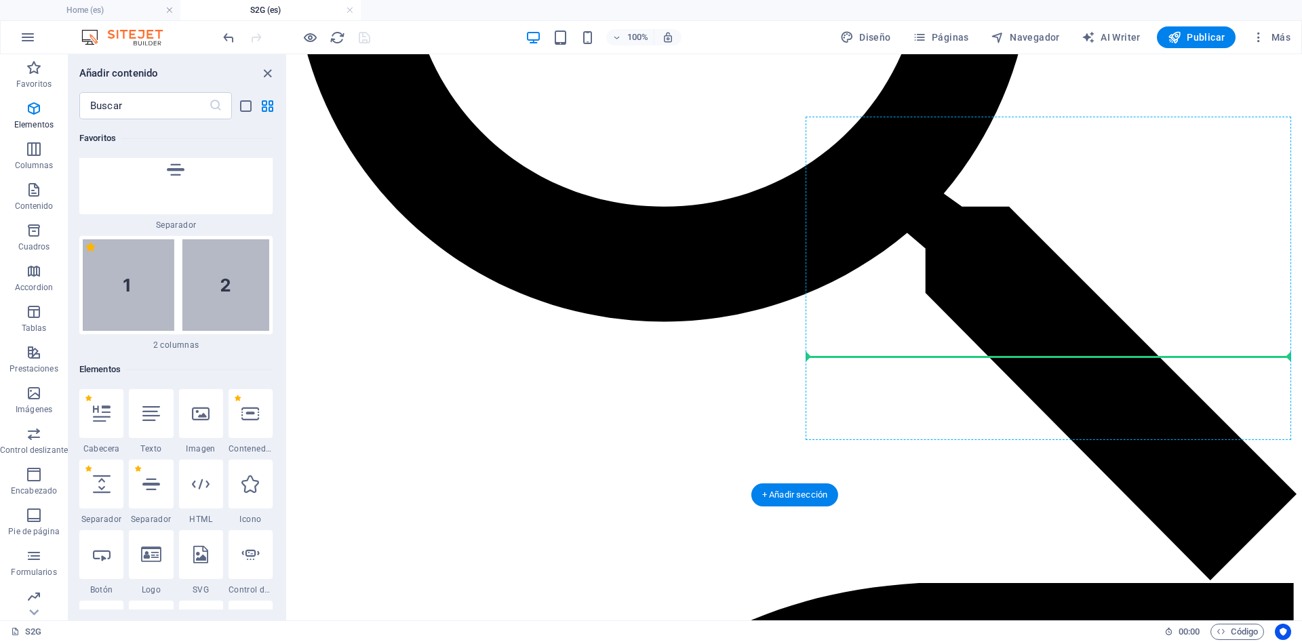
select select "px"
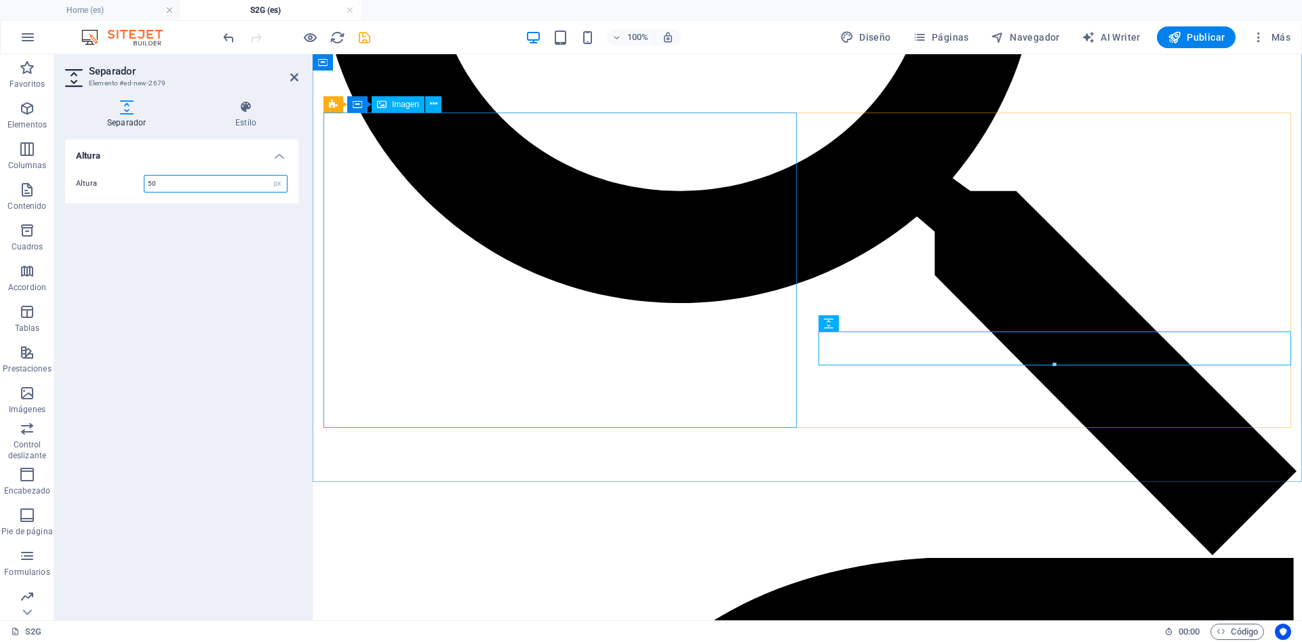
scroll to position [1031, 0]
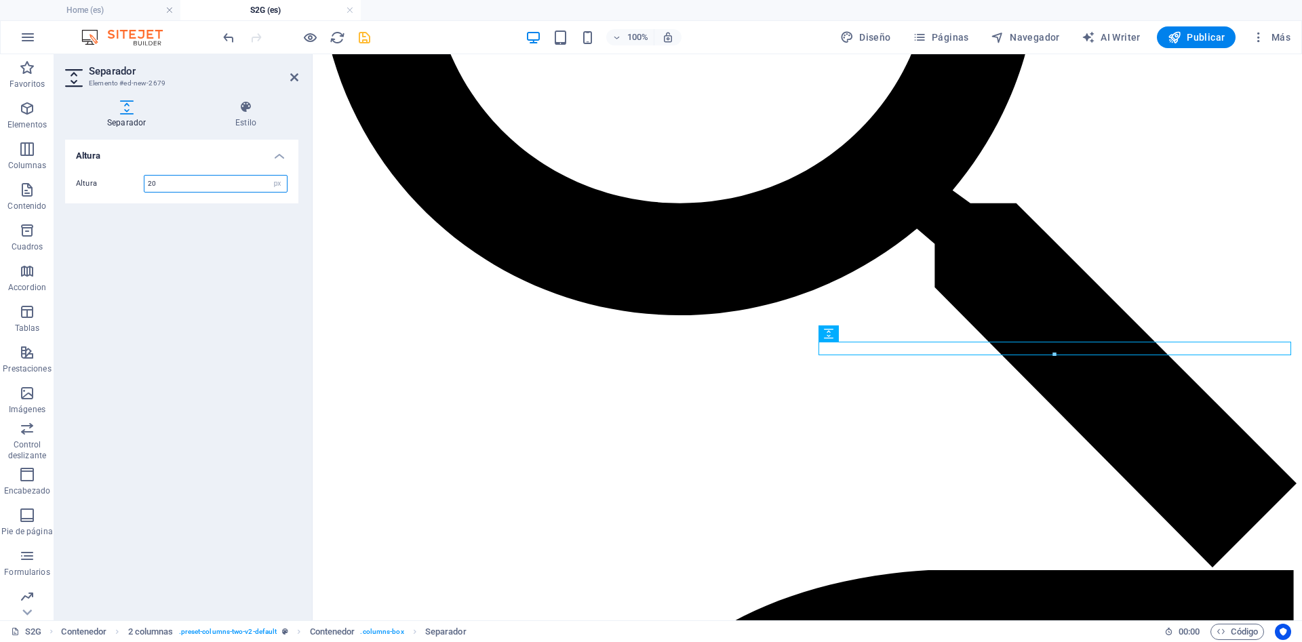
type input "20"
click at [355, 36] on div at bounding box center [296, 37] width 152 height 22
click at [362, 43] on icon "save" at bounding box center [365, 38] width 16 height 16
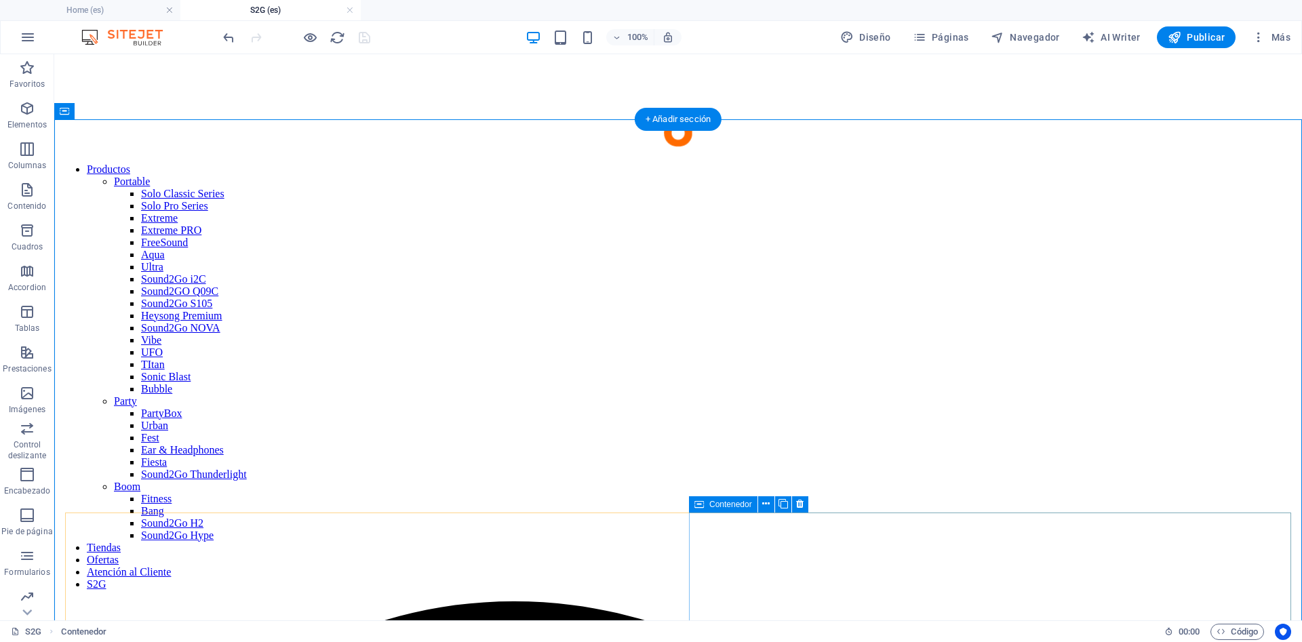
scroll to position [0, 0]
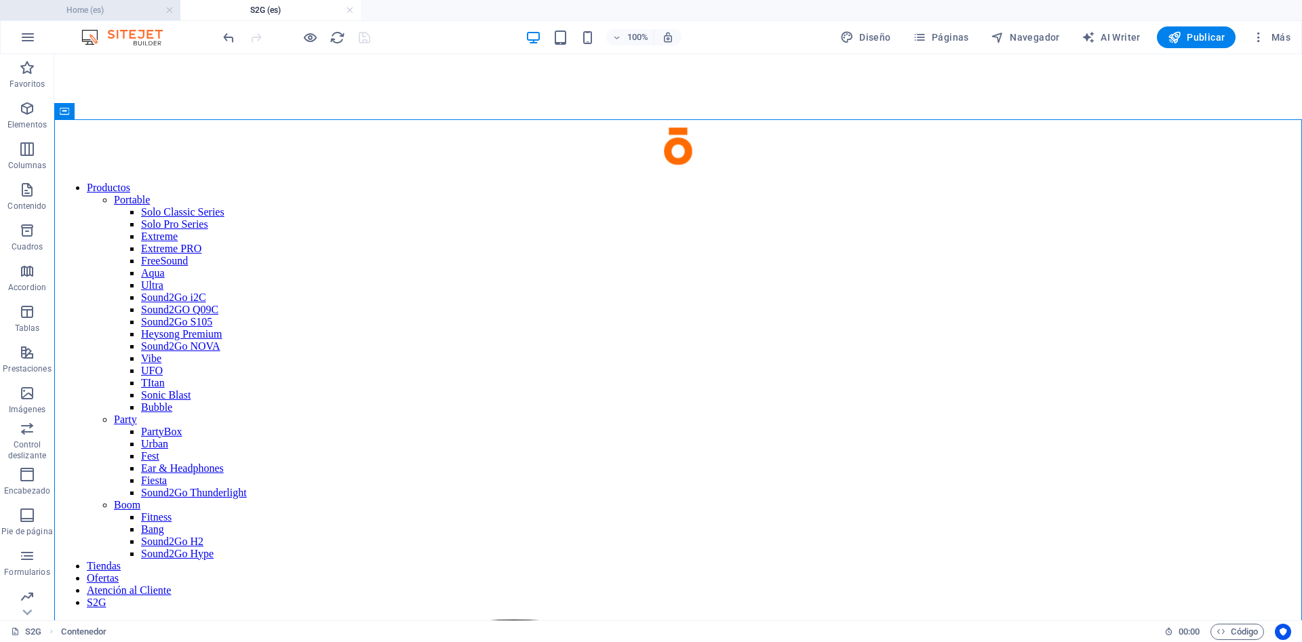
click at [114, 11] on h4 "Home (es)" at bounding box center [90, 10] width 180 height 15
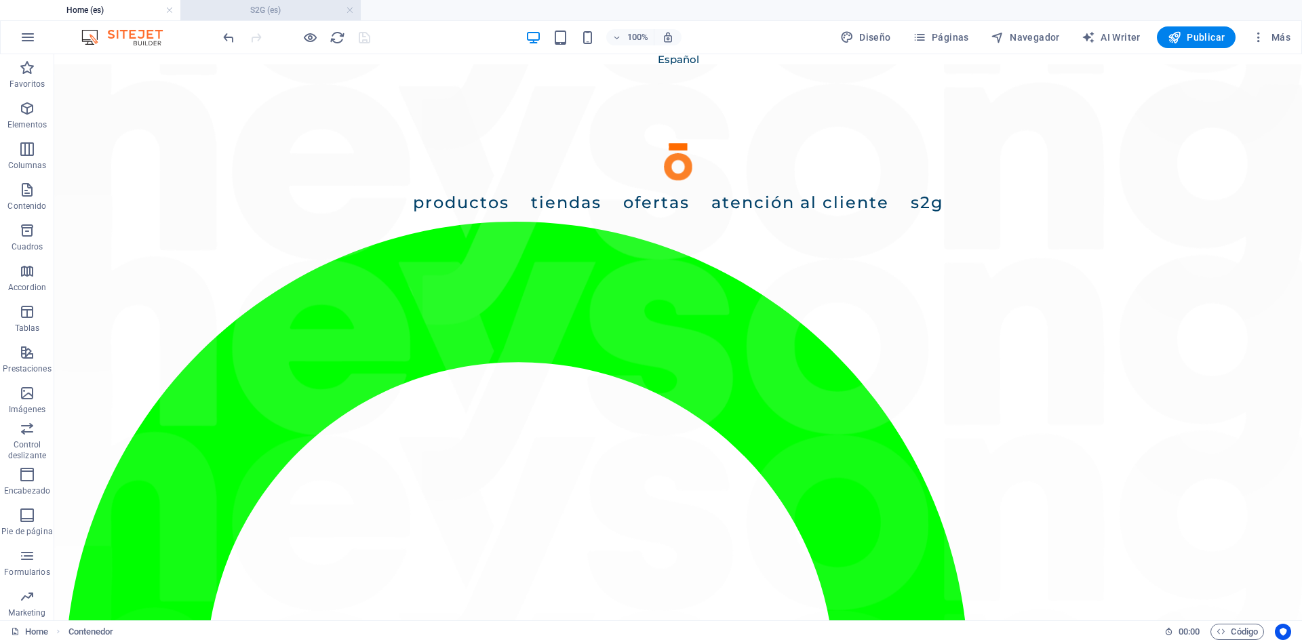
click at [251, 7] on h4 "S2G (es)" at bounding box center [270, 10] width 180 height 15
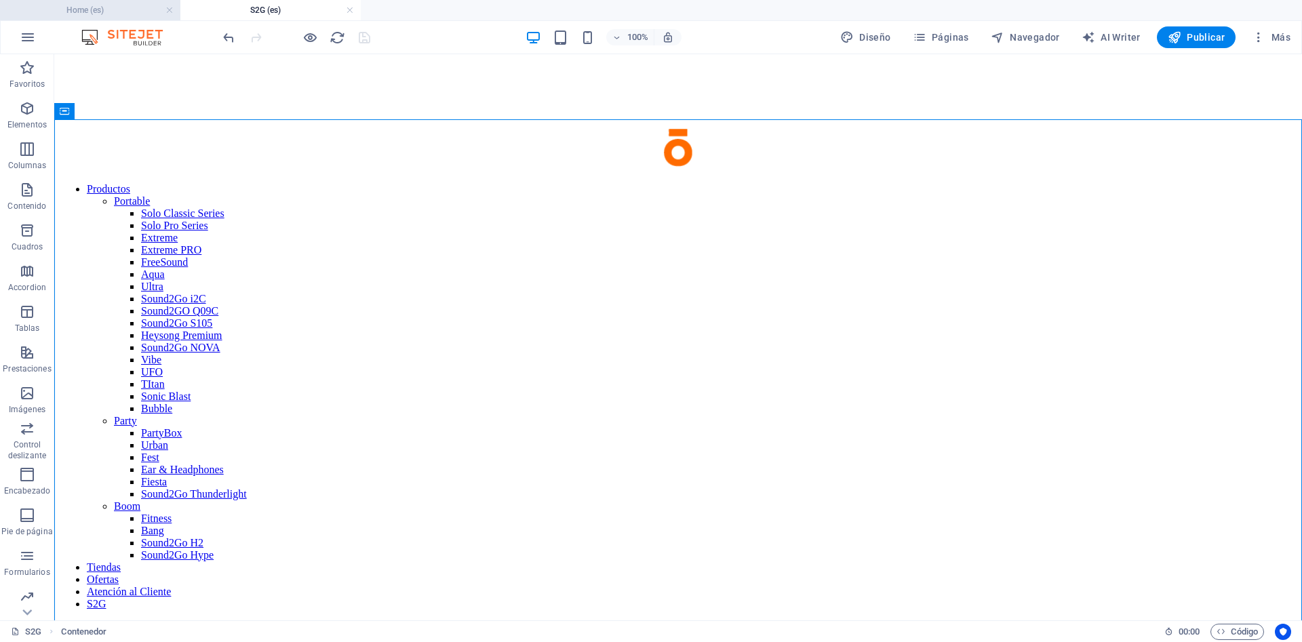
click at [41, 11] on h4 "Home (es)" at bounding box center [90, 10] width 180 height 15
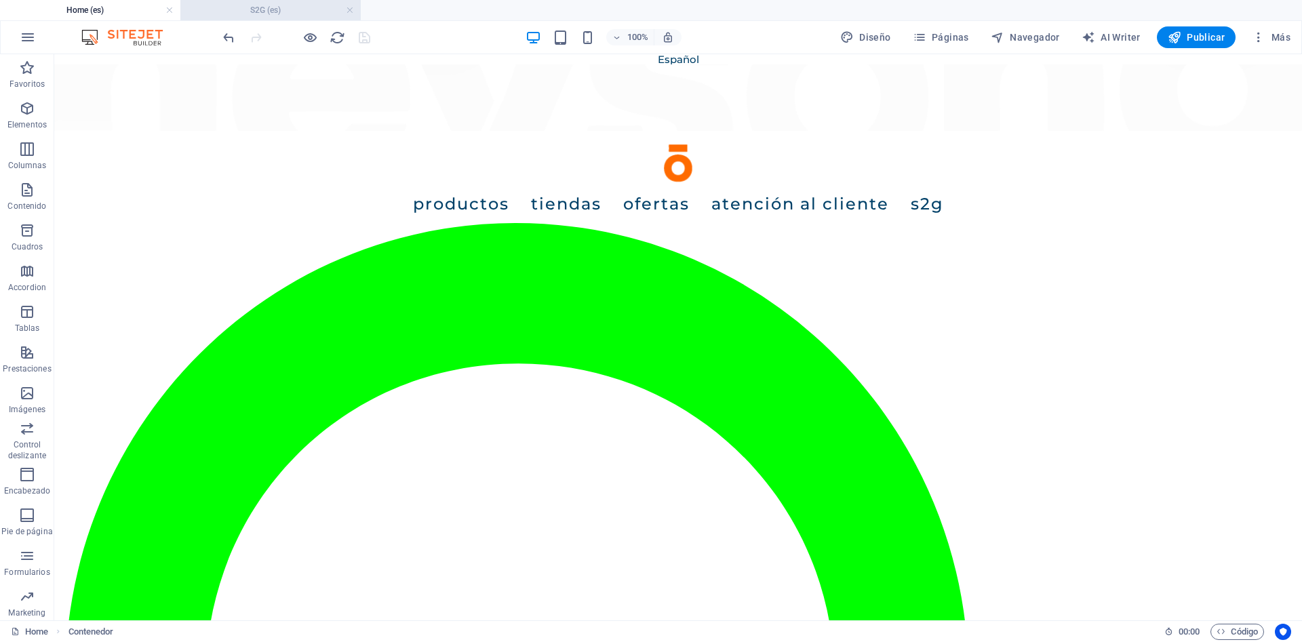
click at [296, 12] on h4 "S2G (es)" at bounding box center [270, 10] width 180 height 15
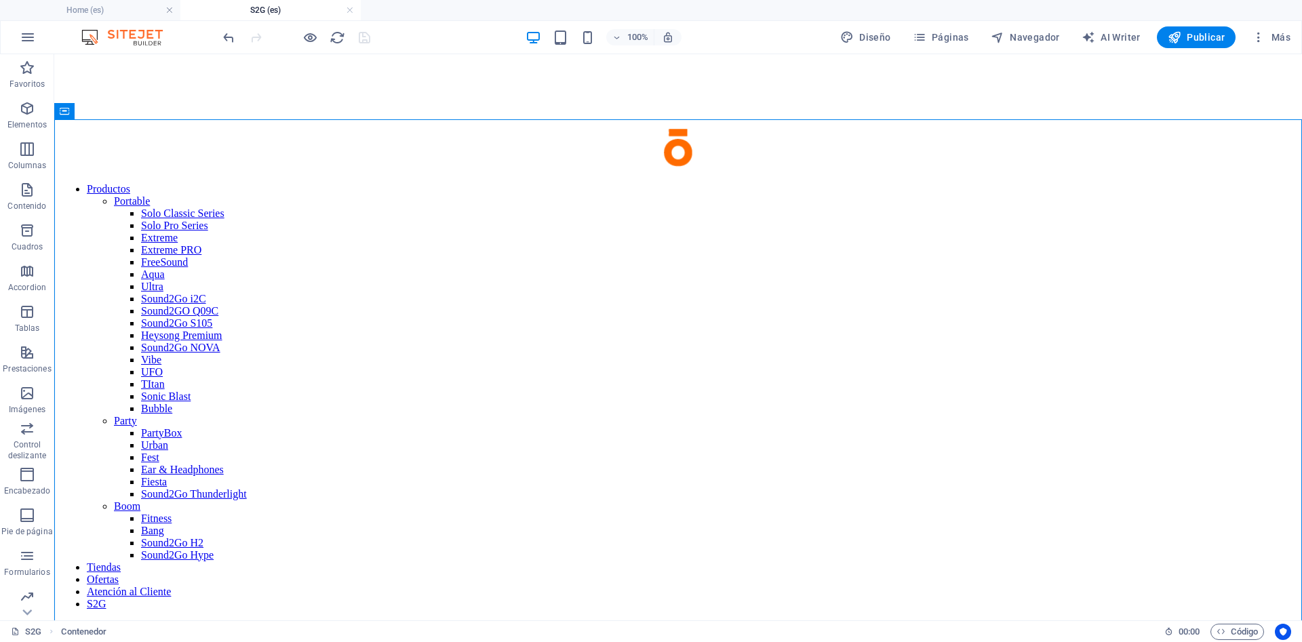
click at [469, 34] on div "100% Diseño Páginas Navegador AI Writer Publicar Más" at bounding box center [758, 37] width 1076 height 22
click at [115, 9] on h4 "Home (es)" at bounding box center [90, 10] width 180 height 15
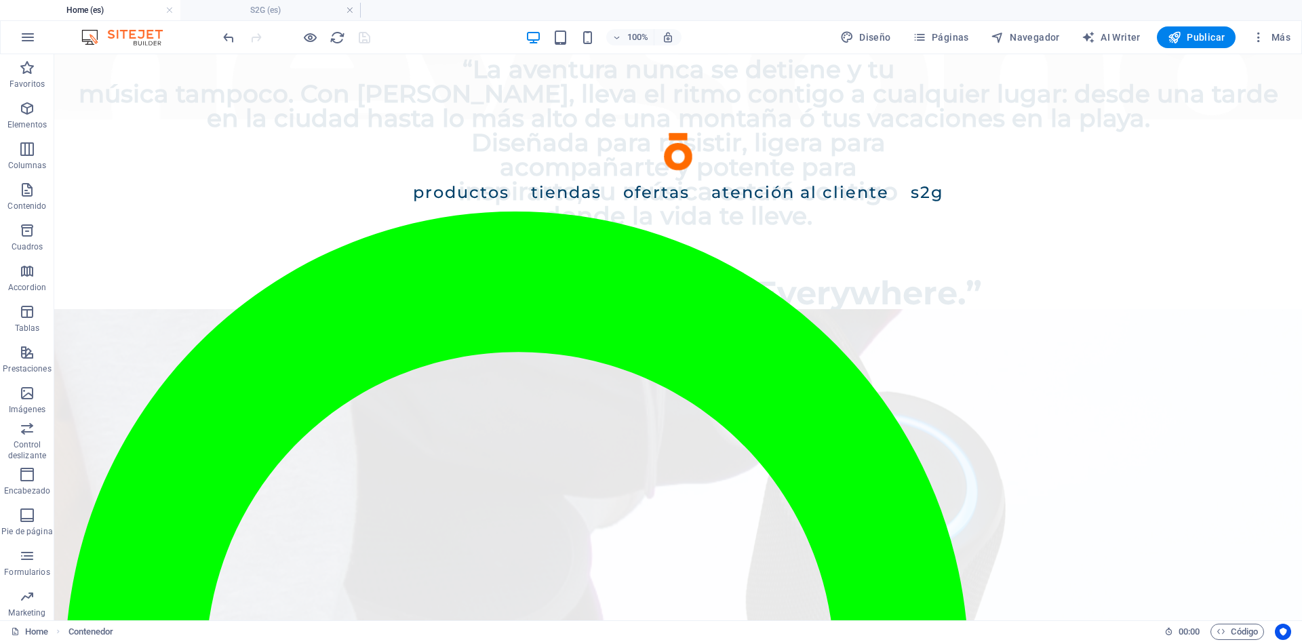
scroll to position [1384, 0]
click at [726, 336] on span "Contenedor" at bounding box center [730, 336] width 43 height 8
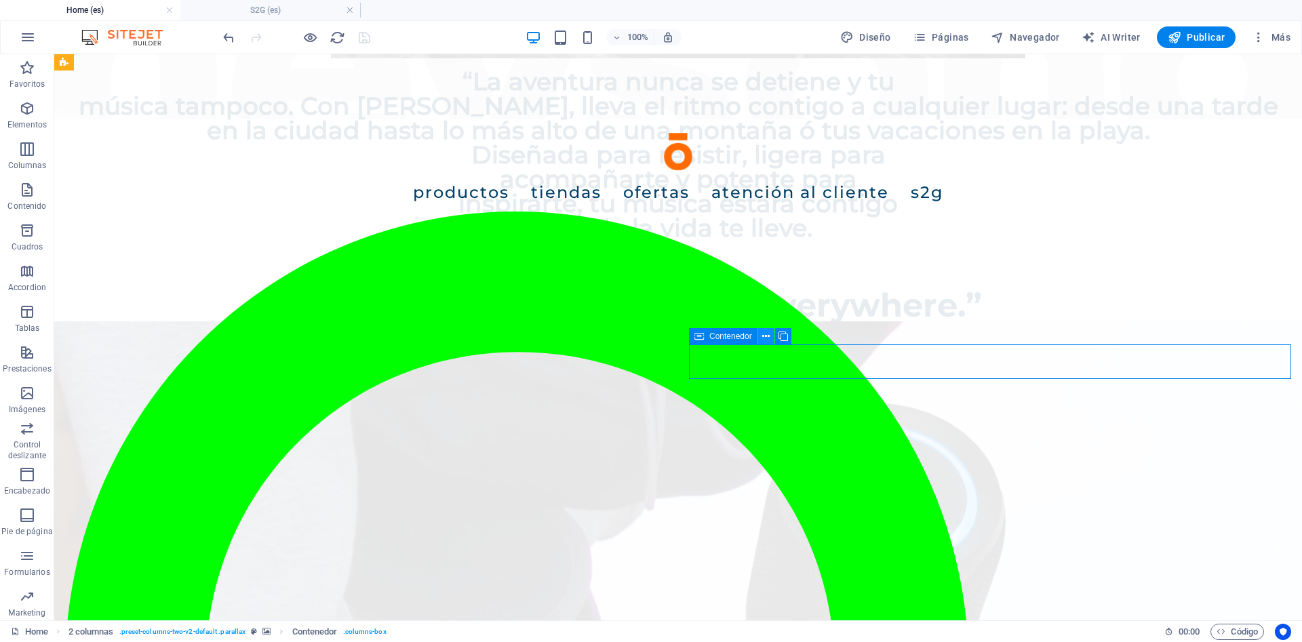
click at [763, 338] on icon at bounding box center [765, 337] width 7 height 14
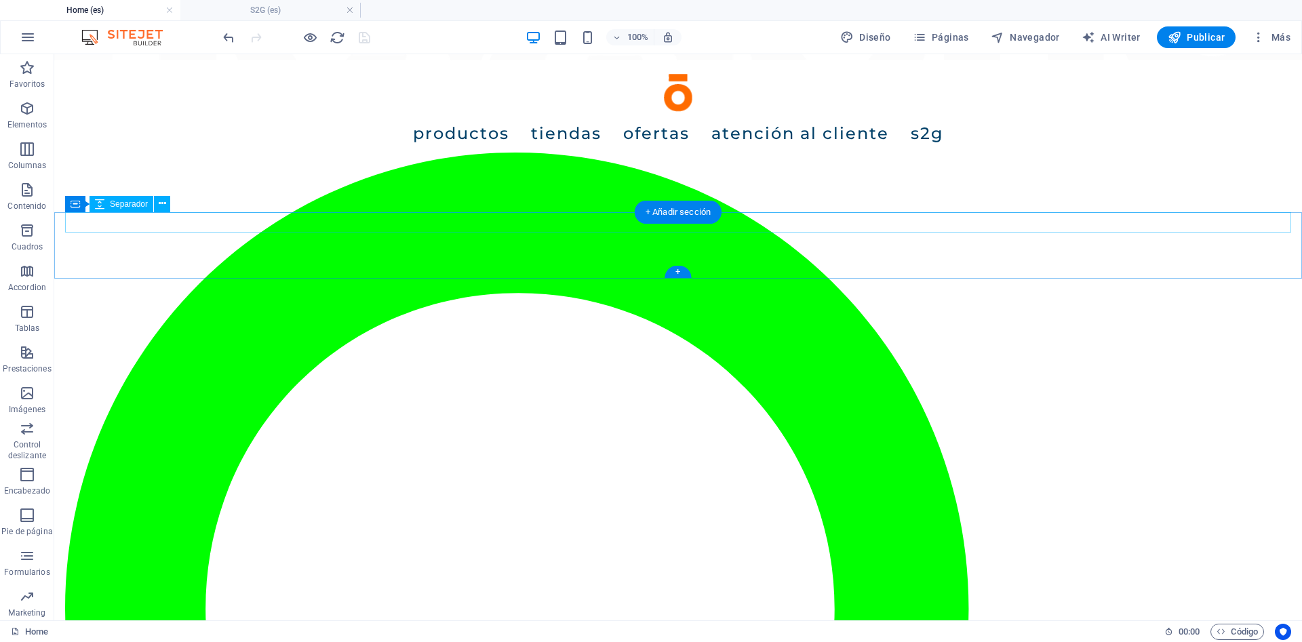
scroll to position [0, 0]
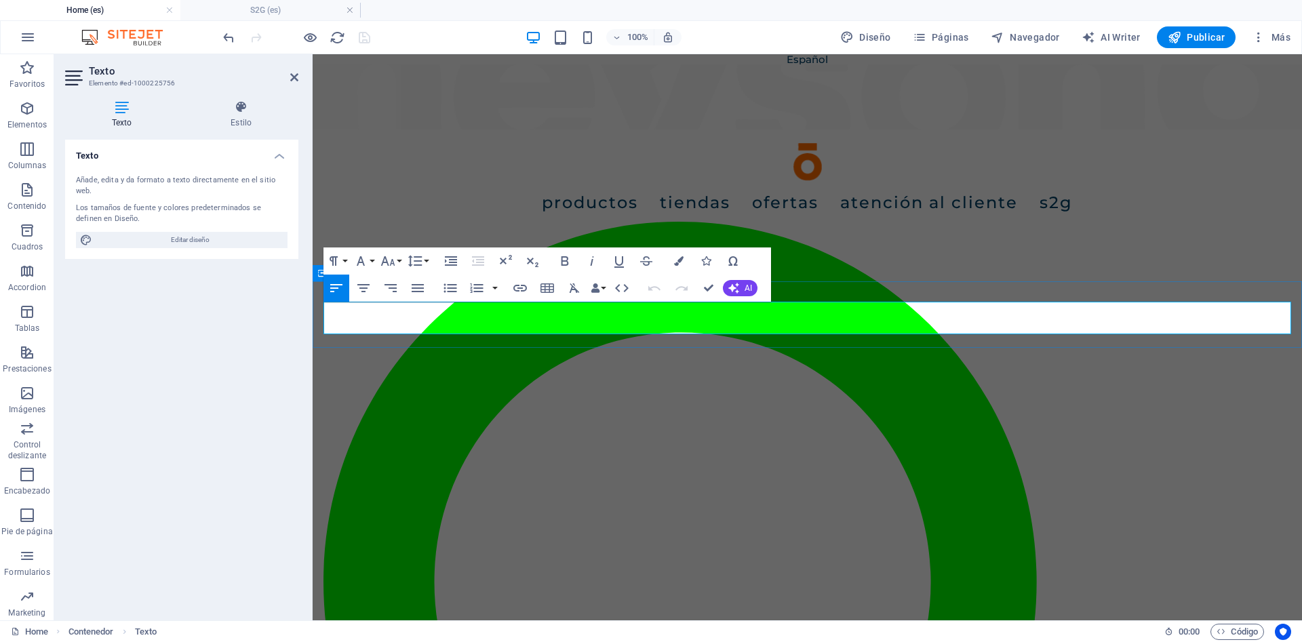
drag, startPoint x: 570, startPoint y: 315, endPoint x: 752, endPoint y: 314, distance: 181.8
click at [570, 260] on icon "button" at bounding box center [565, 261] width 16 height 16
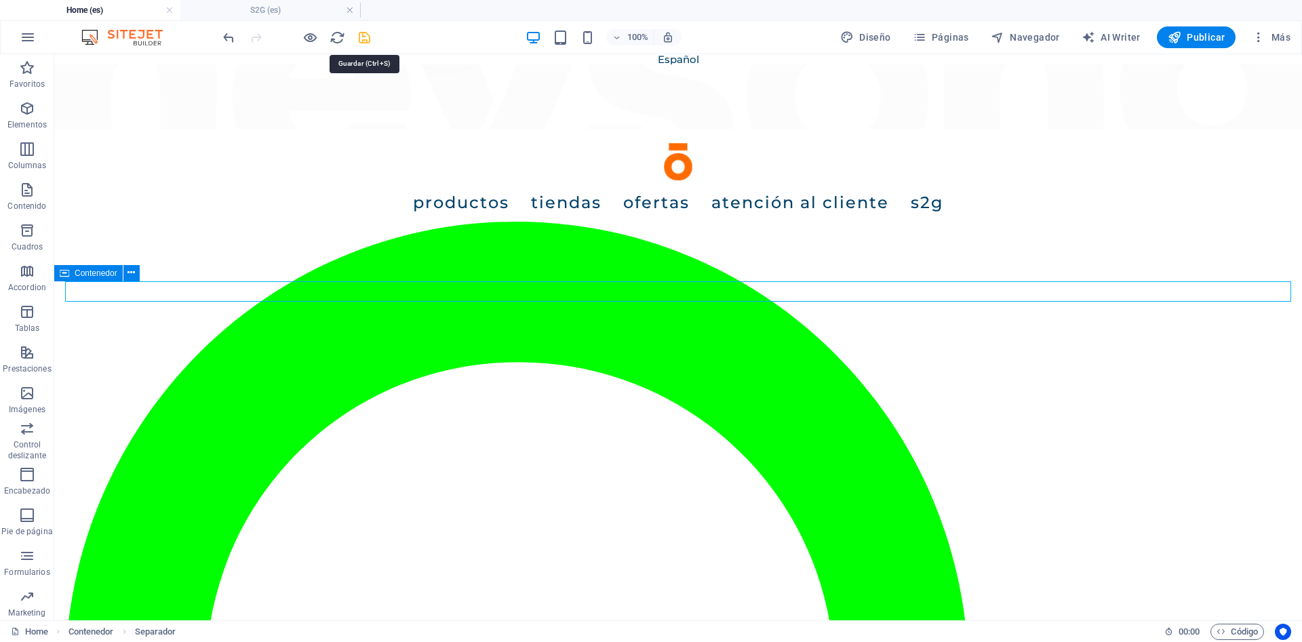
click at [359, 39] on icon "save" at bounding box center [365, 38] width 16 height 16
checkbox input "false"
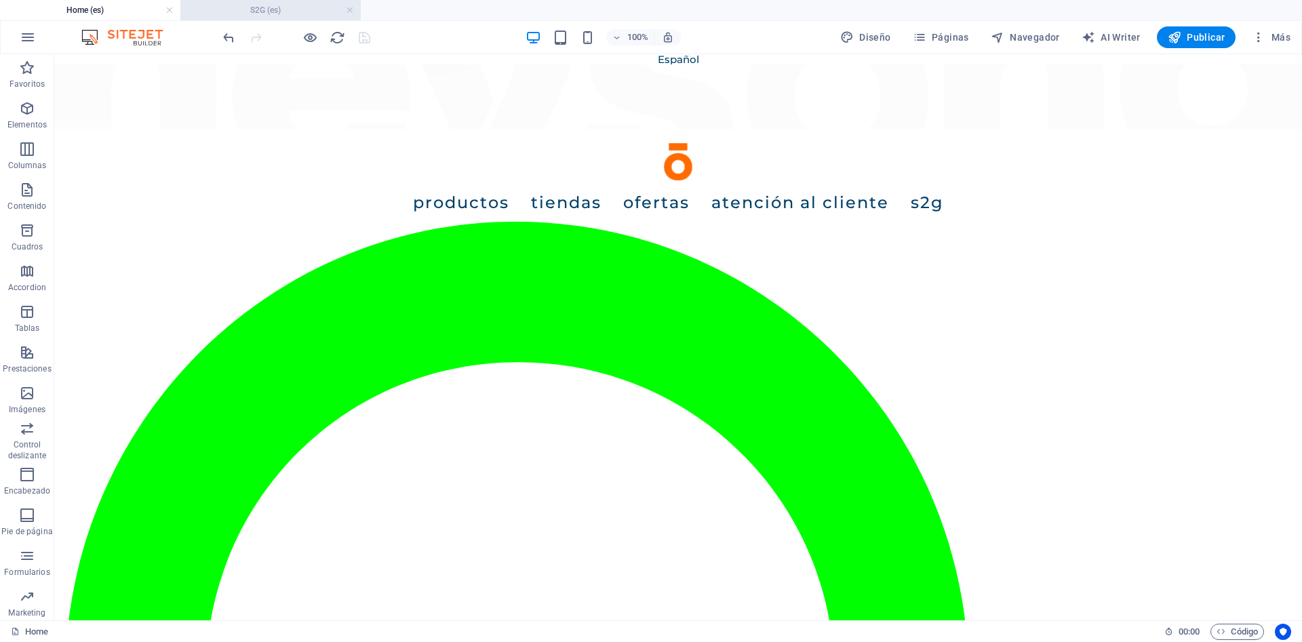
click at [300, 7] on h4 "S2G (es)" at bounding box center [270, 10] width 180 height 15
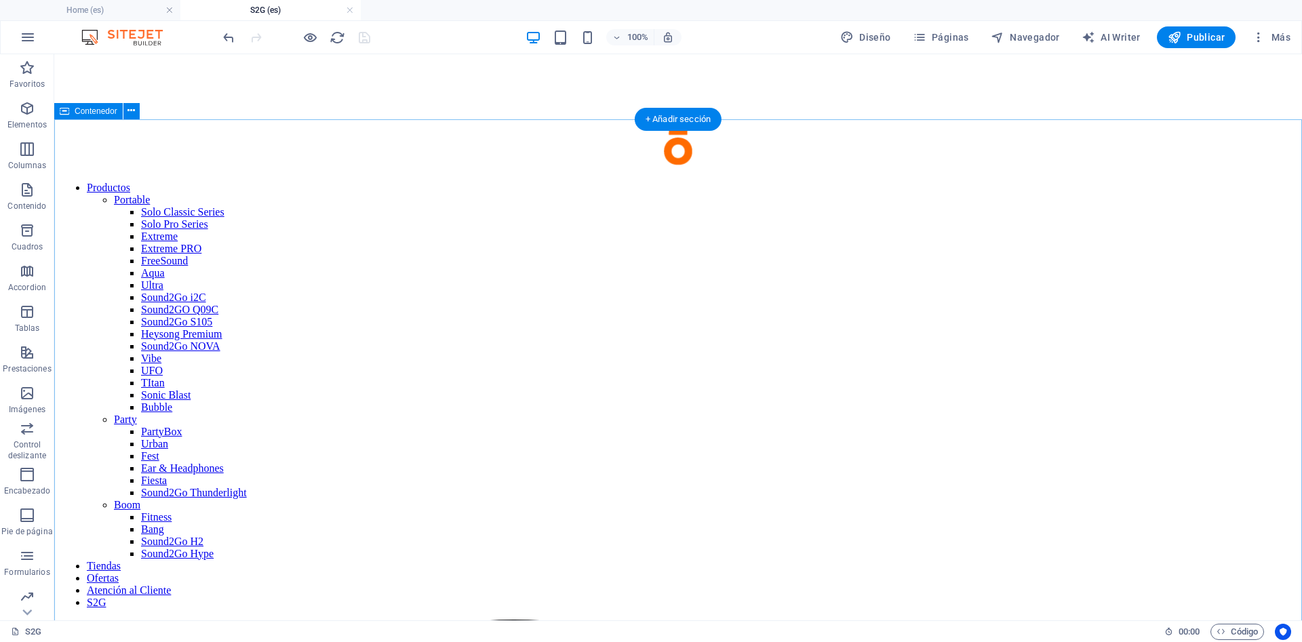
click at [90, 115] on span "Contenedor" at bounding box center [96, 111] width 43 height 8
